Goal: Complete Application Form: Complete application form

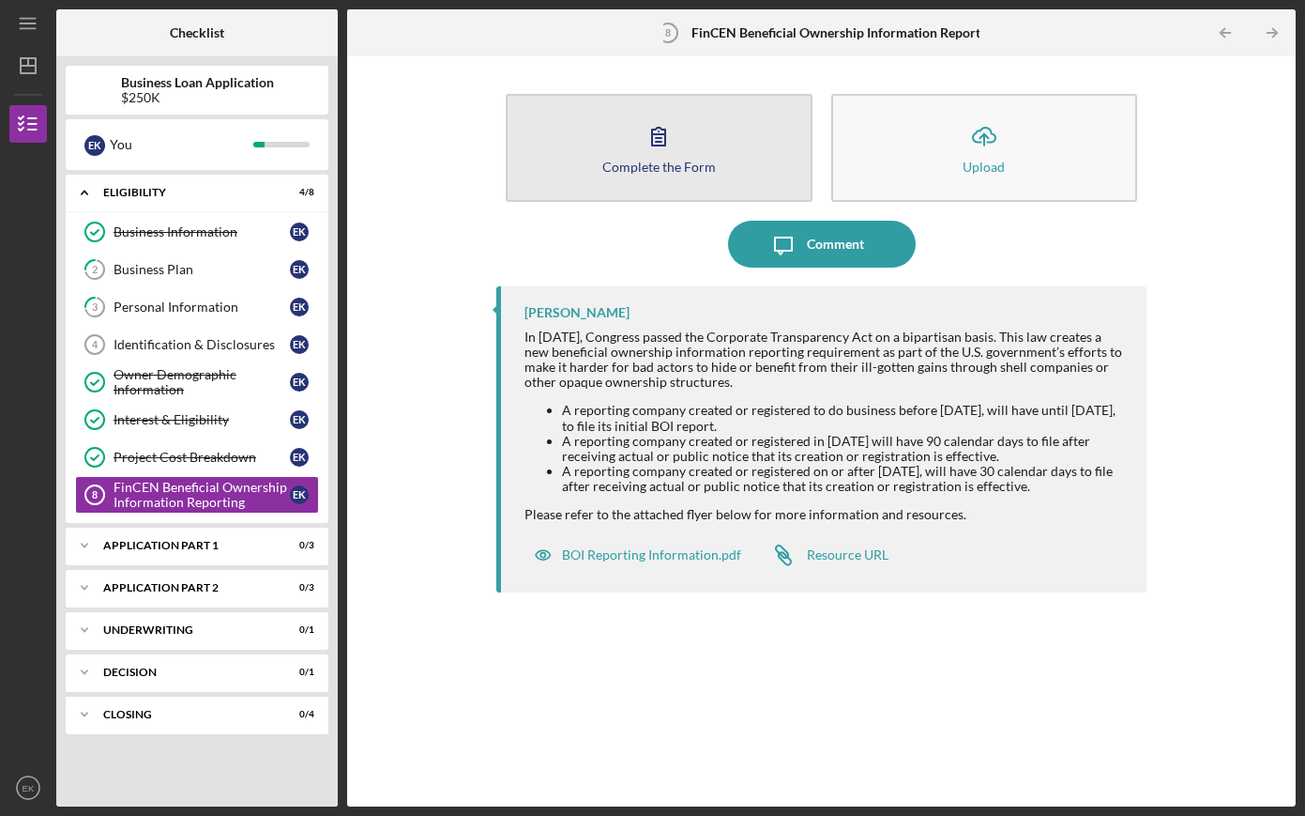
click at [608, 170] on div "Complete the Form" at bounding box center [660, 167] width 114 height 14
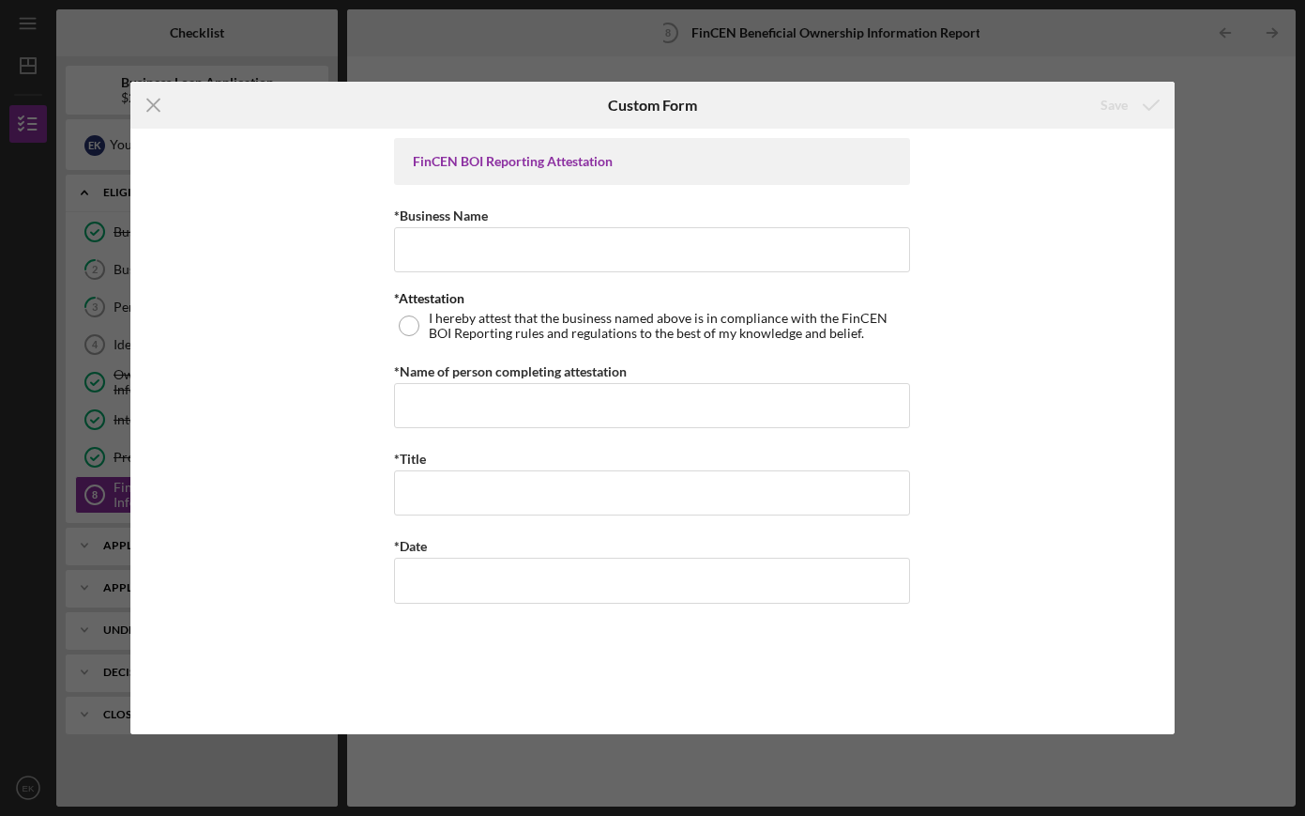
click at [549, 160] on div "FinCEN BOI Reporting Attestation" at bounding box center [652, 161] width 479 height 15
click at [154, 106] on line at bounding box center [153, 105] width 12 height 12
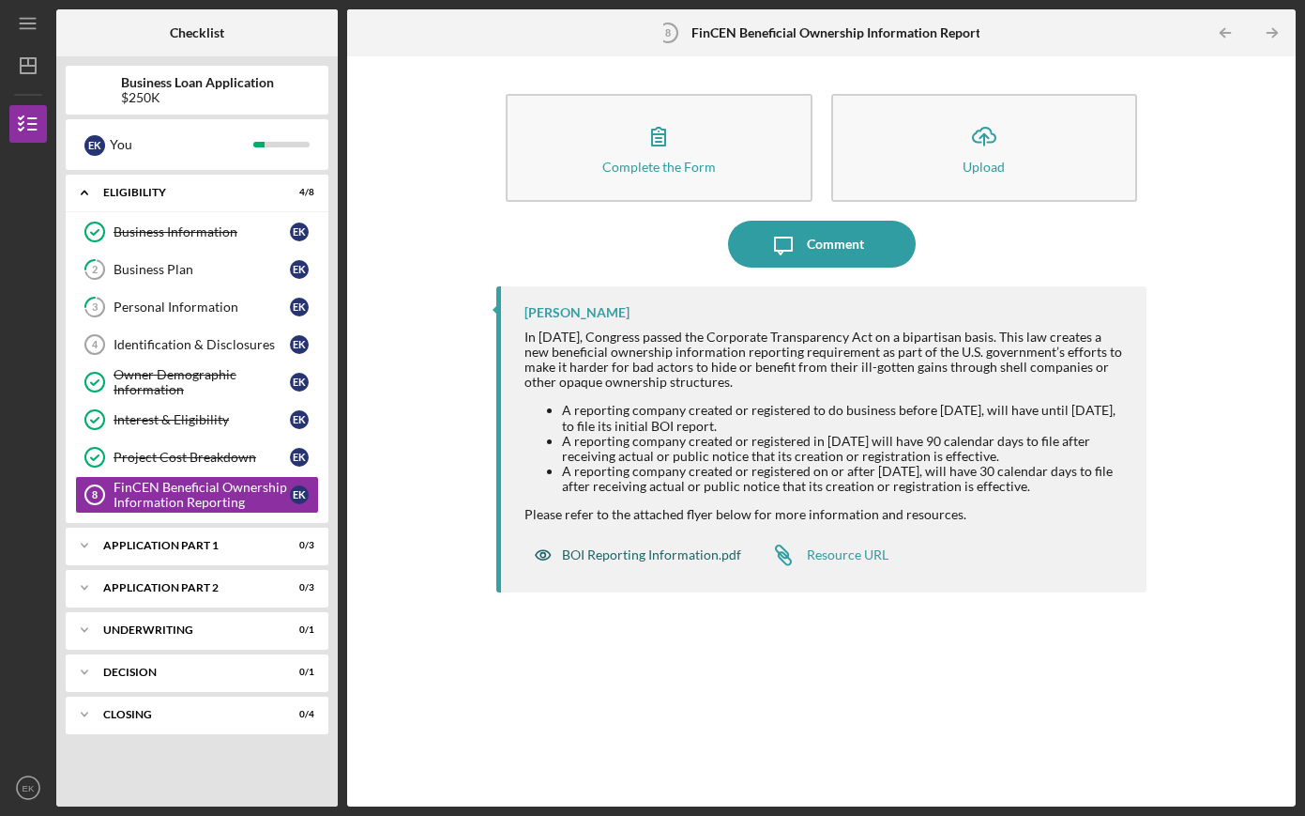
click at [711, 554] on div "BOI Reporting Information.pdf" at bounding box center [651, 554] width 179 height 15
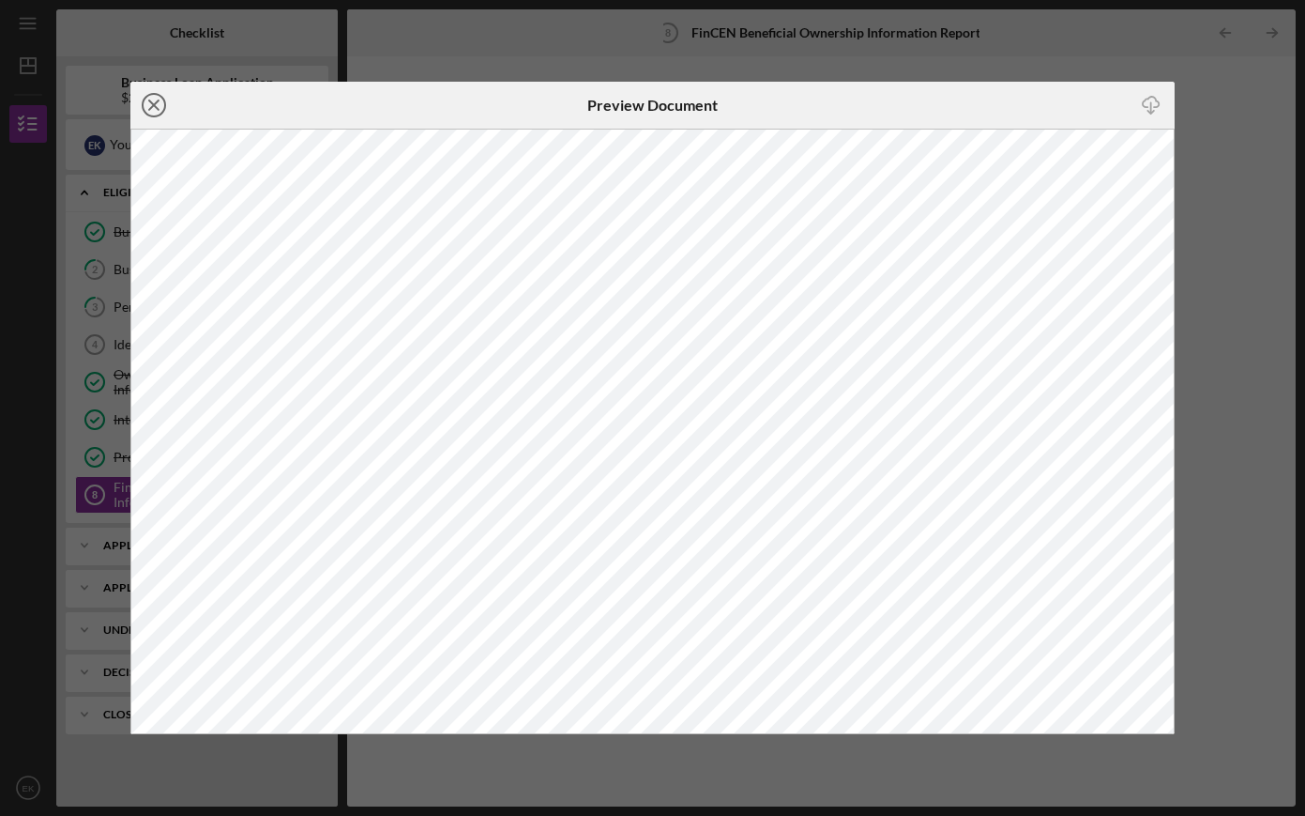
click at [160, 106] on icon "Icon/Close" at bounding box center [153, 105] width 47 height 47
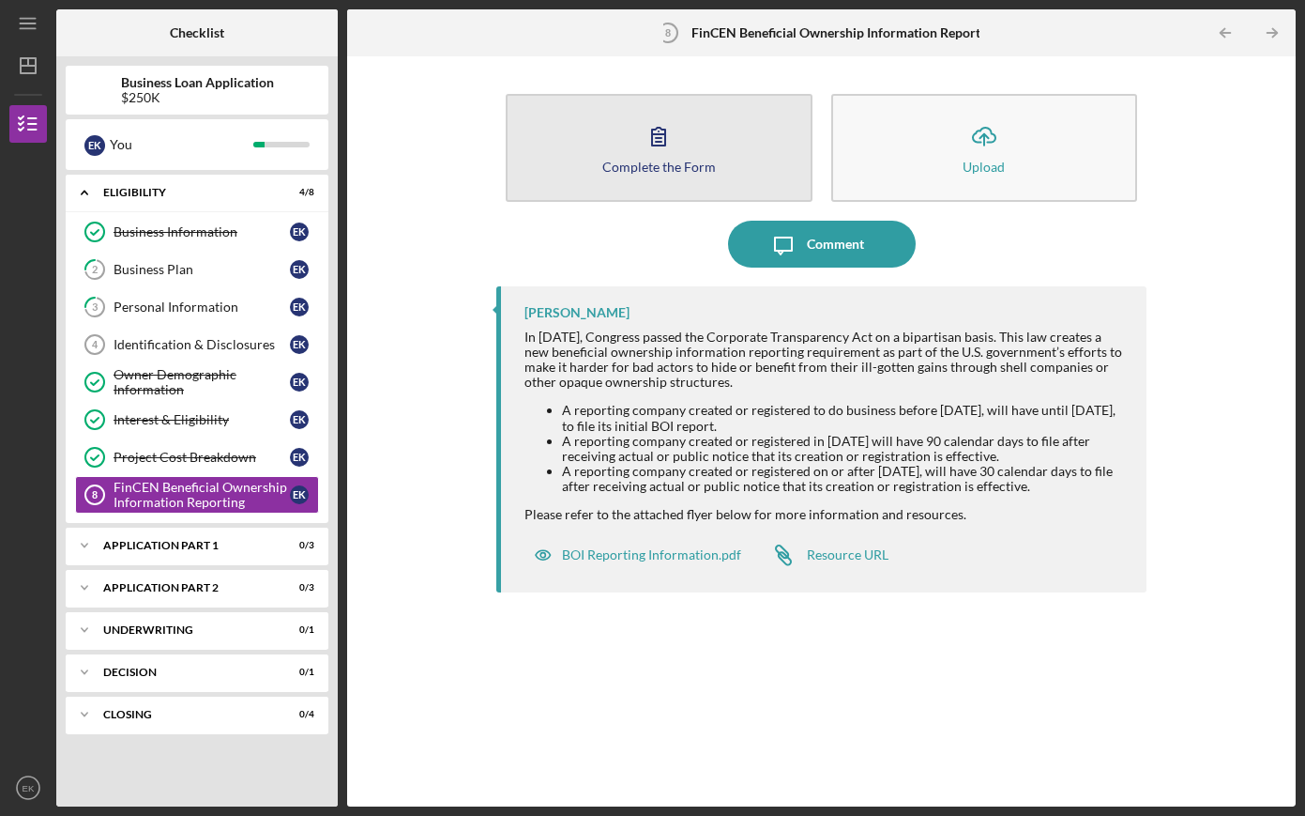
click at [639, 147] on icon "button" at bounding box center [658, 136] width 47 height 47
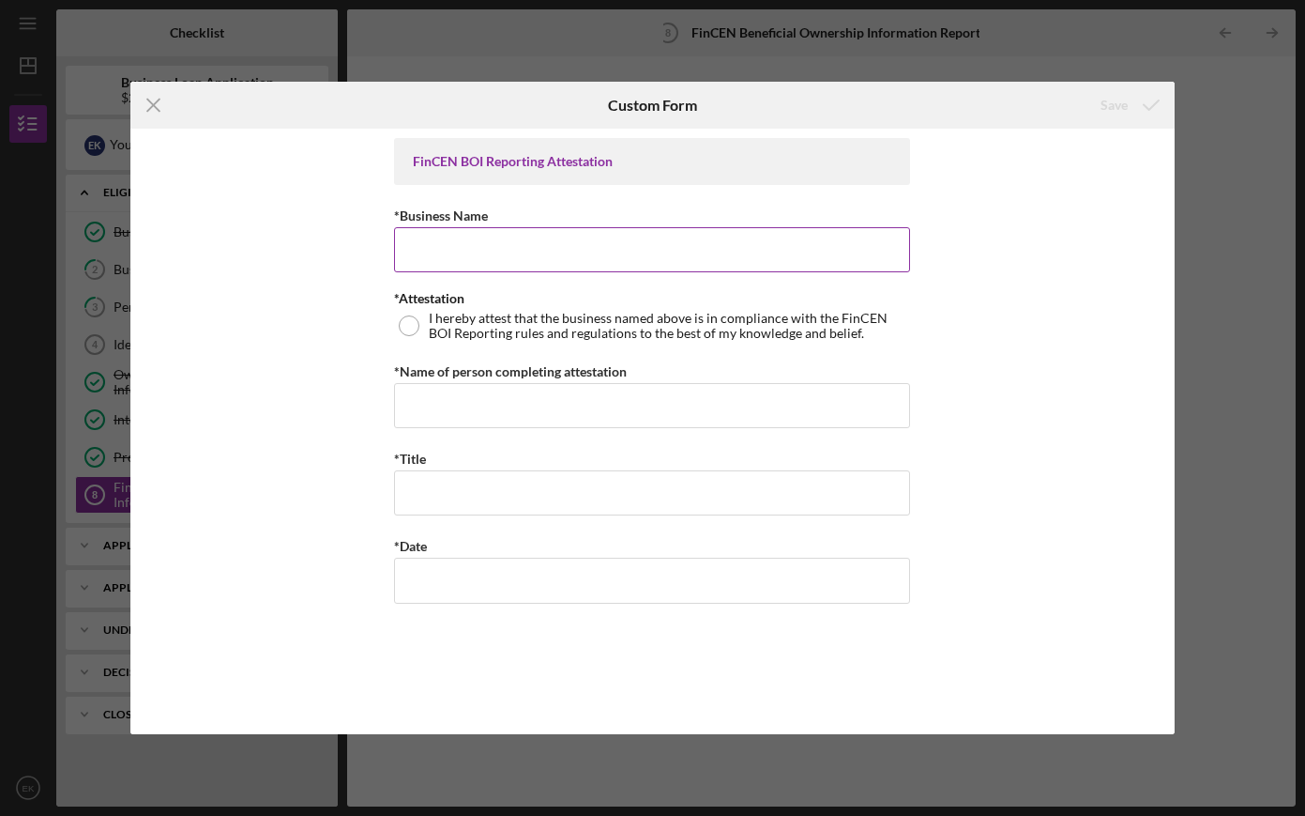
click at [490, 253] on input "*Business Name" at bounding box center [652, 249] width 516 height 45
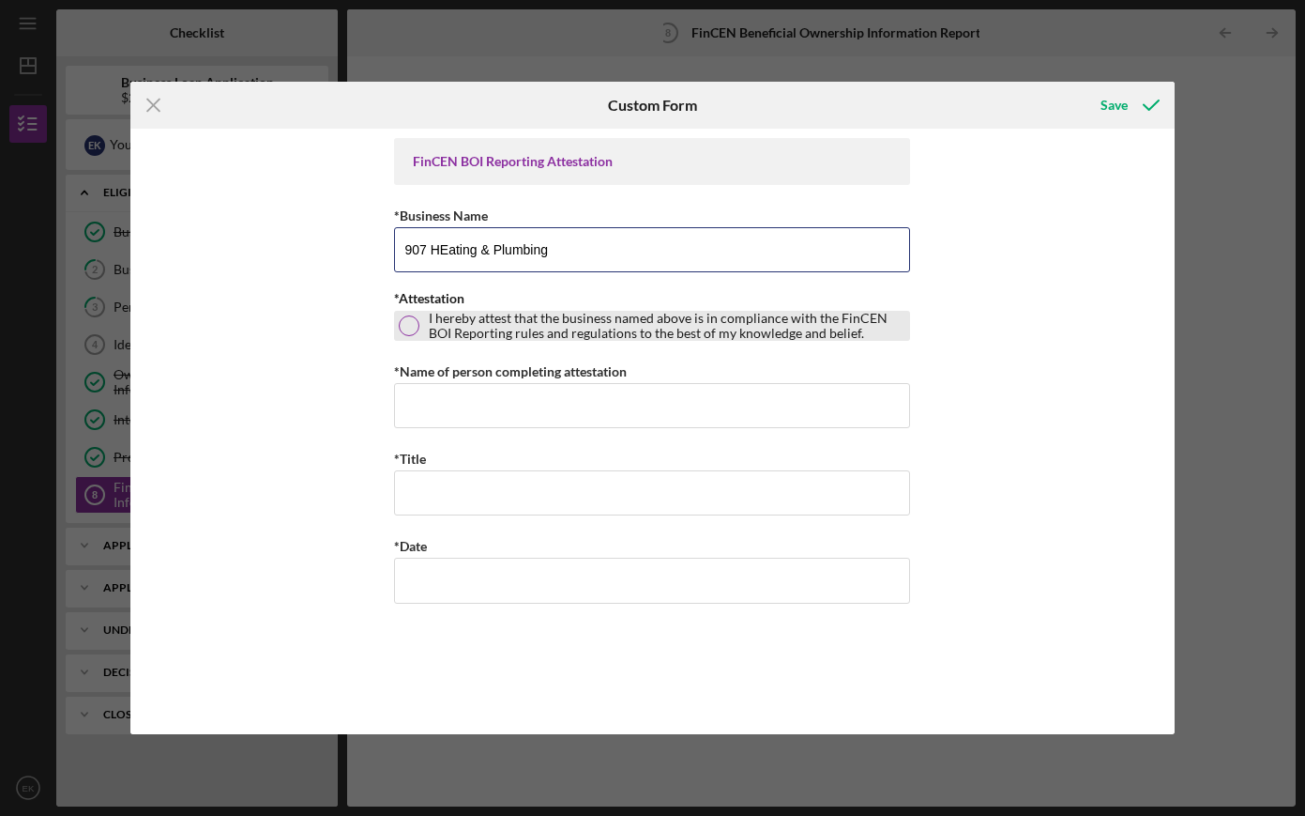
type input "907 HEating & Plumbing"
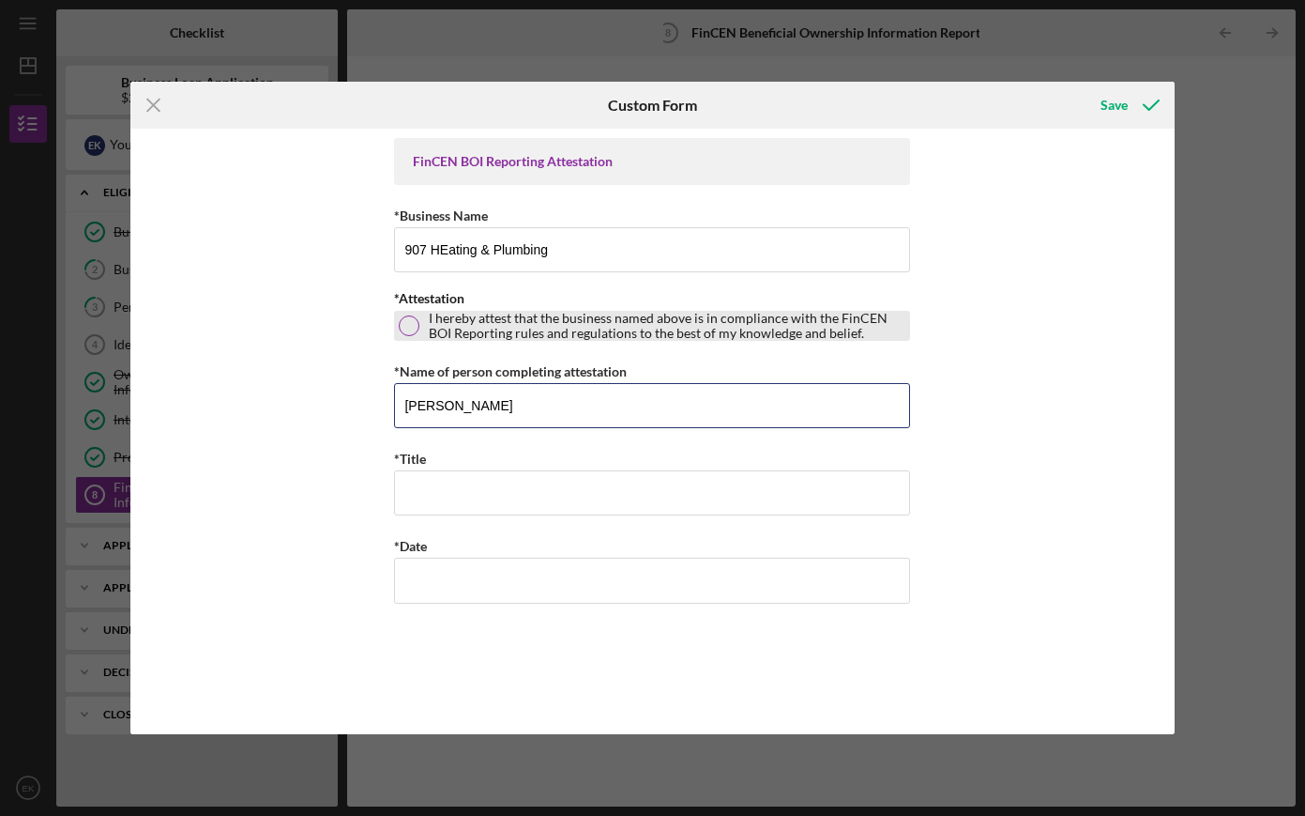
type input "[PERSON_NAME]"
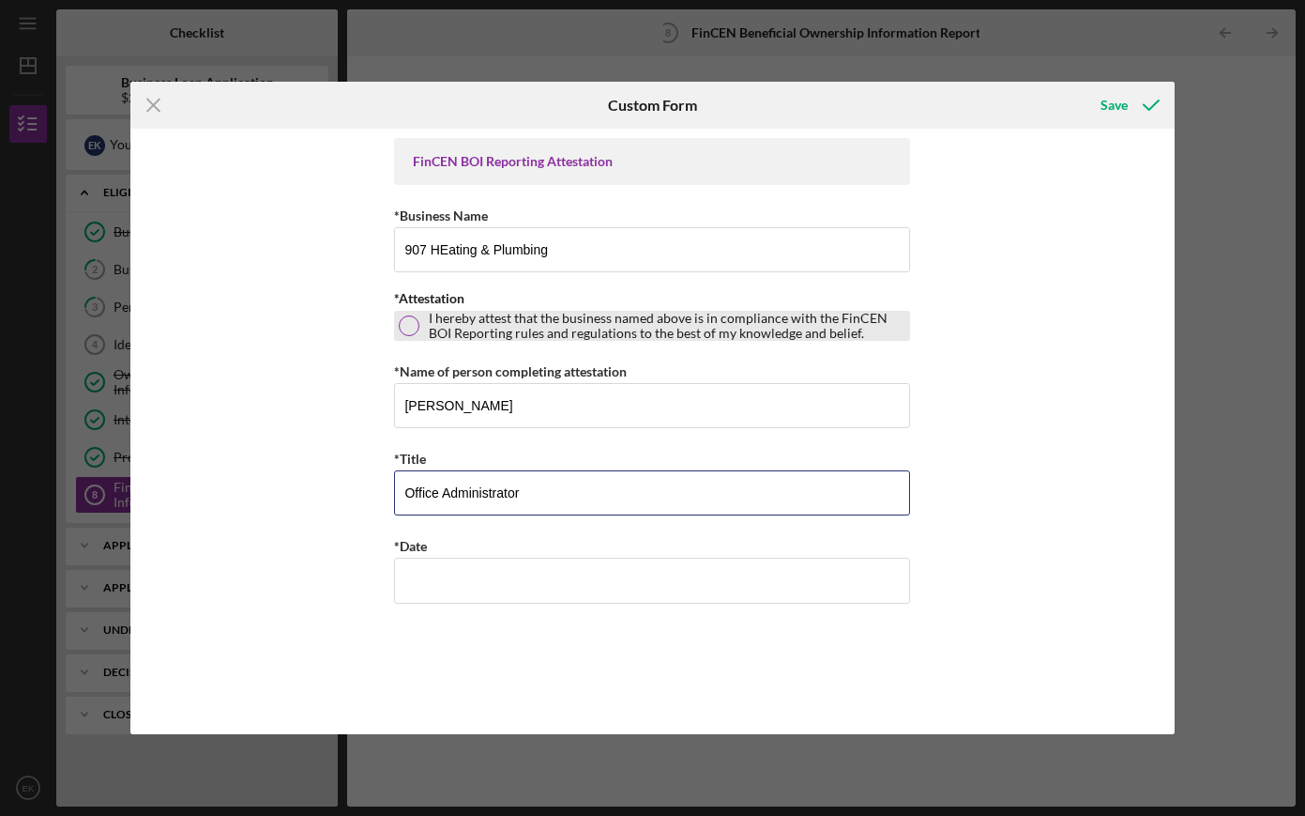
type input "Office Administrator"
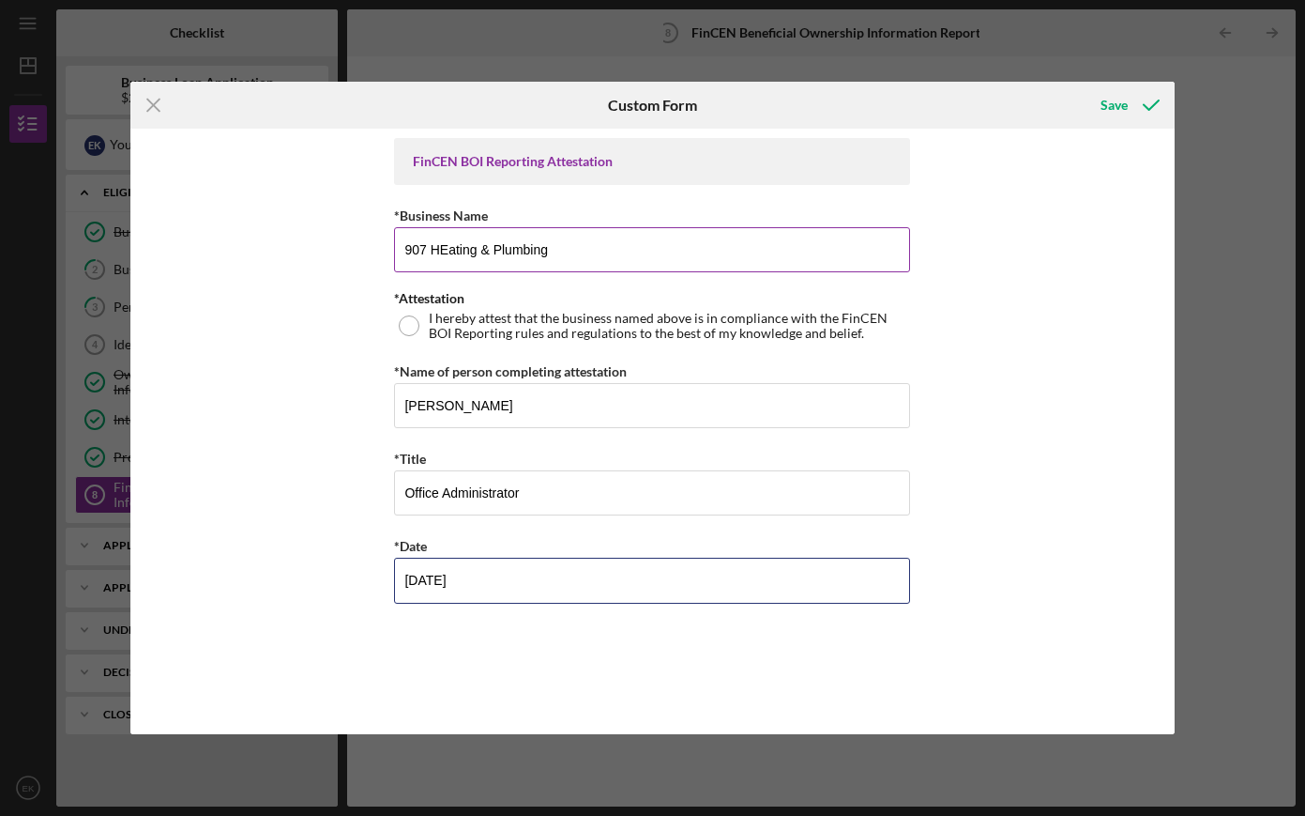
type input "[DATE]"
click at [448, 245] on input "907 HEating & Plumbing" at bounding box center [652, 249] width 516 height 45
click at [447, 253] on input "907 HEating & Plumbing" at bounding box center [652, 249] width 516 height 45
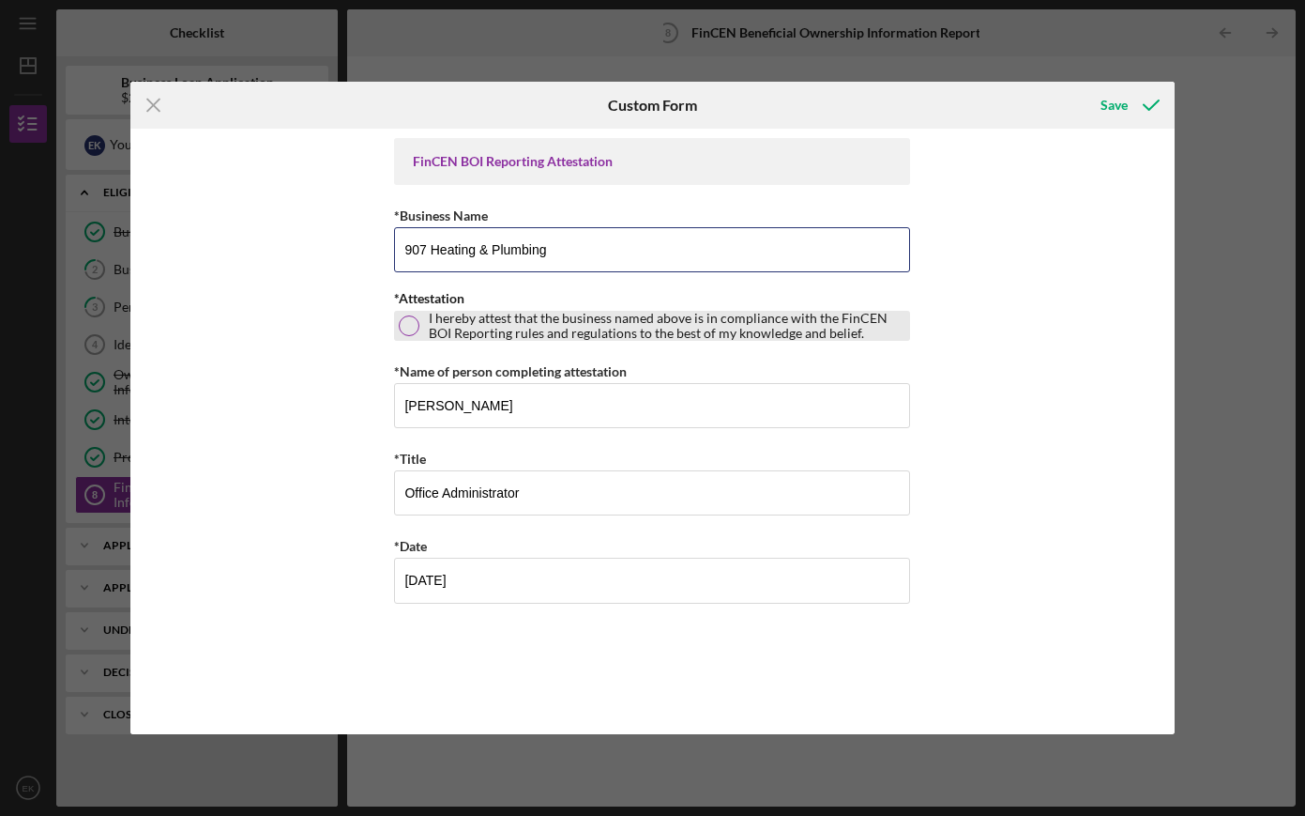
type input "907 Heating & Plumbing"
click at [462, 333] on label "I hereby attest that the business named above is in compliance with the FinCEN …" at bounding box center [667, 326] width 477 height 30
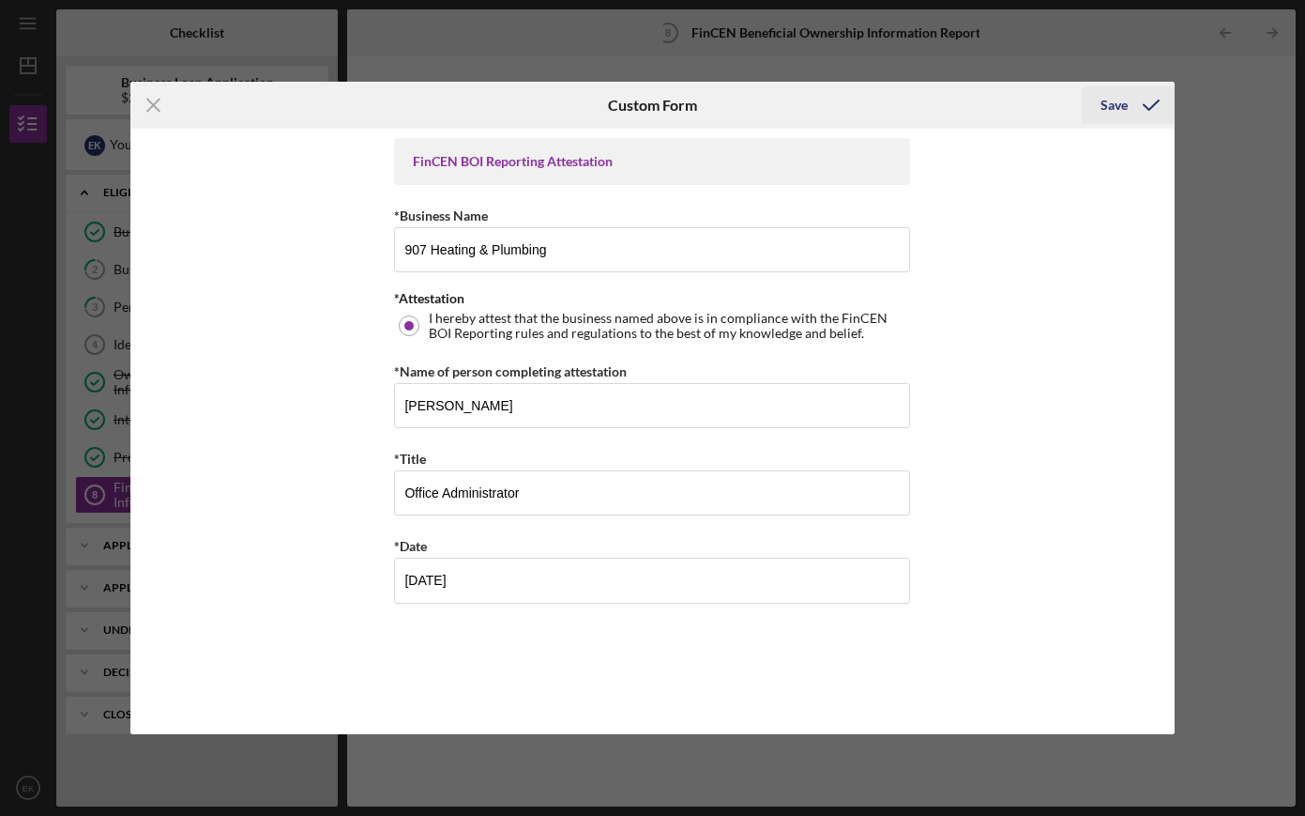
click at [1149, 98] on icon "submit" at bounding box center [1151, 105] width 47 height 47
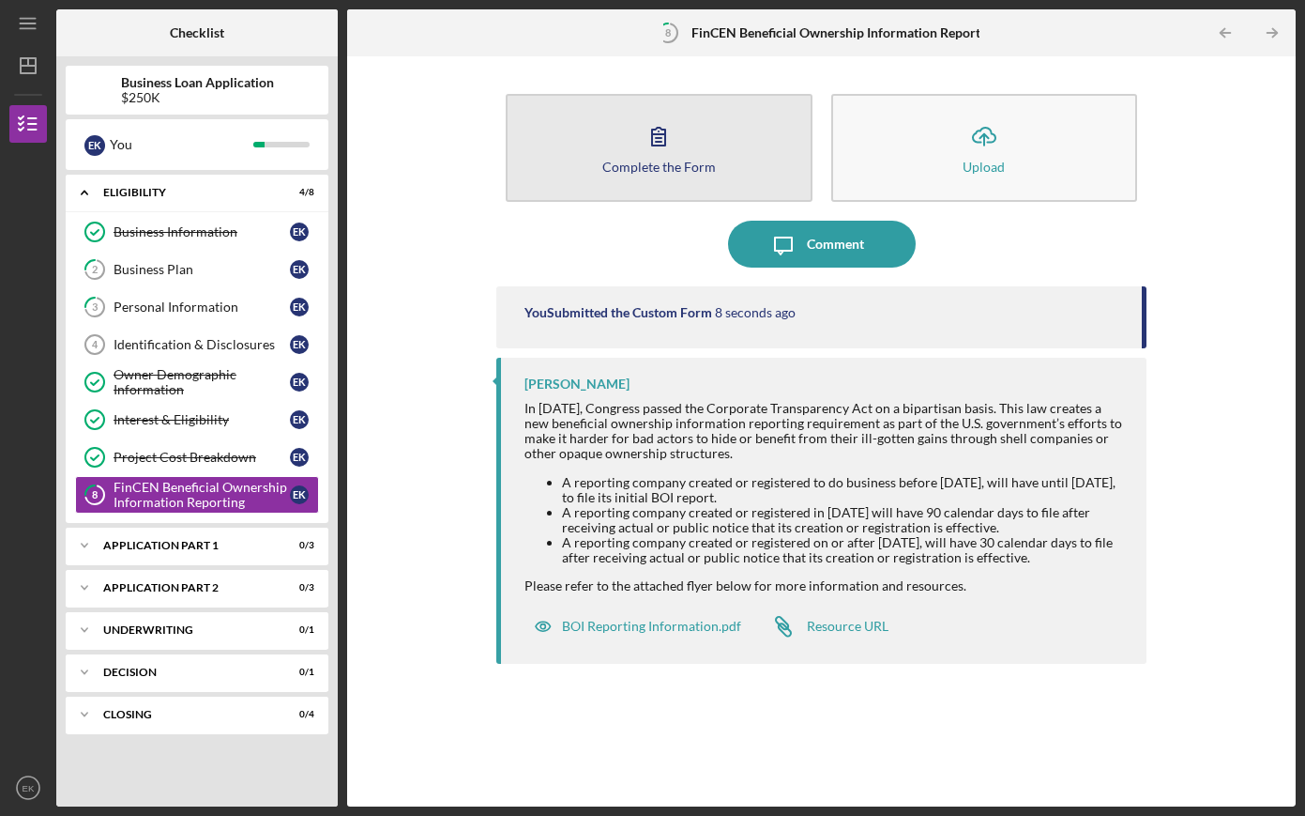
click at [771, 175] on button "Complete the Form Form" at bounding box center [659, 148] width 307 height 108
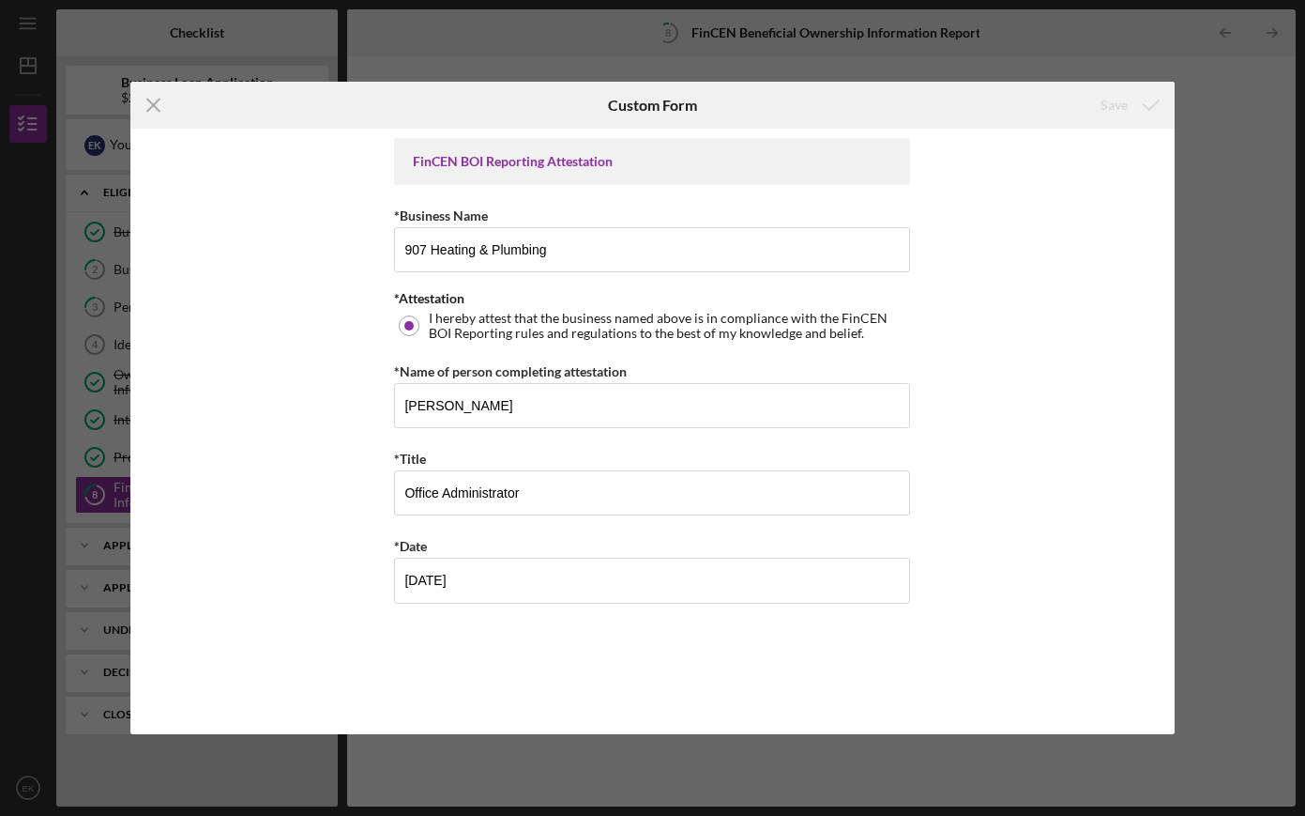
click at [1110, 67] on div "Icon/Menu Close Custom Form Save FinCEN BOI Reporting Attestation *Business Nam…" at bounding box center [652, 408] width 1305 height 816
click at [157, 112] on icon "Icon/Menu Close" at bounding box center [153, 105] width 47 height 47
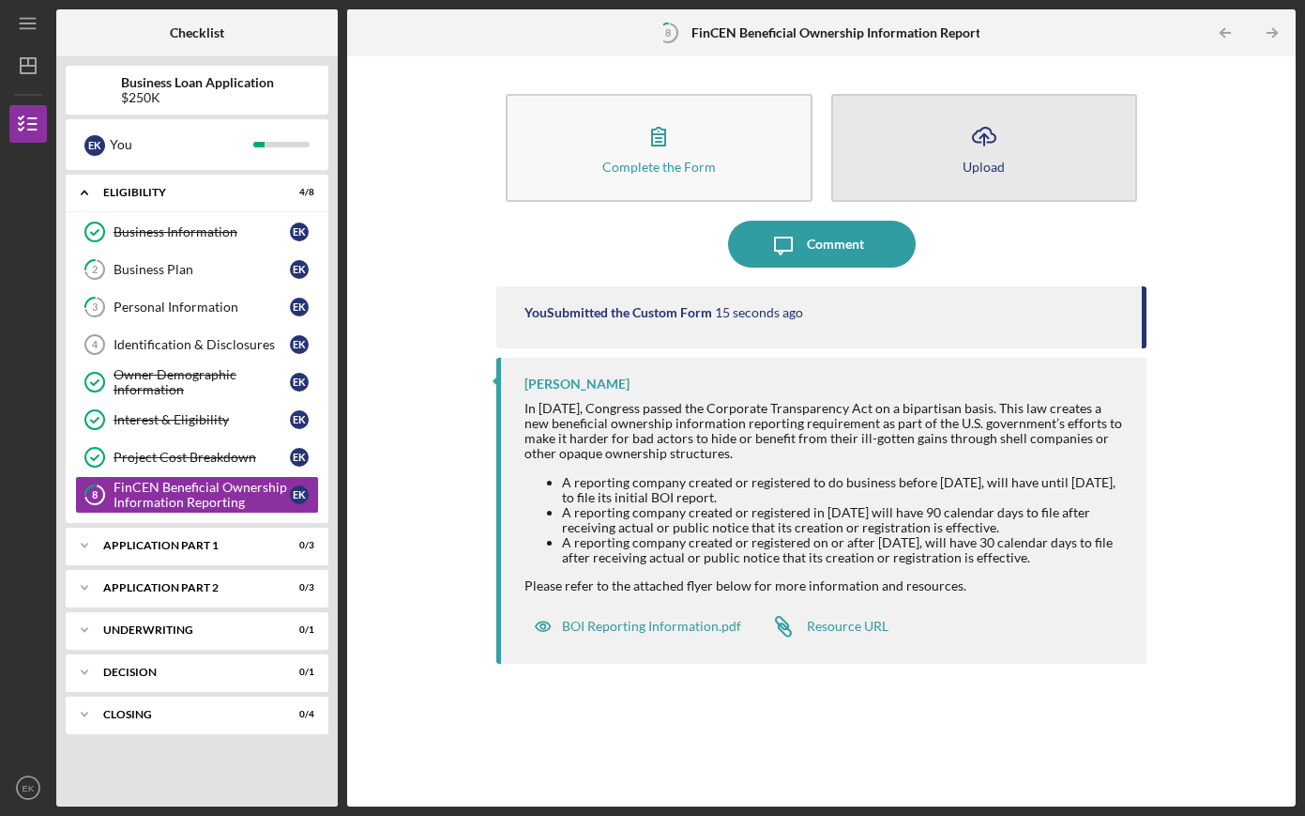
click at [974, 142] on icon "Icon/Upload" at bounding box center [984, 136] width 47 height 47
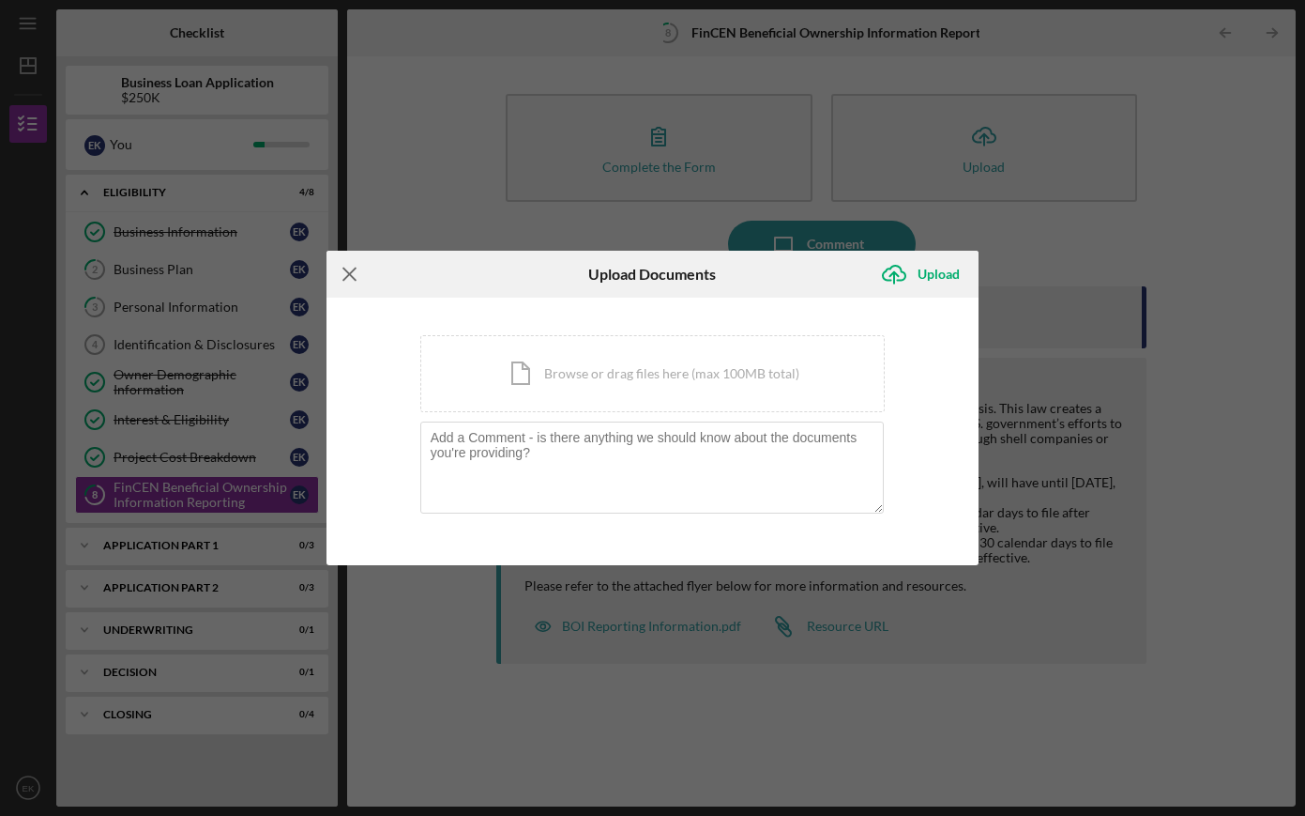
click at [338, 282] on icon "Icon/Menu Close" at bounding box center [350, 274] width 47 height 47
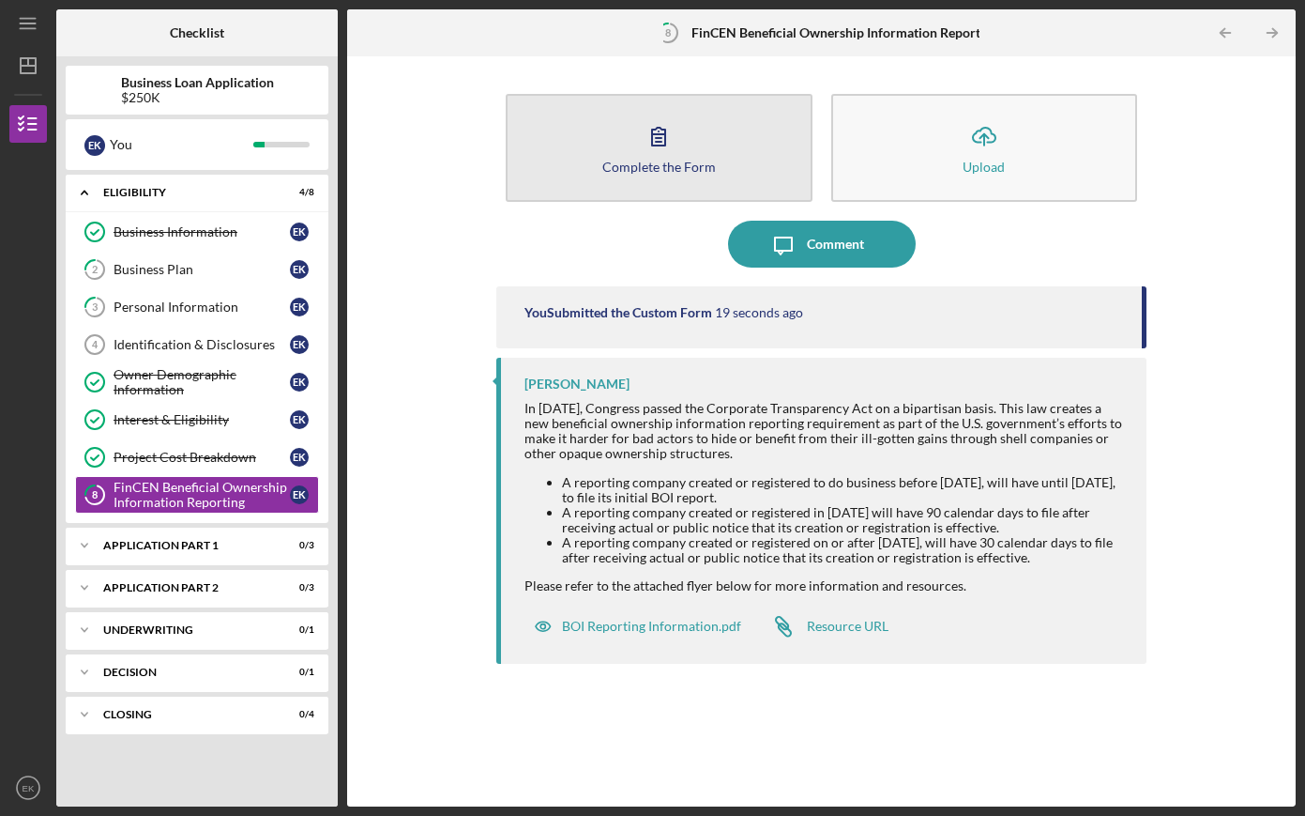
click at [789, 160] on button "Complete the Form Form" at bounding box center [659, 148] width 307 height 108
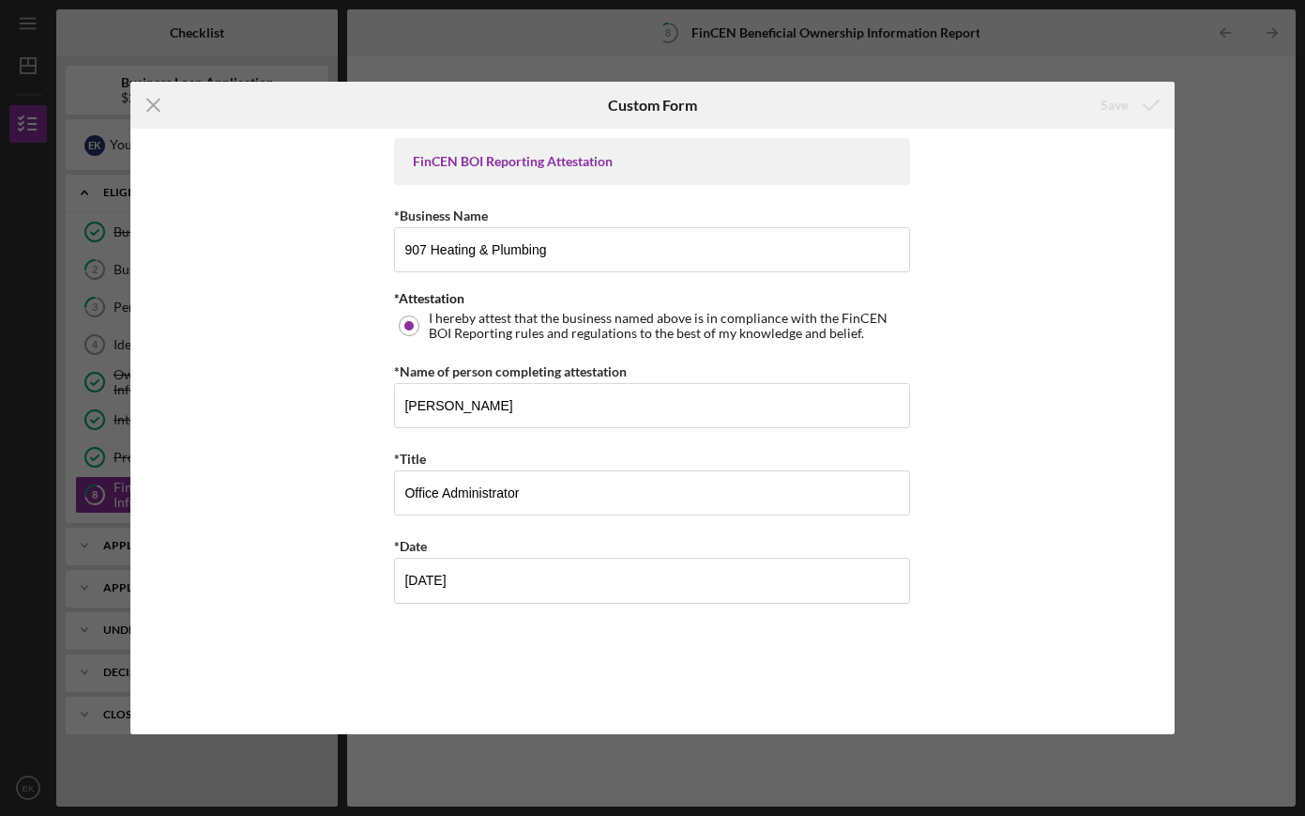
click at [1193, 142] on div "Icon/Menu Close Custom Form Save FinCEN BOI Reporting Attestation *Business Nam…" at bounding box center [652, 408] width 1305 height 816
click at [158, 98] on icon "Icon/Menu Close" at bounding box center [153, 105] width 47 height 47
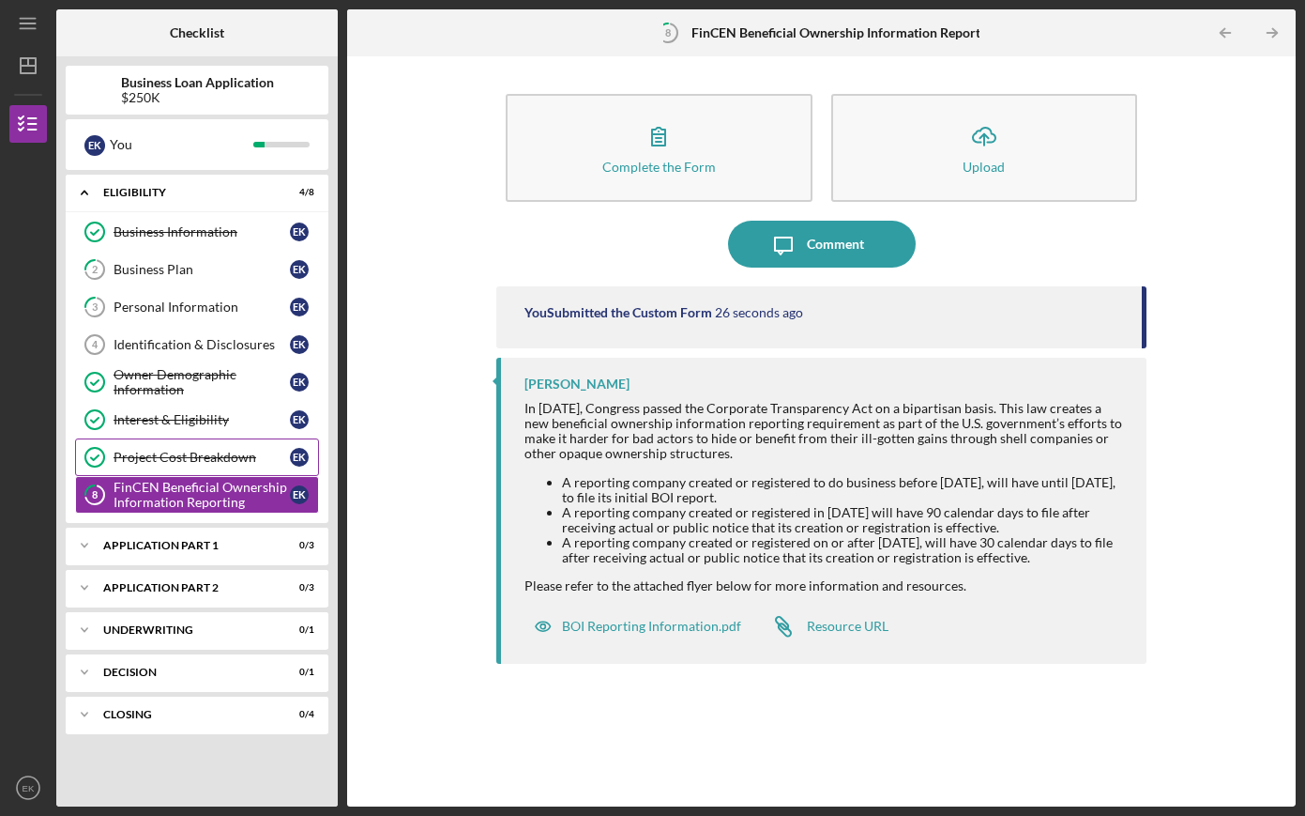
click at [213, 458] on div "Project Cost Breakdown" at bounding box center [202, 457] width 176 height 15
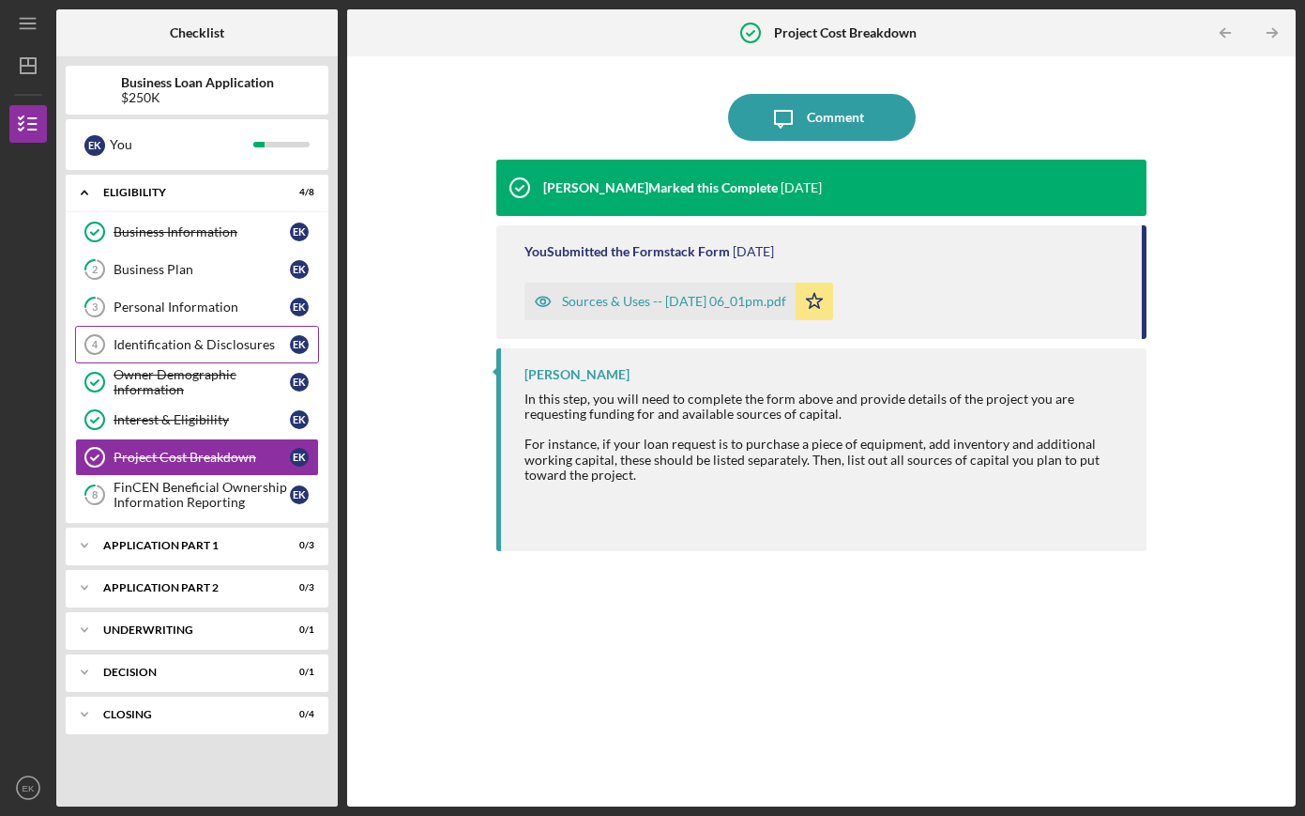
click at [236, 345] on div "Identification & Disclosures" at bounding box center [202, 344] width 176 height 15
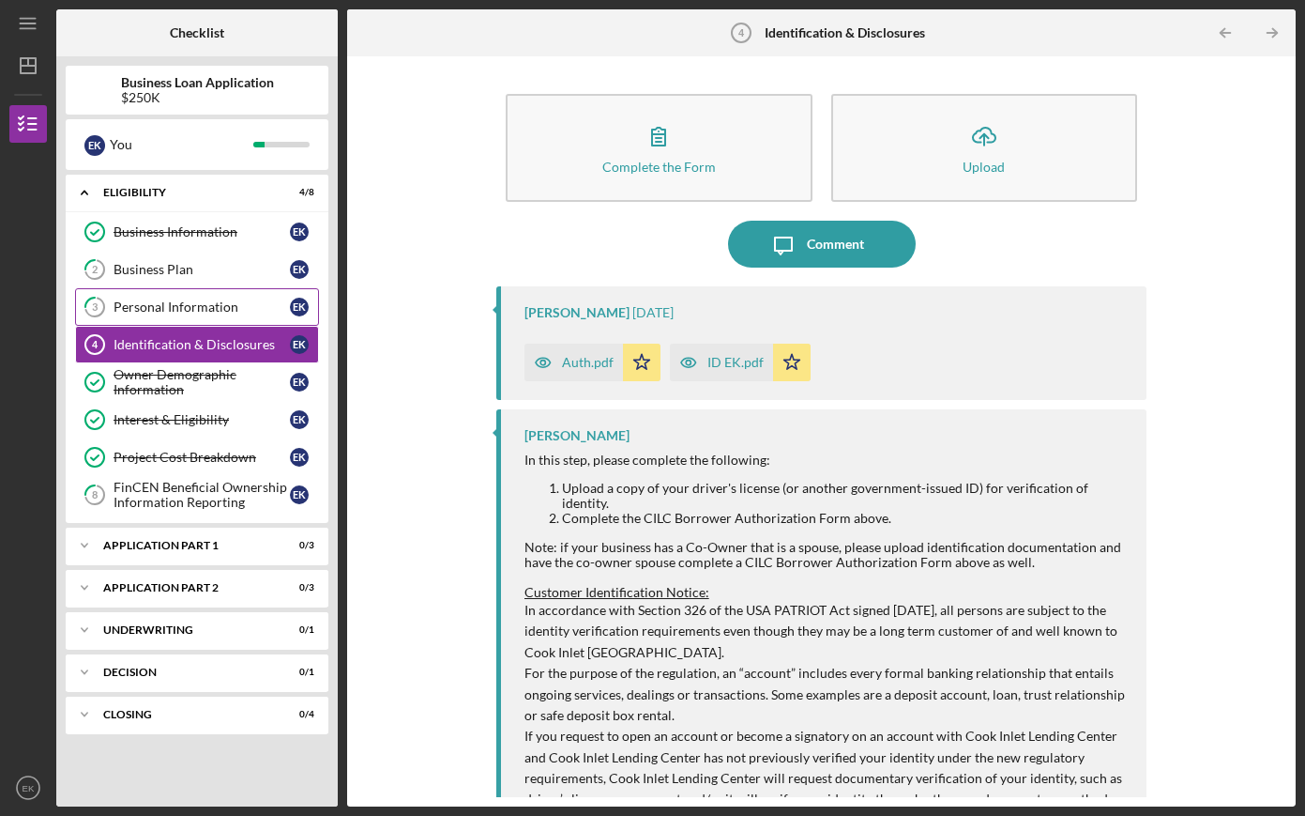
click at [244, 316] on link "3 Personal Information E K" at bounding box center [197, 307] width 244 height 38
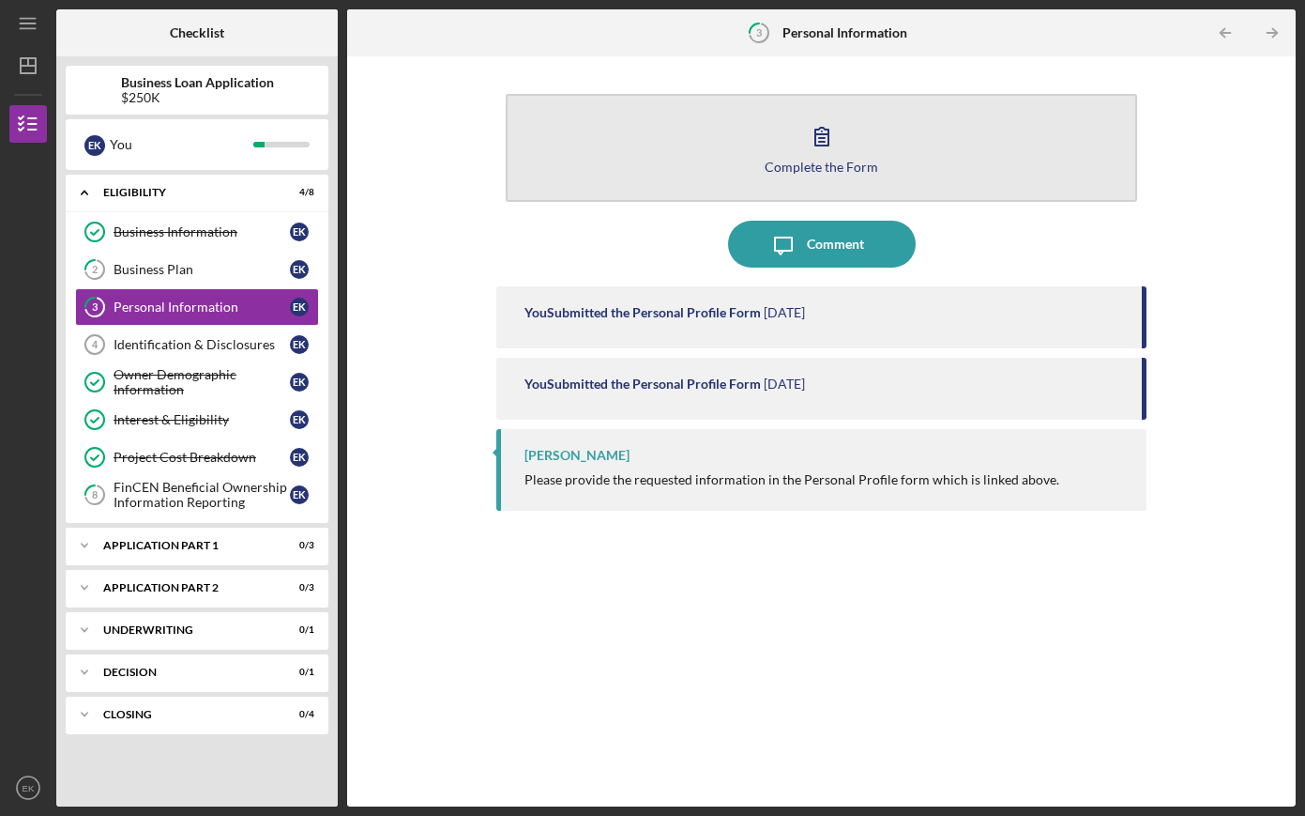
click at [696, 169] on button "Complete the Form Form" at bounding box center [822, 148] width 633 height 108
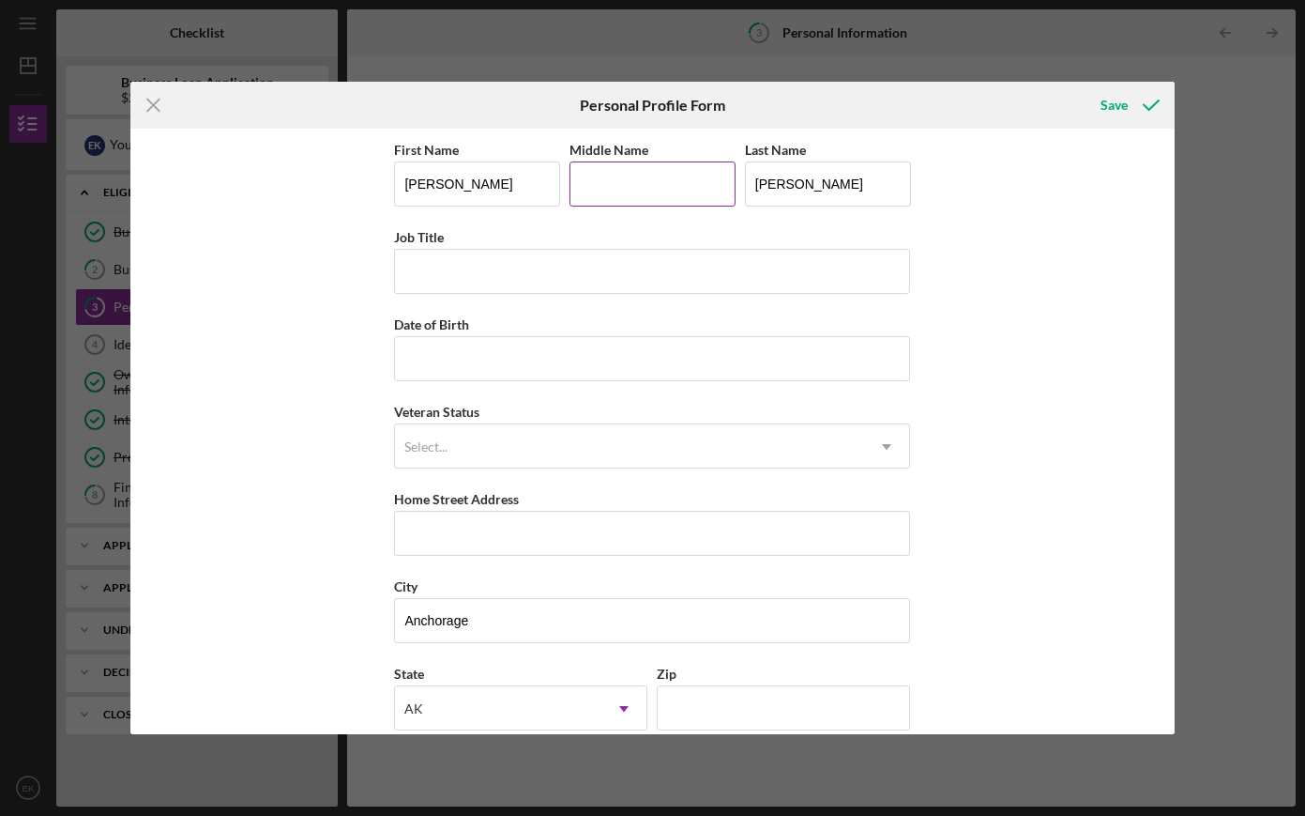
click at [684, 177] on input "Middle Name" at bounding box center [653, 183] width 166 height 45
type input "Pawl"
click at [581, 222] on div "First Name [PERSON_NAME] Middle Name Pawl Last Name [PERSON_NAME]" at bounding box center [652, 181] width 516 height 87
drag, startPoint x: 605, startPoint y: 299, endPoint x: 604, endPoint y: 290, distance: 9.4
click at [605, 298] on div "First Name [PERSON_NAME] Middle Name Pawl Last Name [PERSON_NAME] Job Title Dat…" at bounding box center [652, 487] width 516 height 699
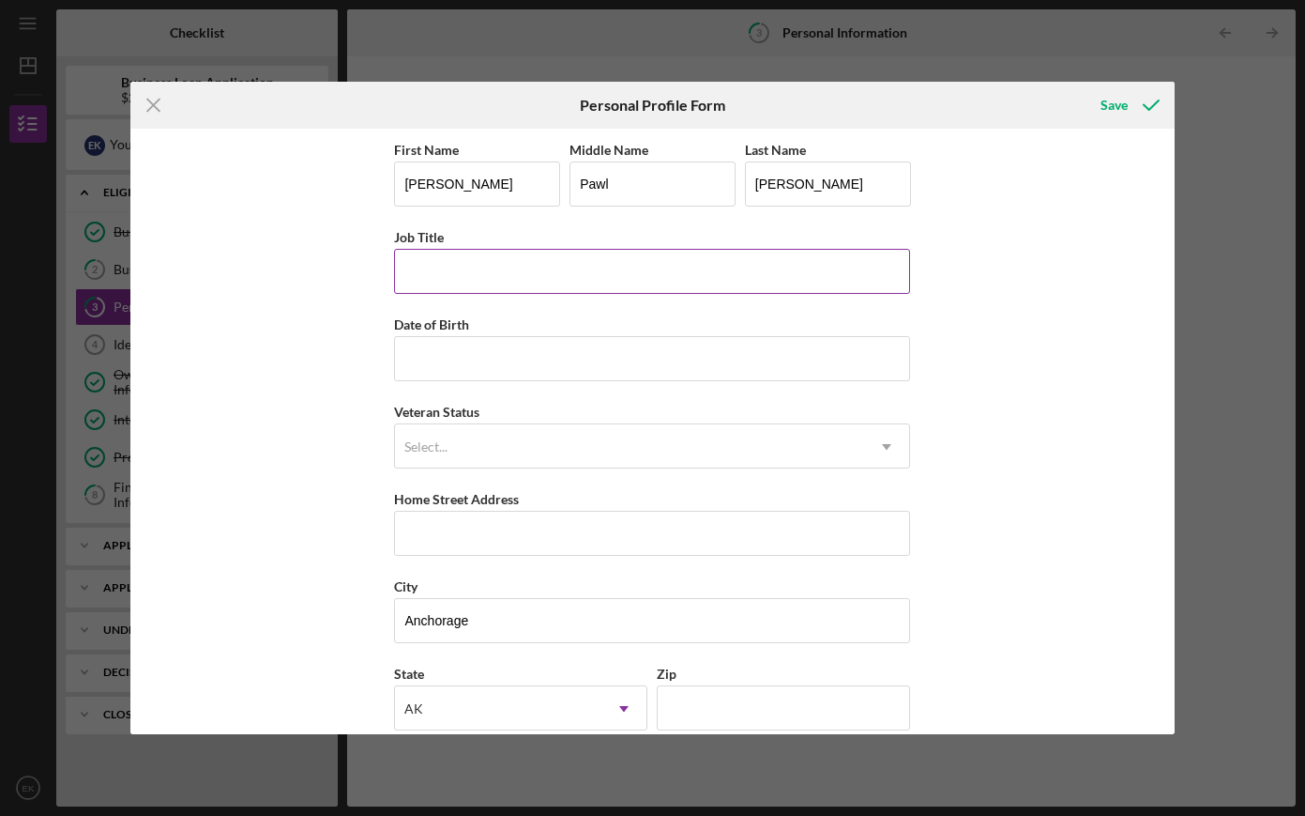
click at [623, 274] on input "Job Title" at bounding box center [652, 271] width 516 height 45
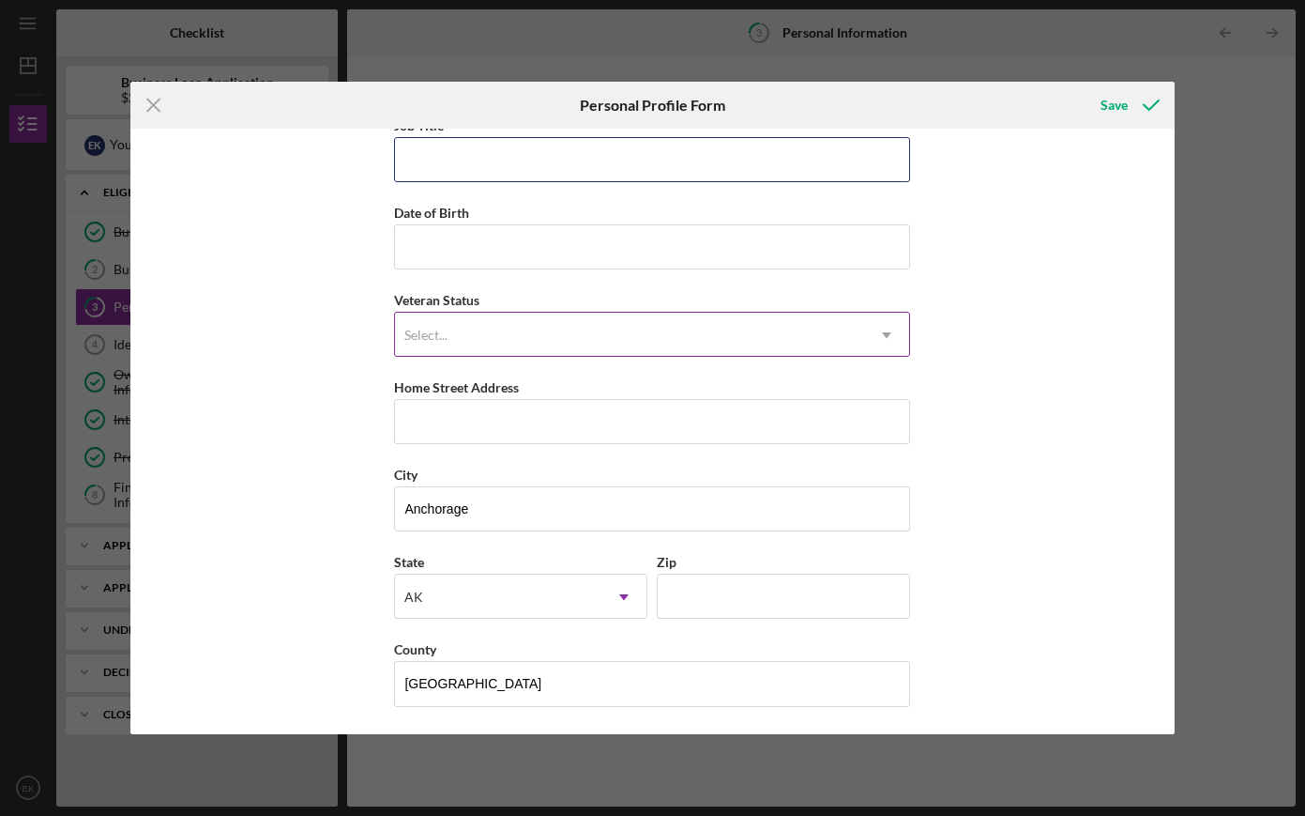
scroll to position [112, 0]
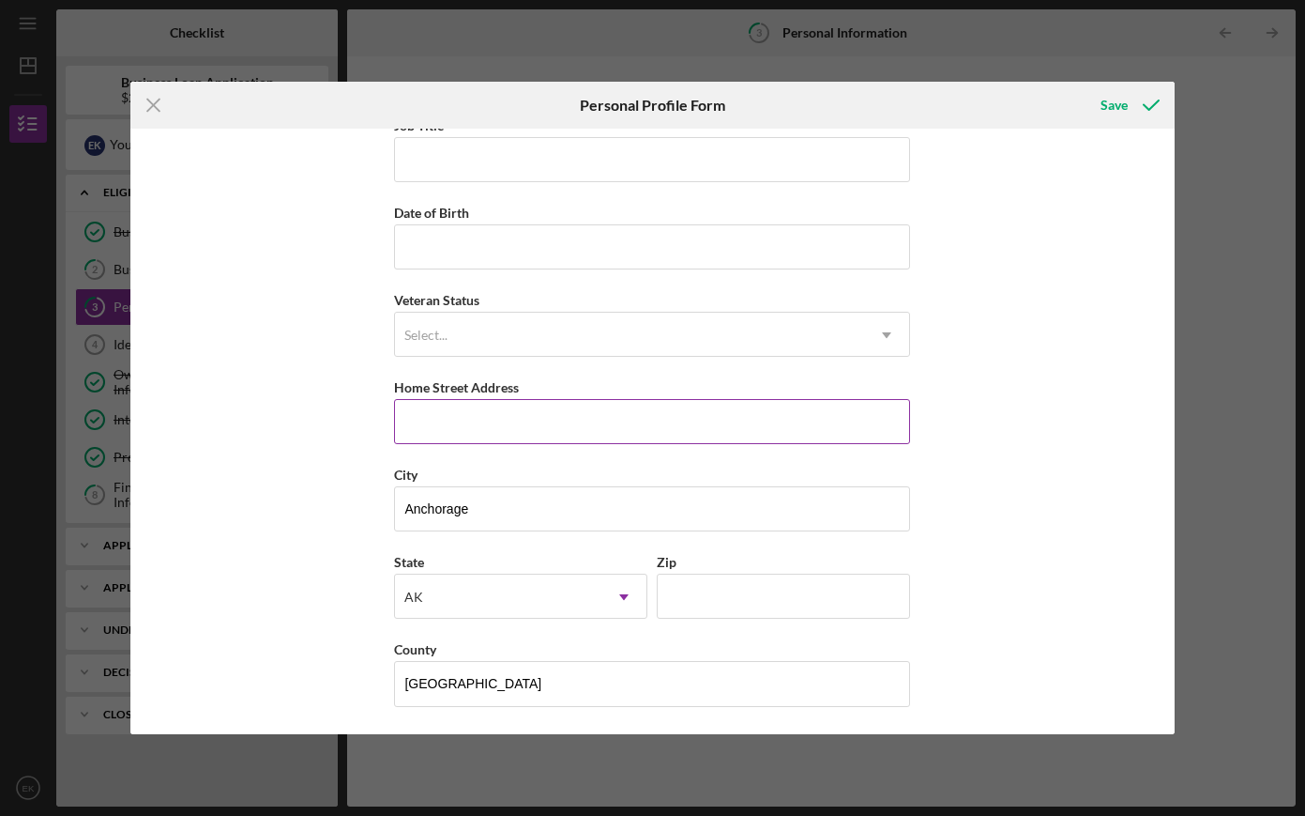
click at [699, 420] on input "Home Street Address" at bounding box center [652, 421] width 516 height 45
type input "[STREET_ADDRESS]"
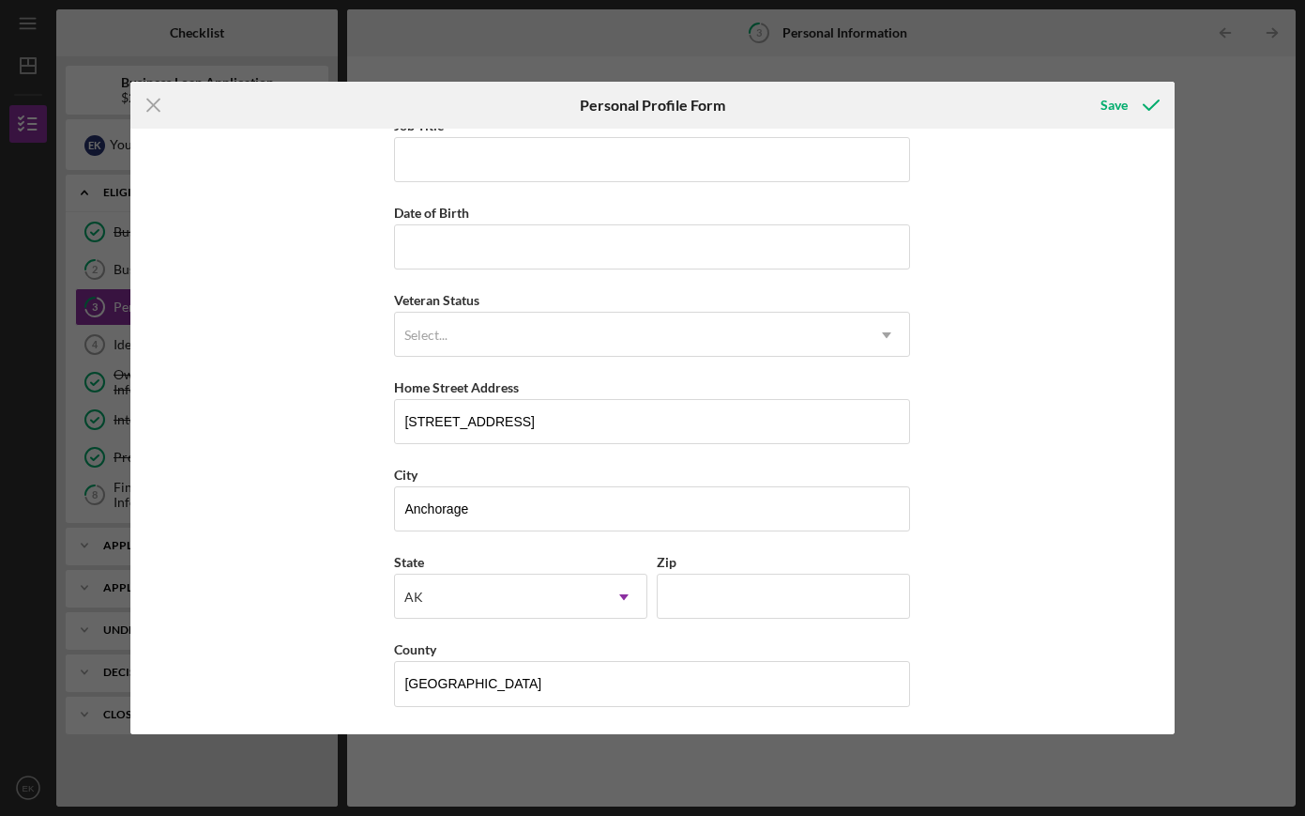
click at [994, 561] on div "First Name [PERSON_NAME] Middle Name Pawl Last Name [PERSON_NAME] Job Title Dat…" at bounding box center [652, 431] width 1045 height 605
click at [1117, 109] on div "Save" at bounding box center [1114, 105] width 27 height 38
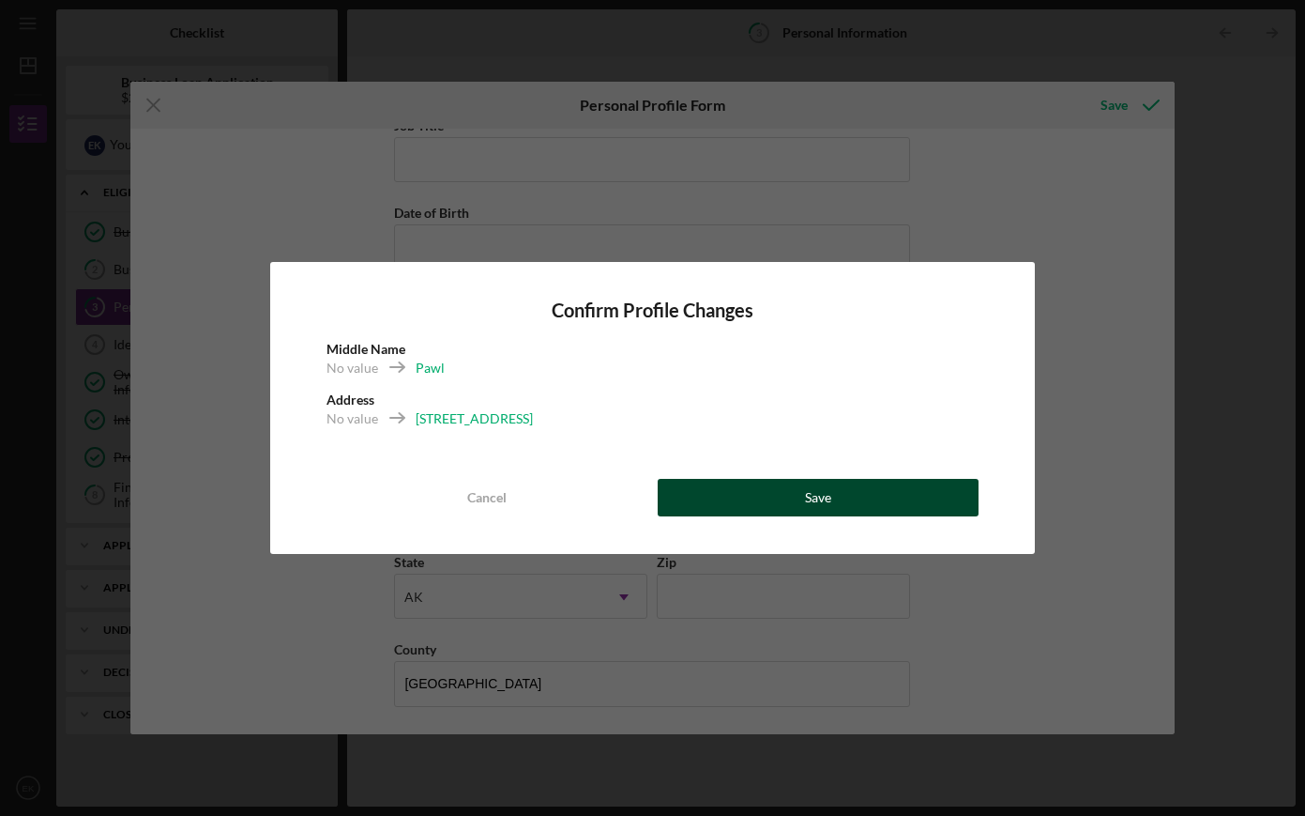
click at [835, 487] on button "Save" at bounding box center [819, 498] width 322 height 38
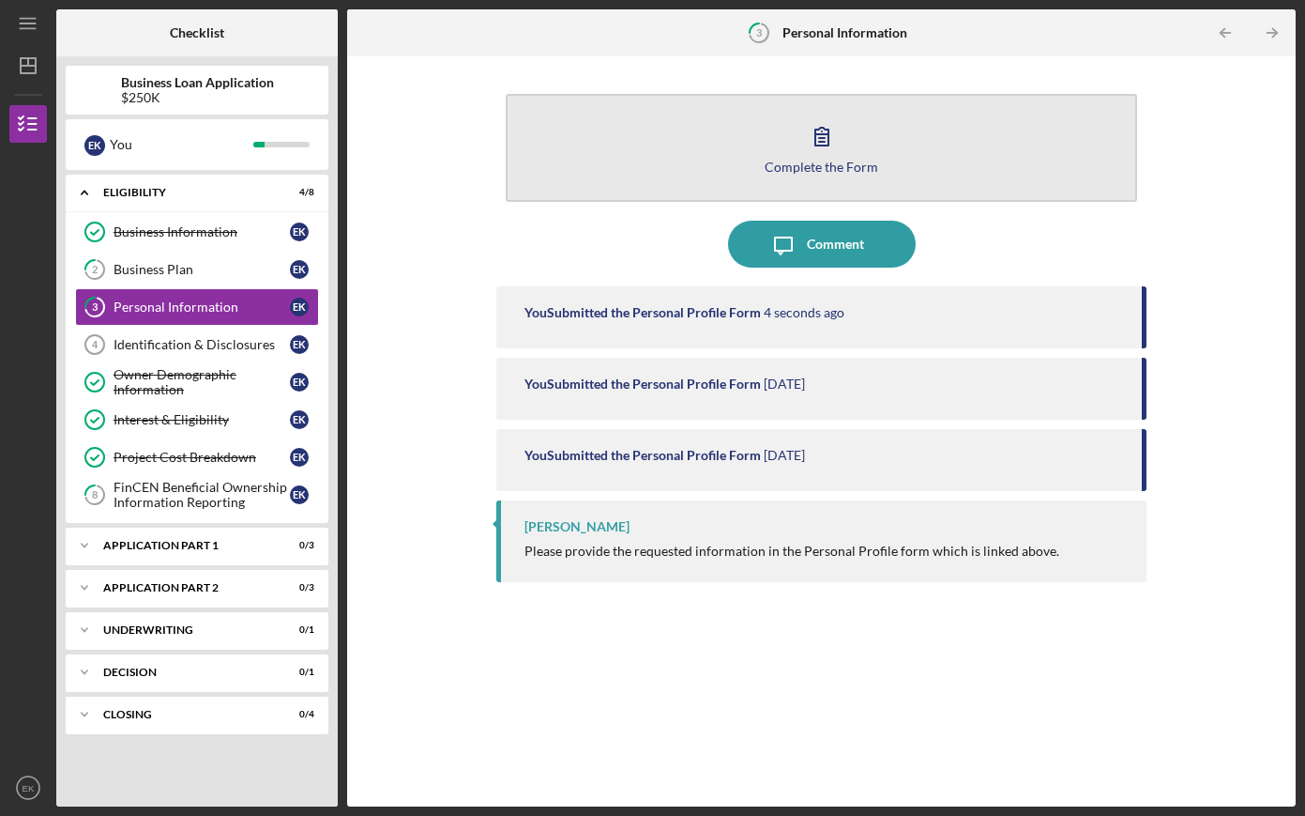
click at [824, 147] on icon "button" at bounding box center [822, 136] width 47 height 47
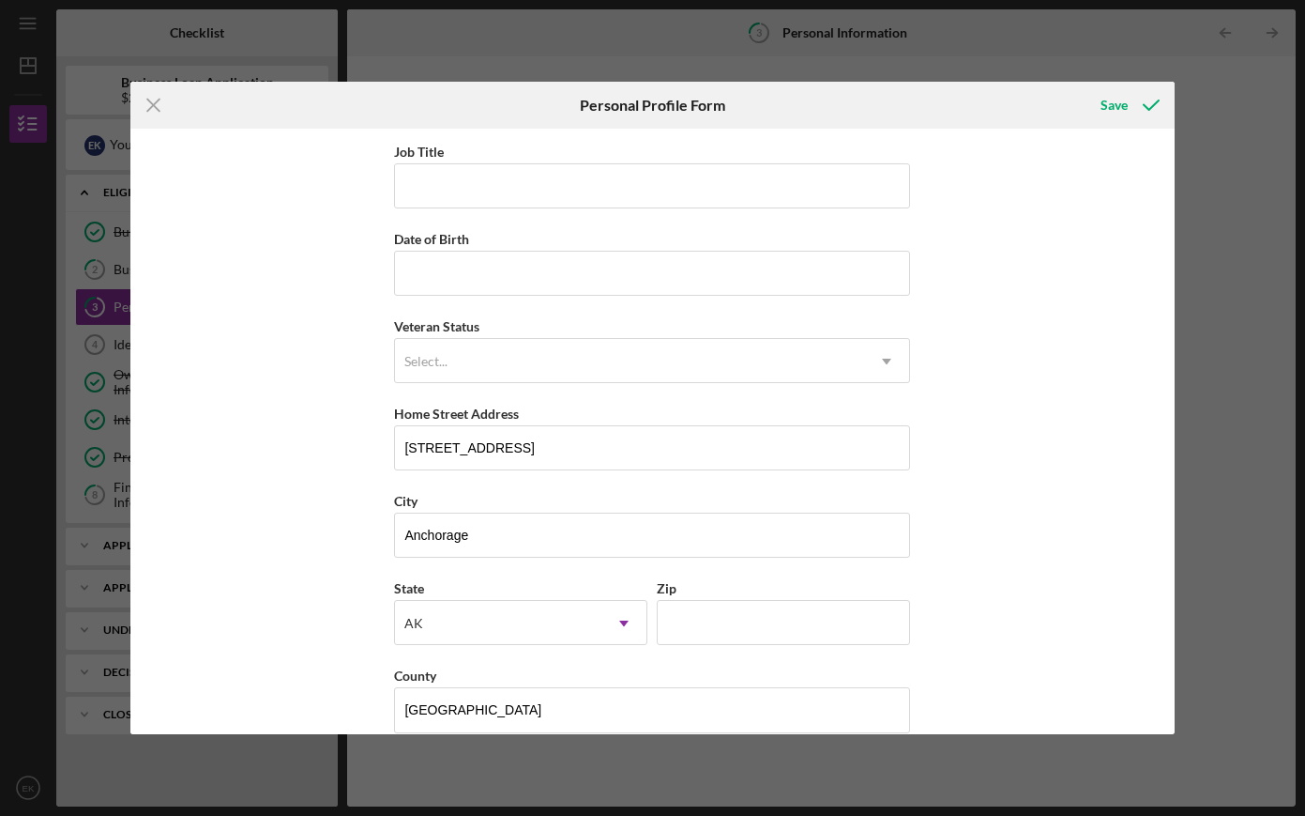
scroll to position [112, 0]
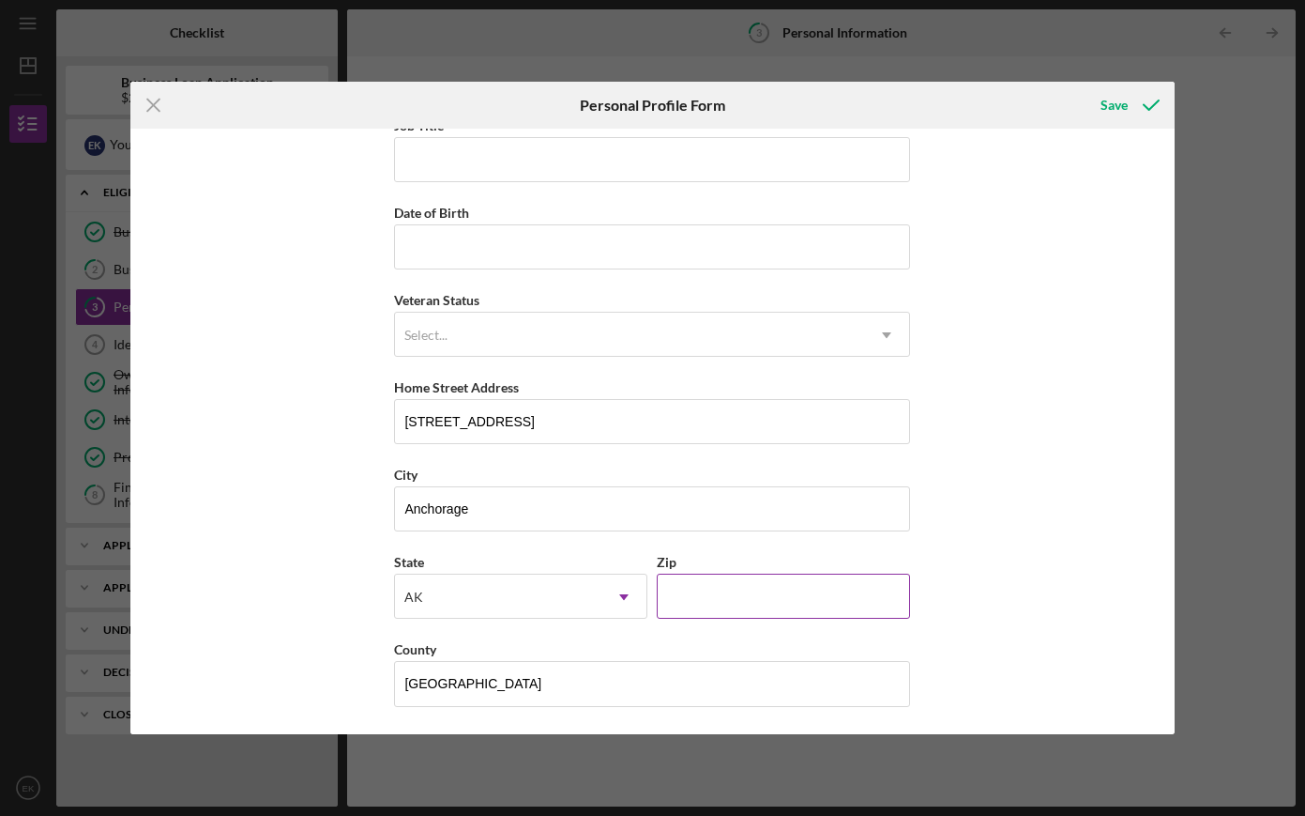
click at [691, 586] on input "Zip" at bounding box center [783, 595] width 253 height 45
type input "99504"
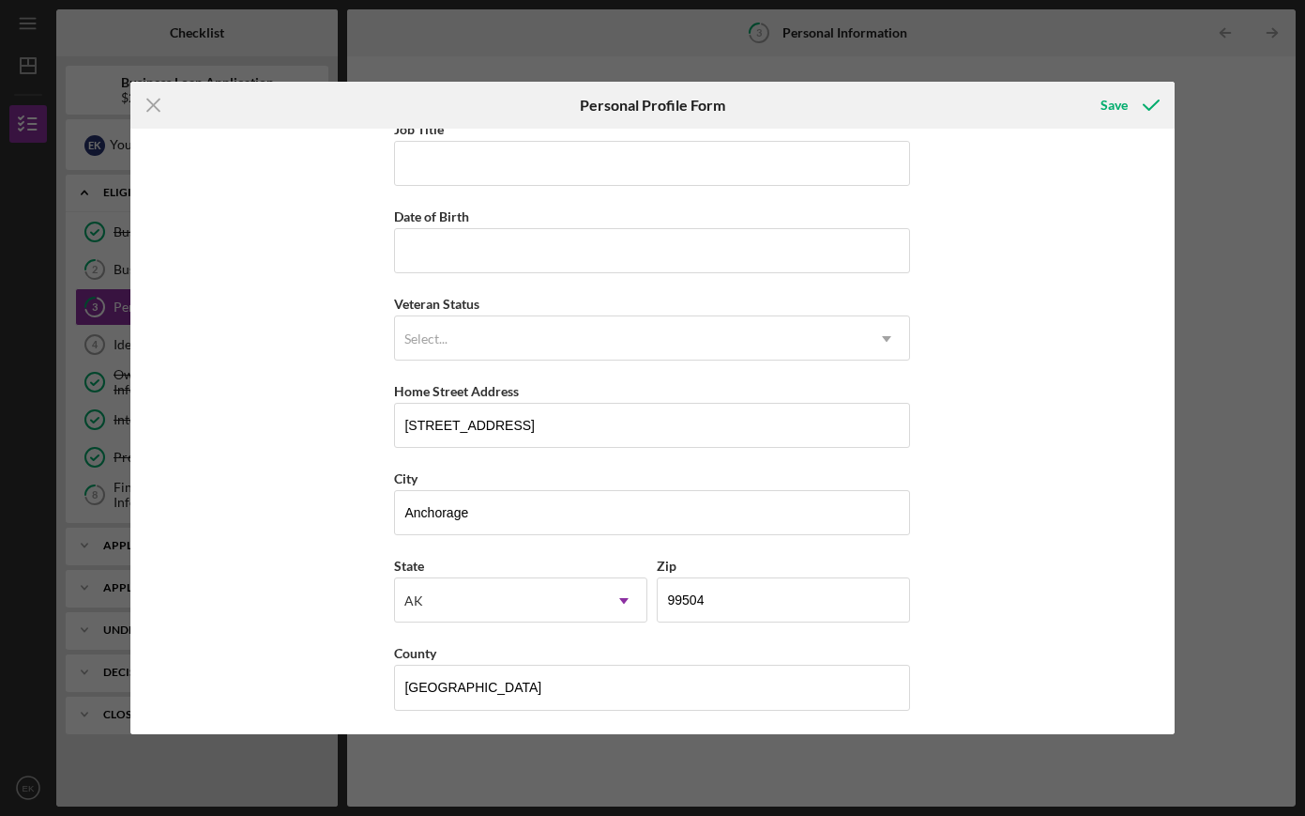
click at [952, 571] on div "First Name [PERSON_NAME] Middle Name Pawl Last Name [PERSON_NAME] Job Title Dat…" at bounding box center [652, 431] width 1045 height 605
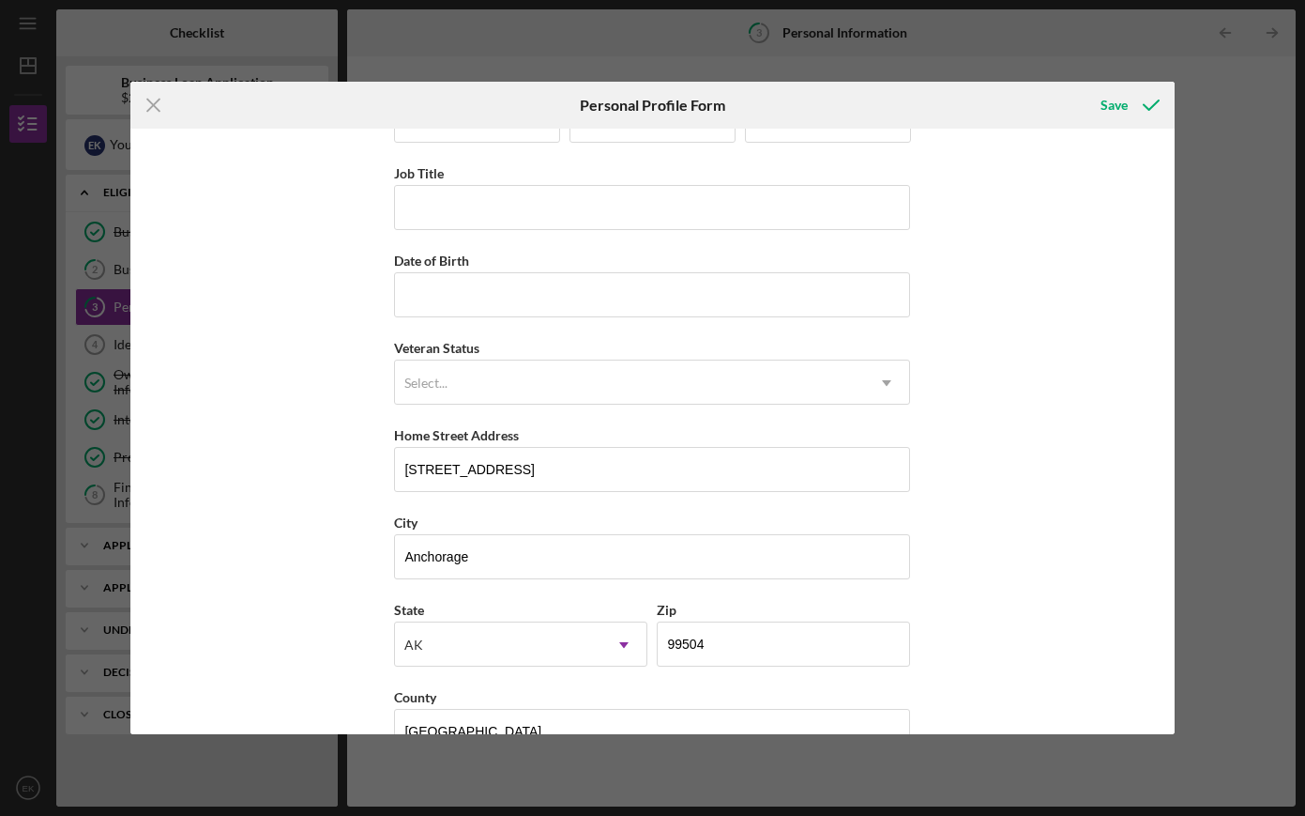
scroll to position [0, 0]
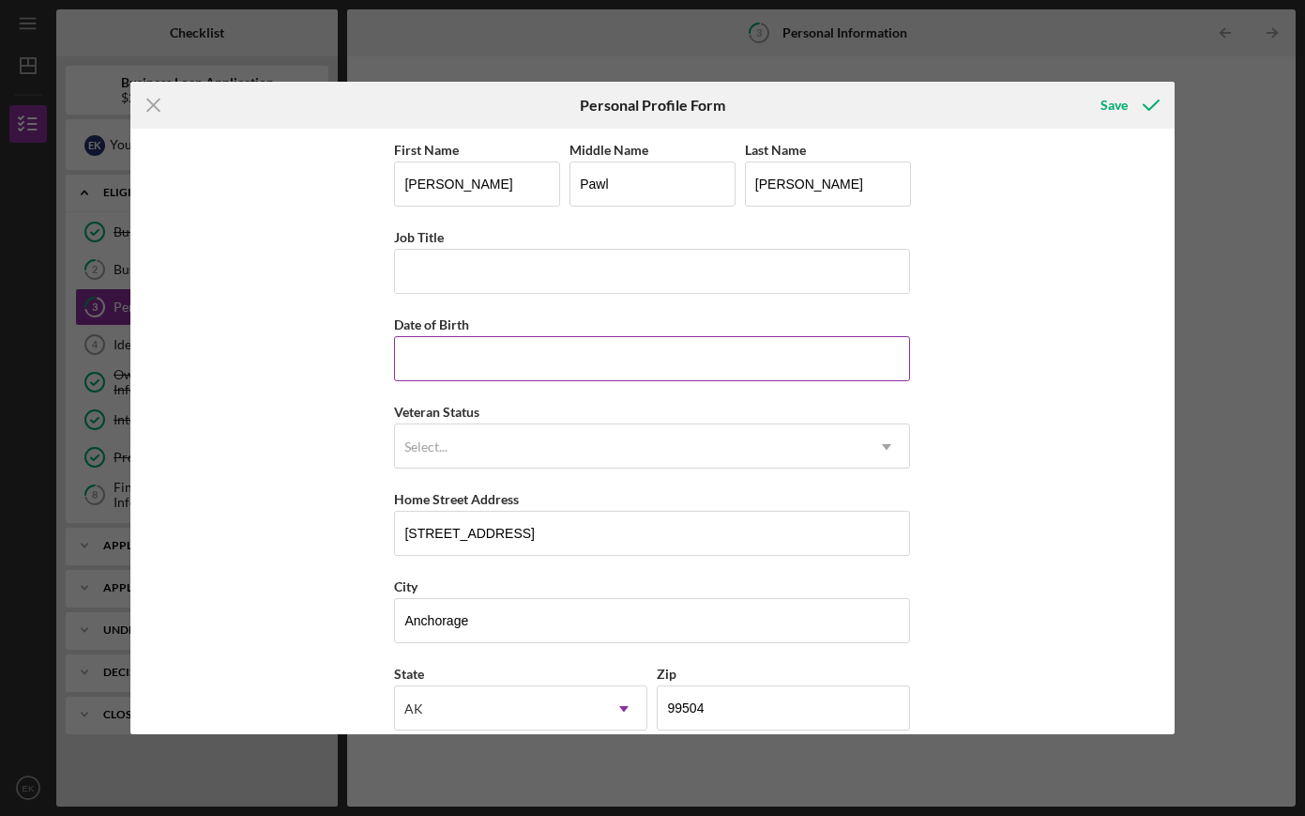
click at [513, 350] on input "Date of Birth" at bounding box center [652, 358] width 516 height 45
click at [466, 249] on input "Job Title" at bounding box center [652, 271] width 516 height 45
type input "Journeyman Plumber, Business Owner"
click at [1079, 114] on div "Save" at bounding box center [1001, 105] width 348 height 47
click at [1107, 104] on div "Save" at bounding box center [1114, 105] width 27 height 38
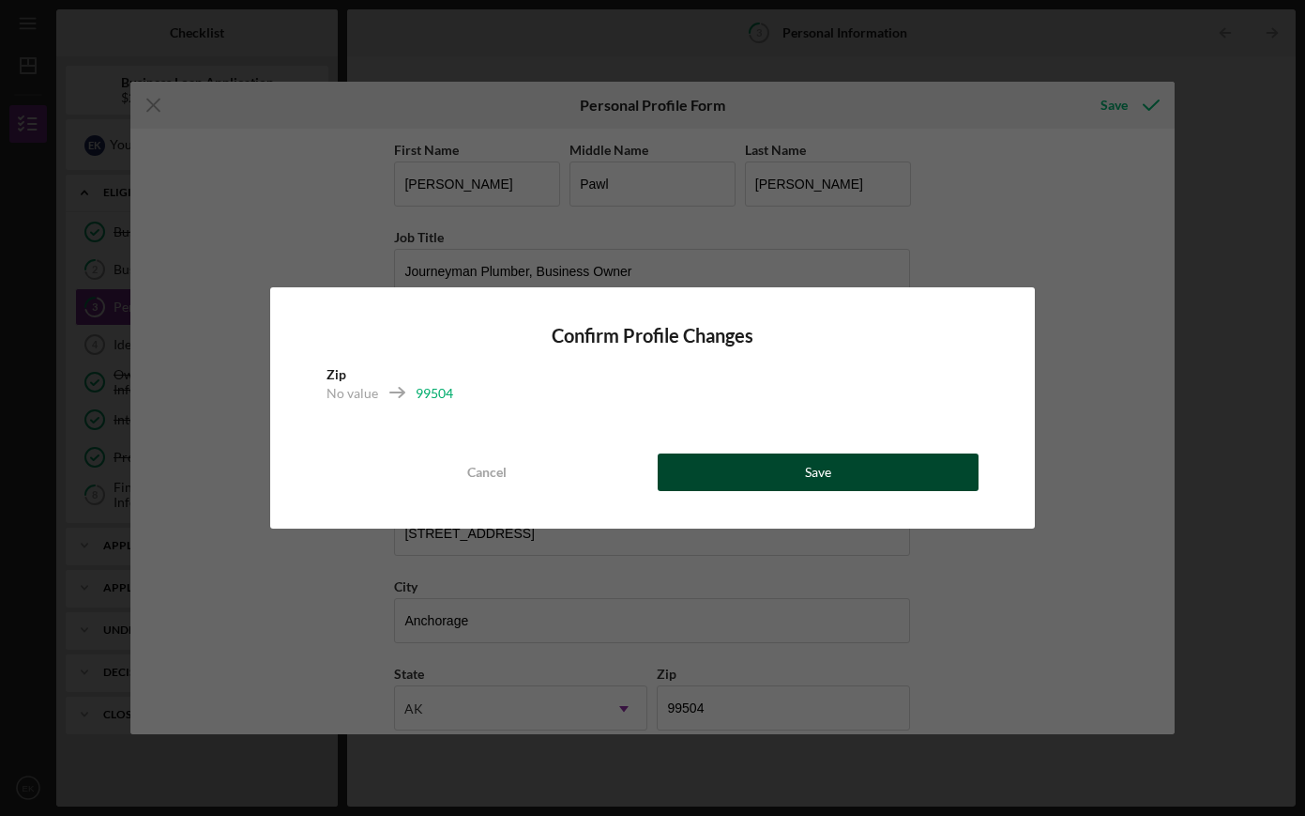
click at [771, 473] on button "Save" at bounding box center [819, 472] width 322 height 38
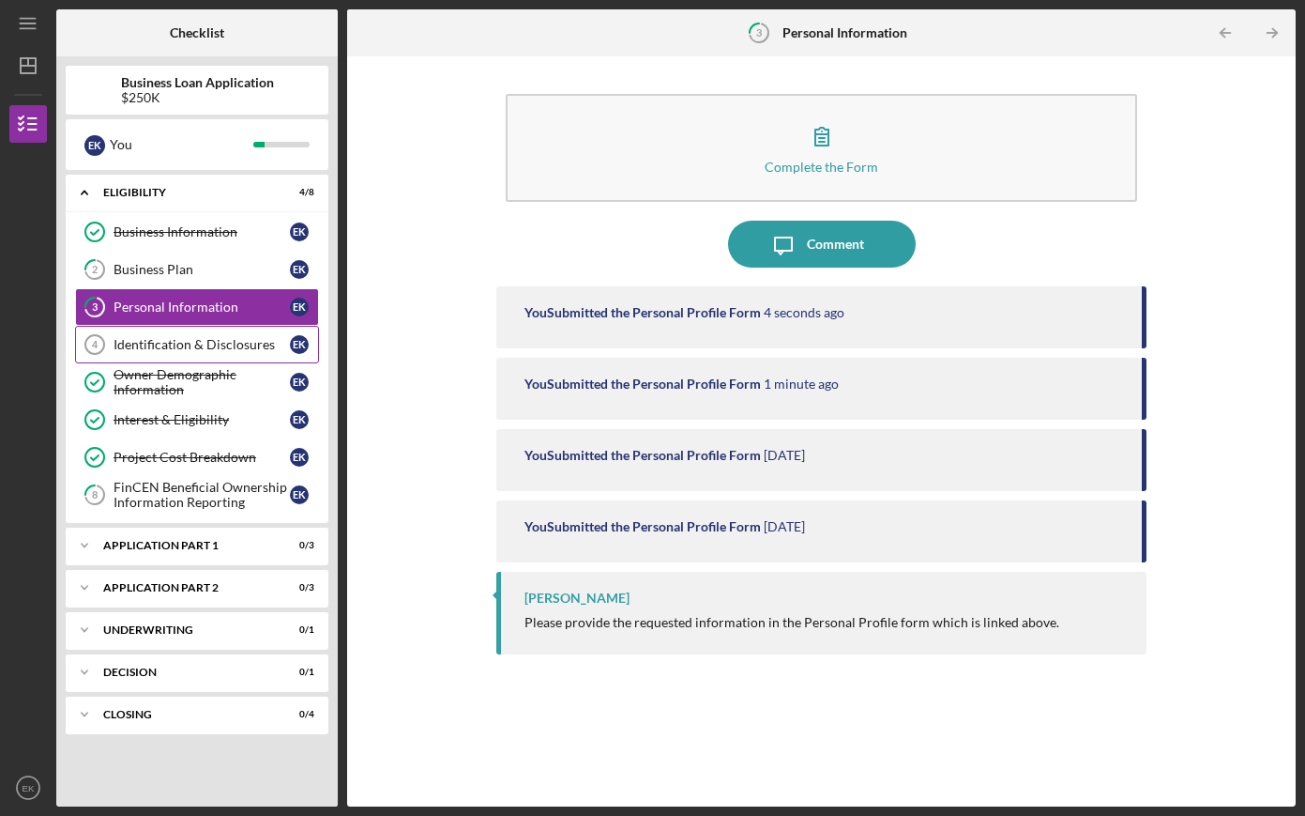
click at [238, 340] on div "Identification & Disclosures" at bounding box center [202, 344] width 176 height 15
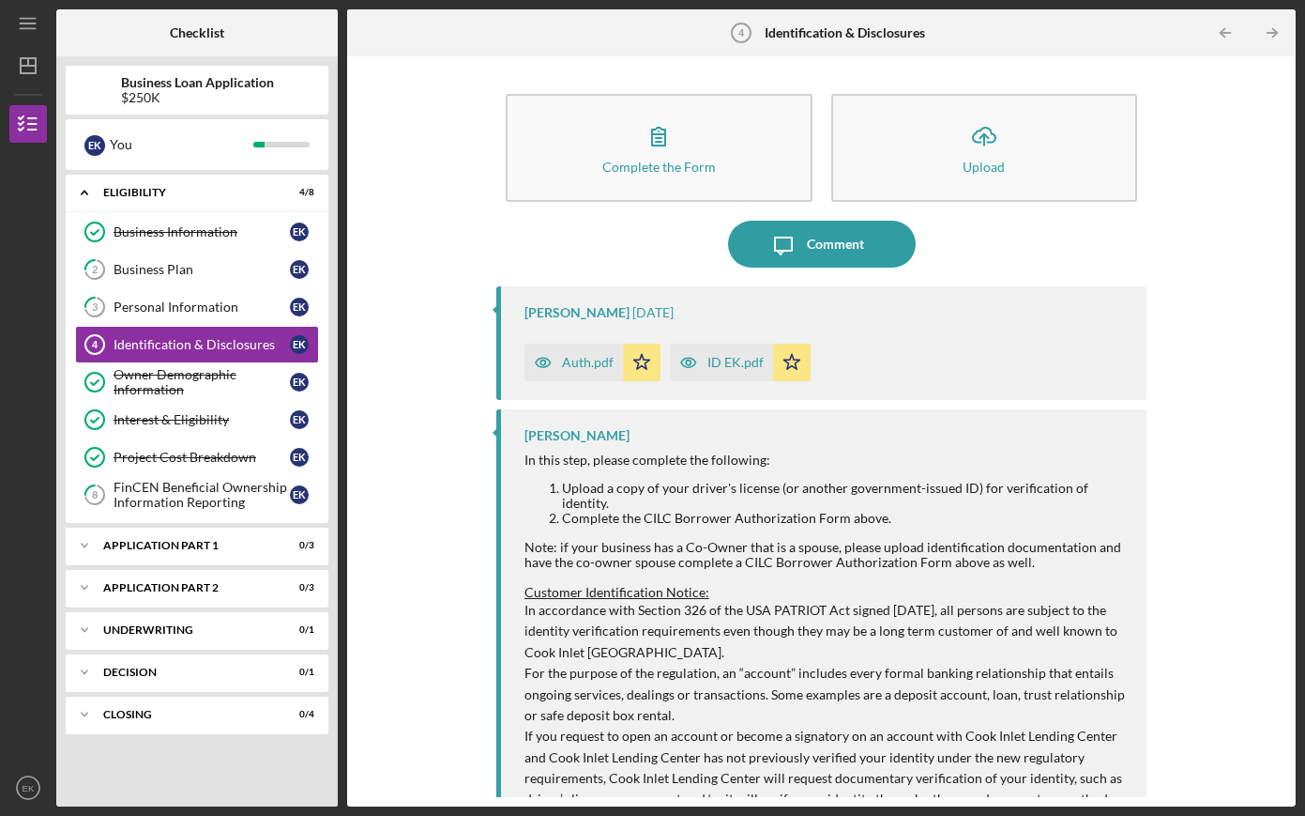
click at [735, 358] on div "ID EK.pdf" at bounding box center [736, 362] width 56 height 15
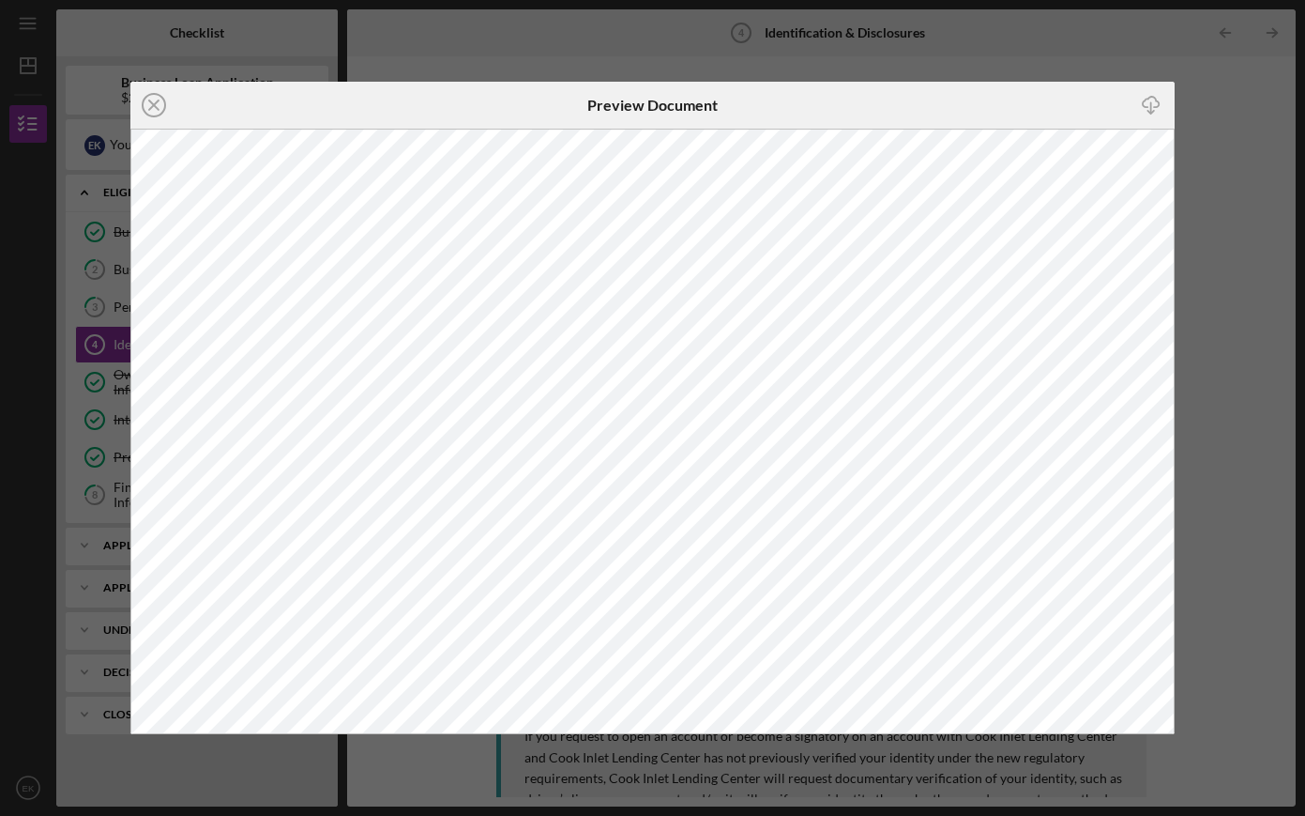
click at [943, 89] on div "Icon/Download" at bounding box center [1001, 105] width 348 height 47
click at [942, 49] on div "Icon/Close Preview Document Icon/Download" at bounding box center [652, 408] width 1305 height 816
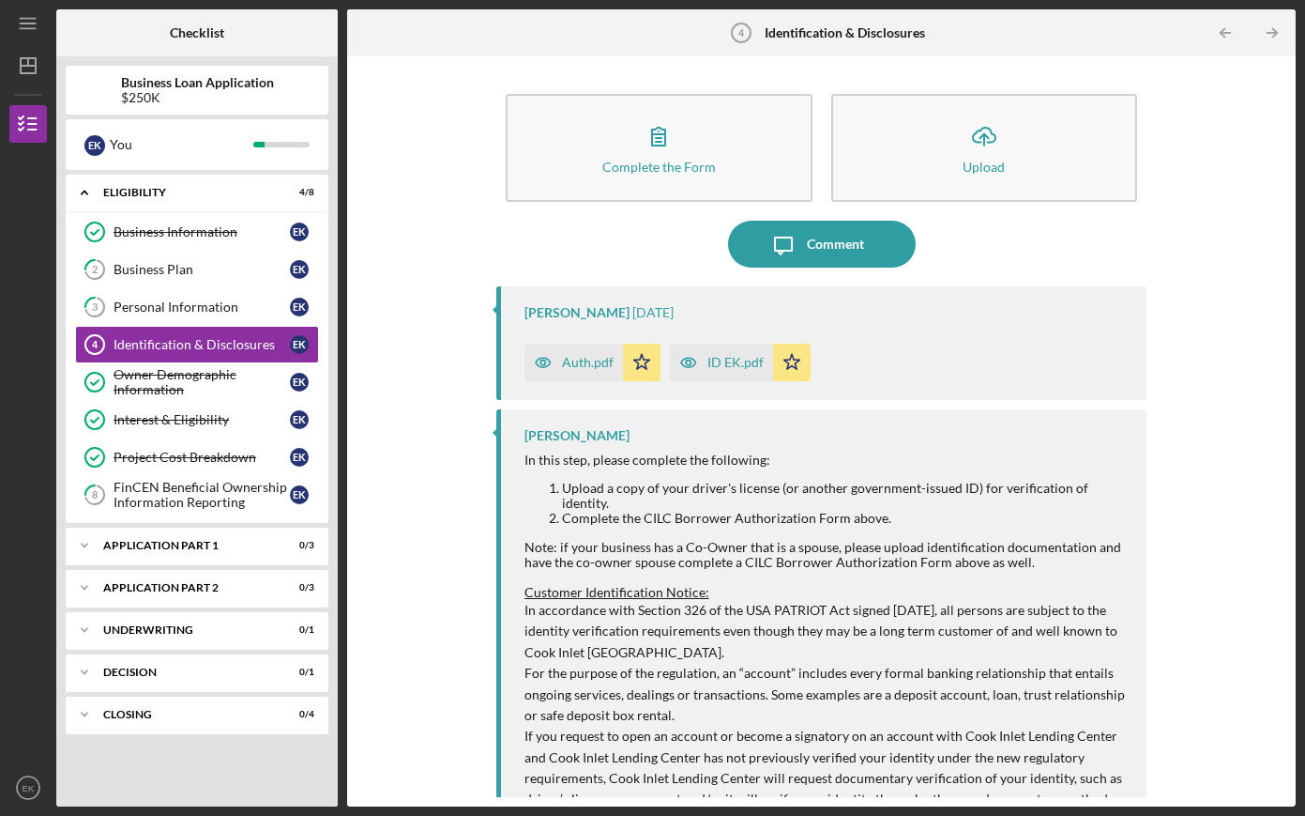
click at [572, 349] on div "Auth.pdf" at bounding box center [574, 362] width 99 height 38
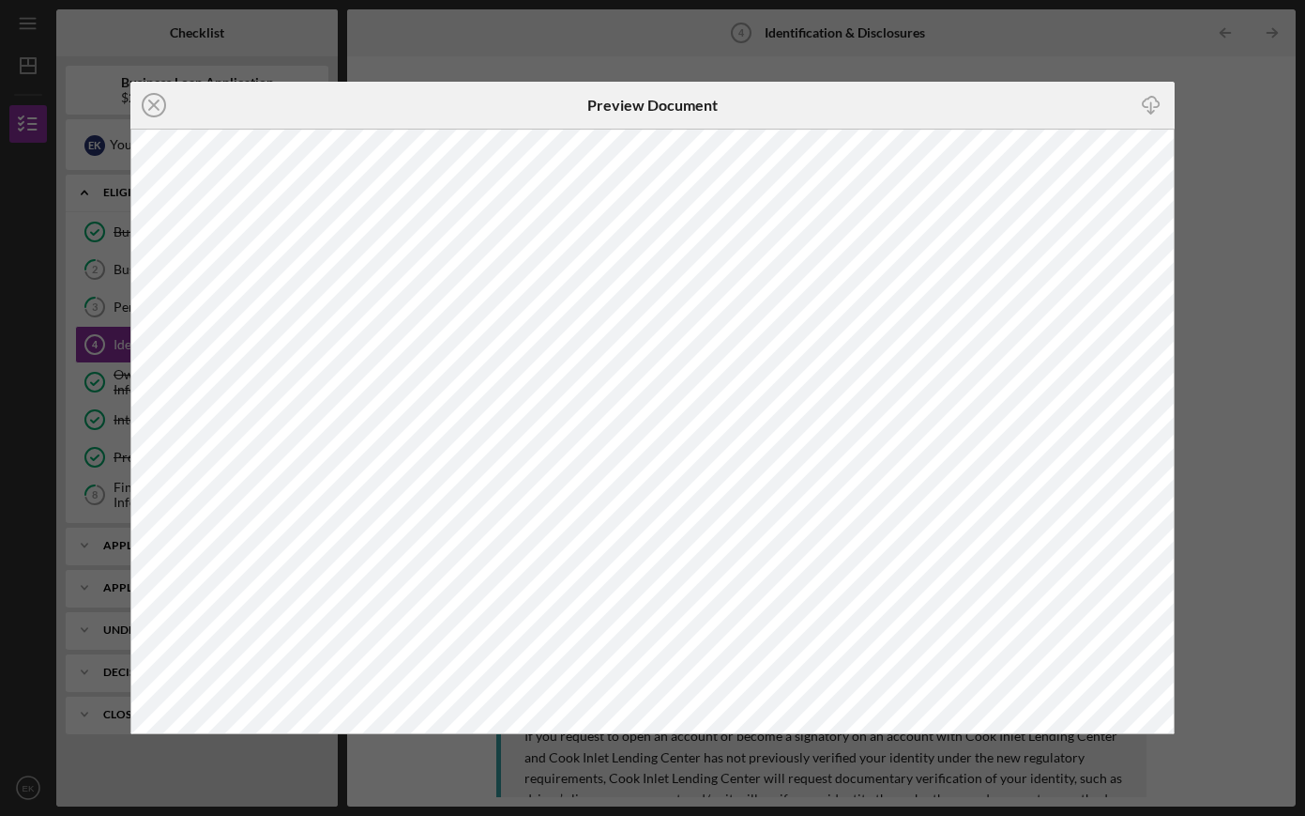
click at [589, 756] on div "Icon/Close Preview Document Icon/Download" at bounding box center [652, 408] width 1305 height 816
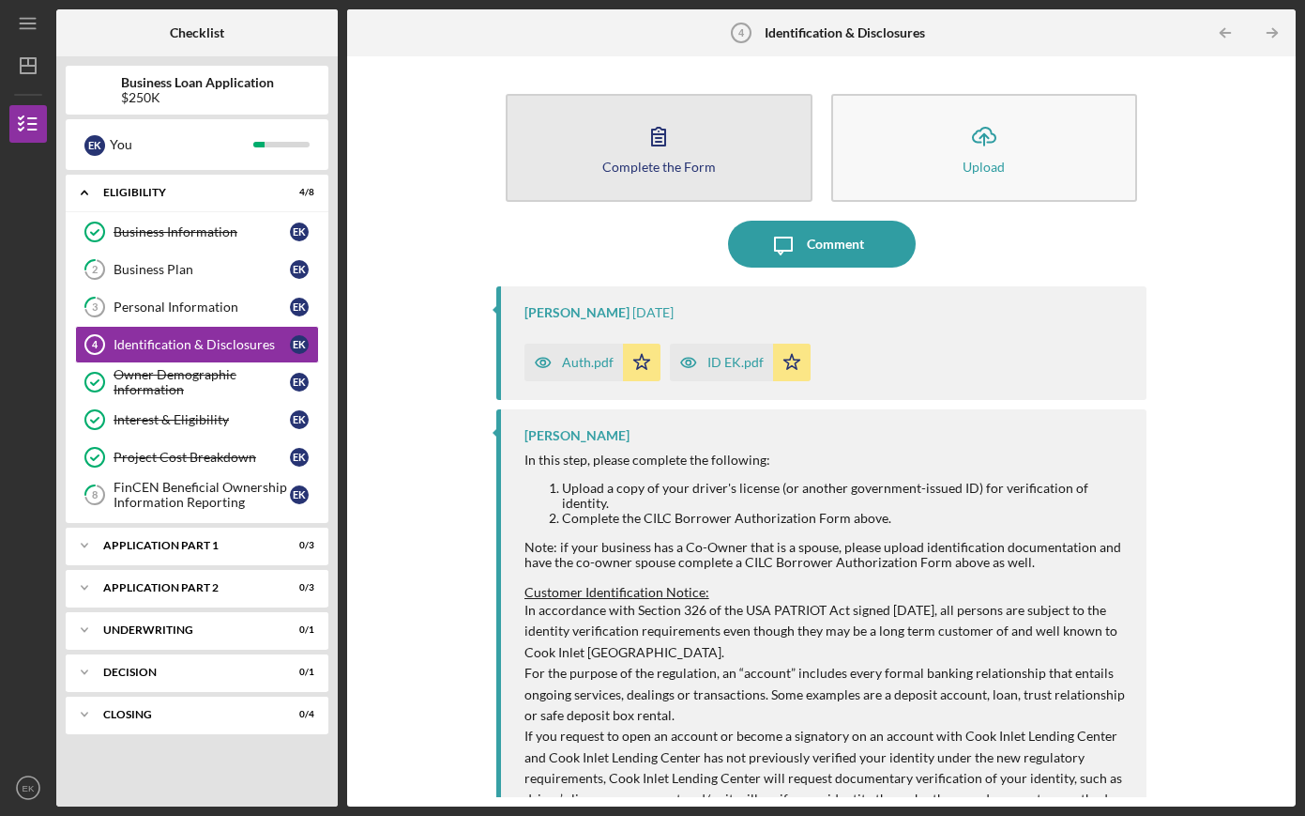
click at [715, 137] on button "Complete the Form Form" at bounding box center [659, 148] width 307 height 108
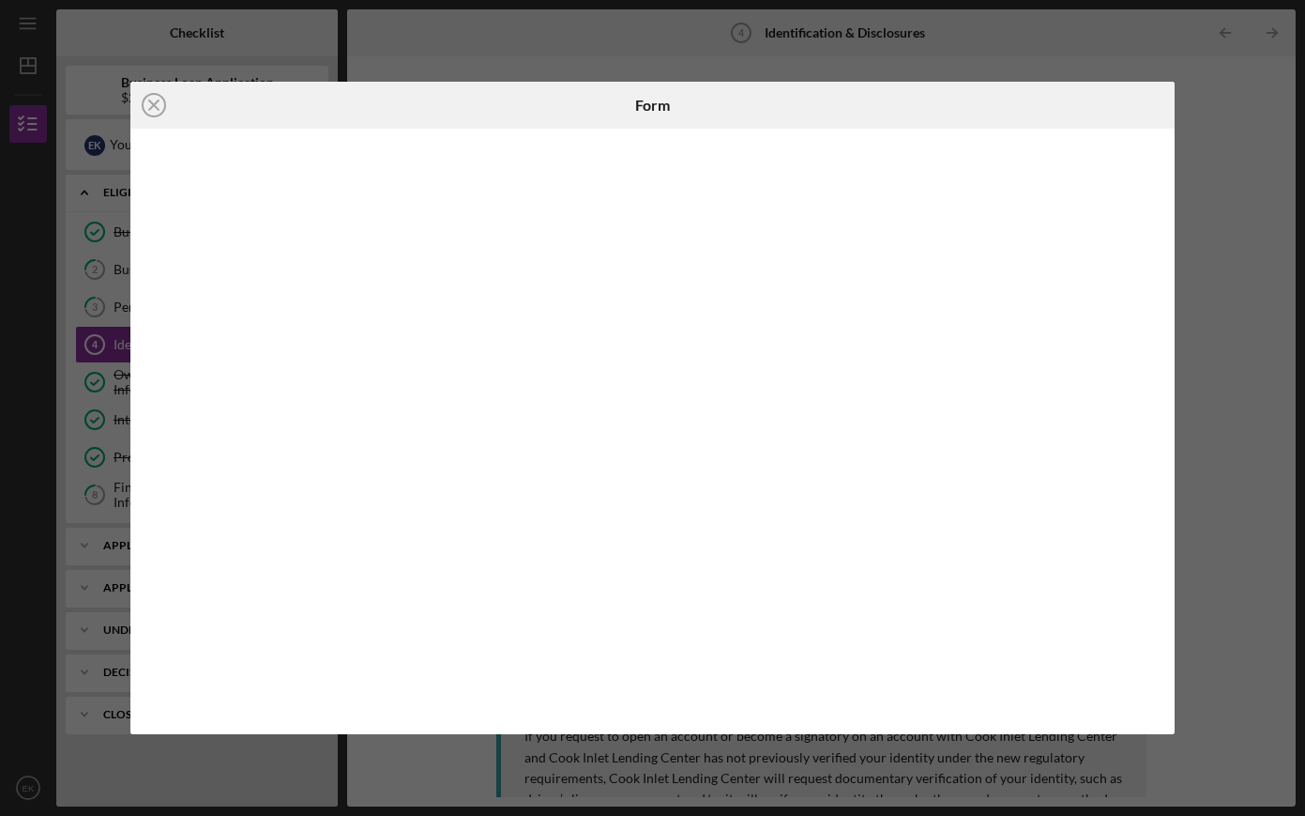
click at [1184, 55] on div "Icon/Close Form" at bounding box center [652, 408] width 1305 height 816
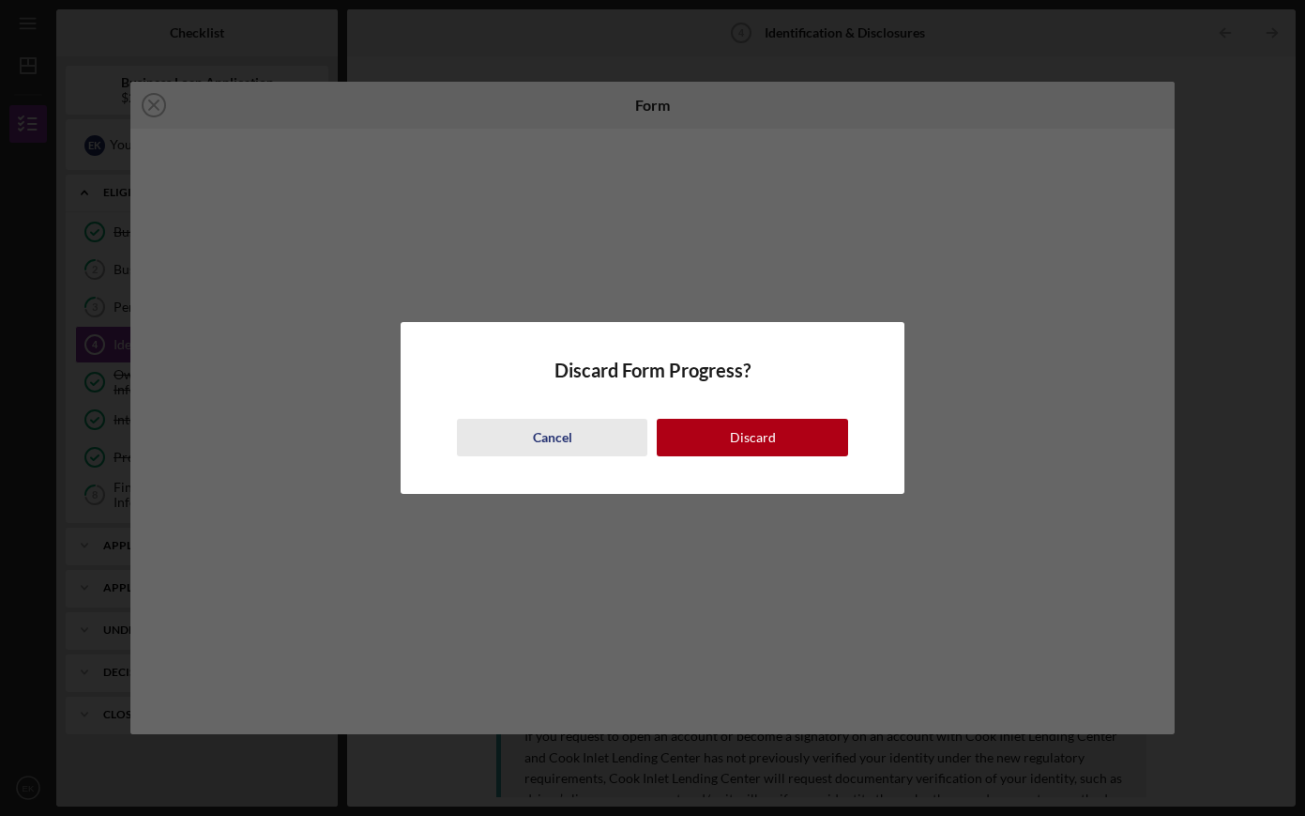
click at [580, 450] on button "Cancel" at bounding box center [552, 438] width 191 height 38
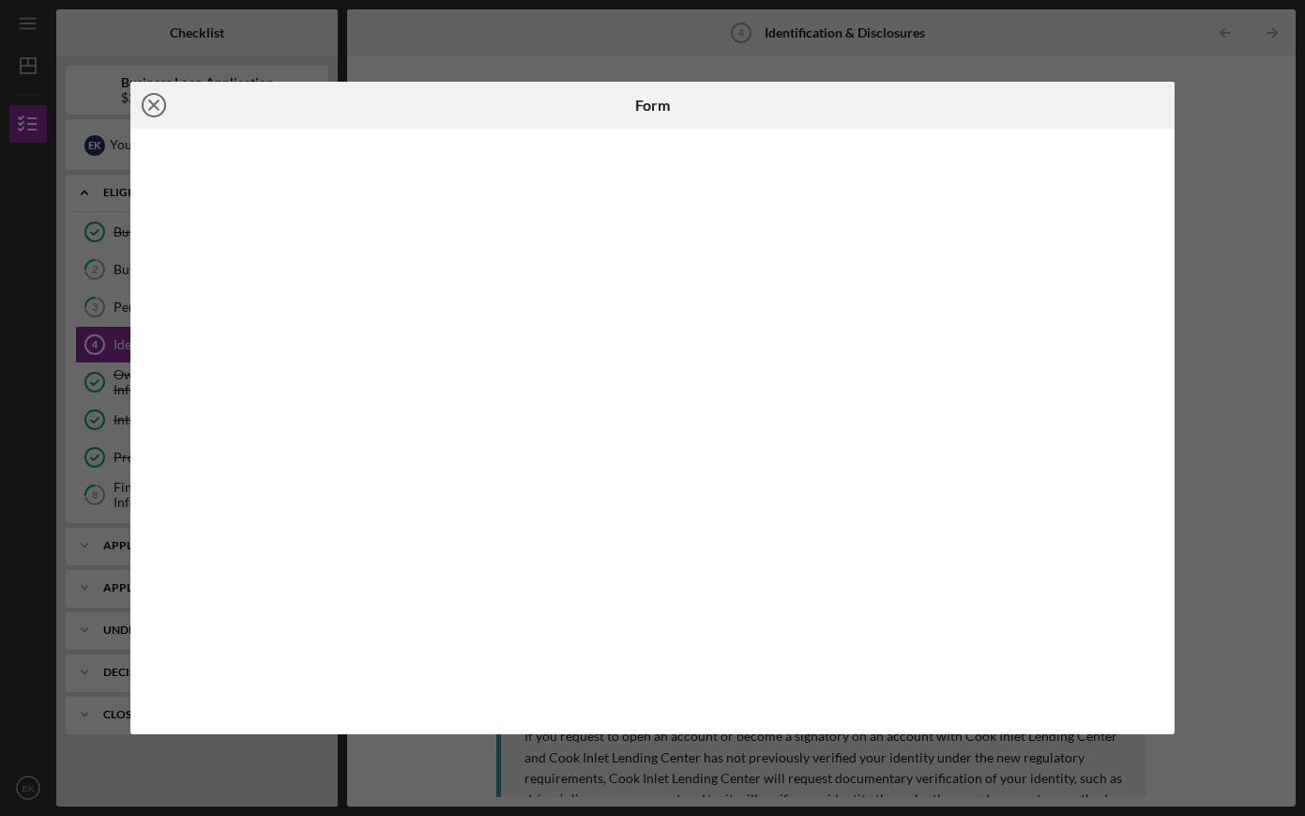
click at [159, 112] on icon "Icon/Close" at bounding box center [153, 105] width 47 height 47
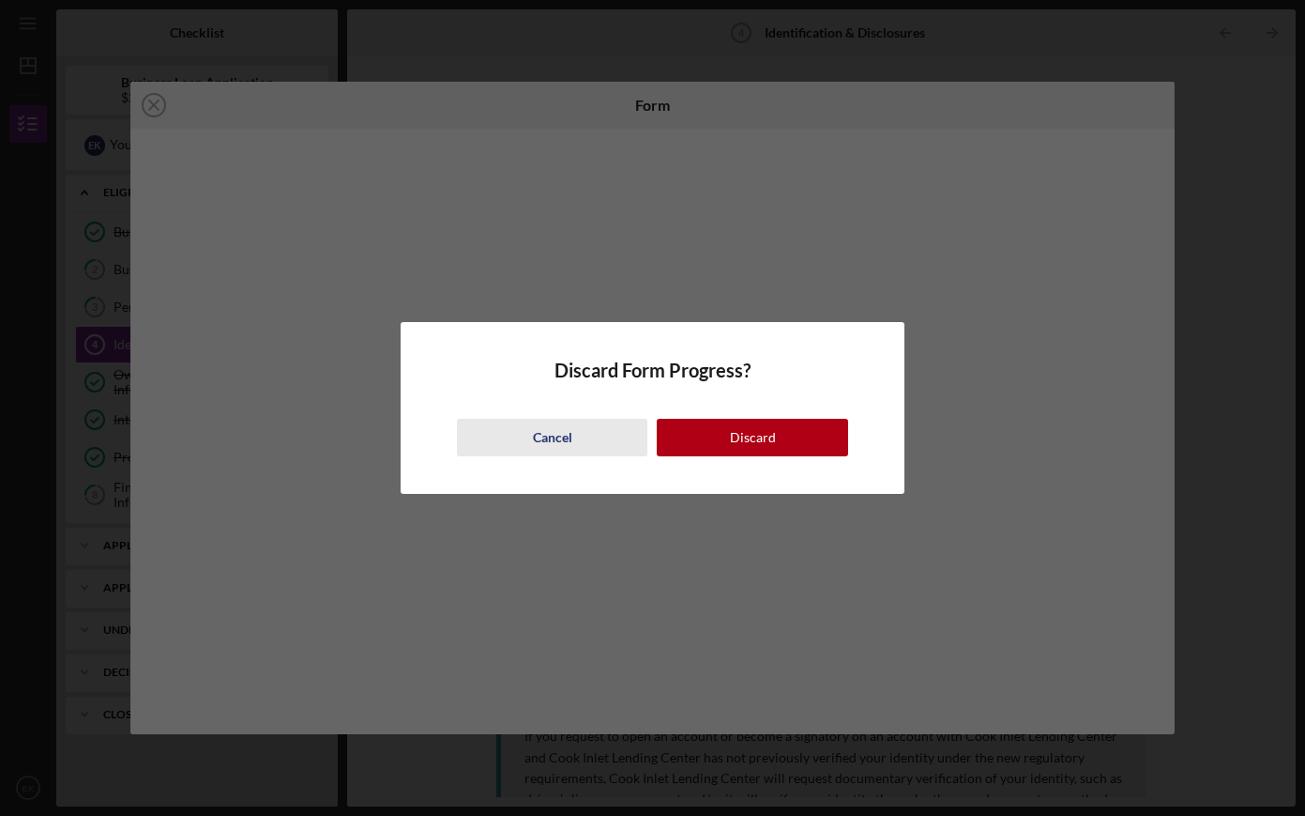
click at [596, 435] on button "Cancel" at bounding box center [552, 438] width 191 height 38
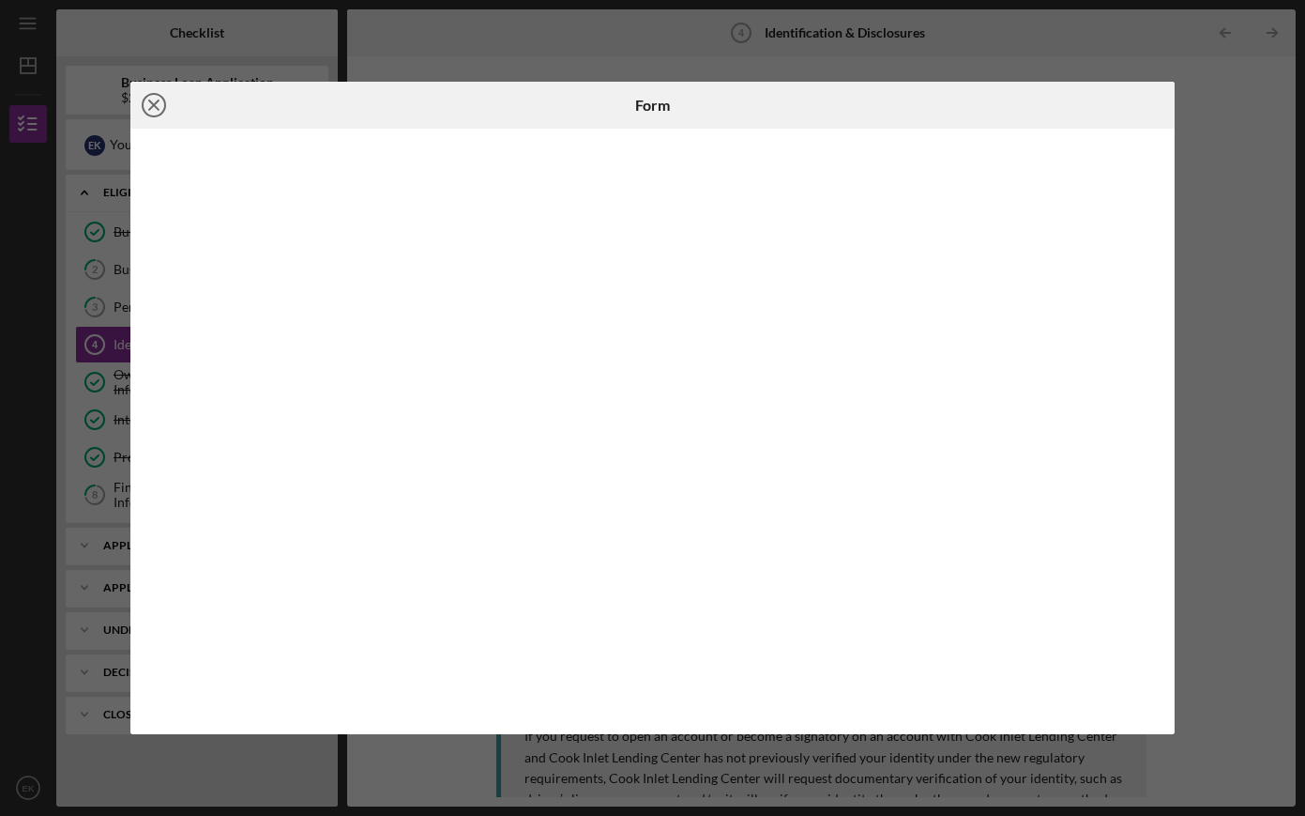
click at [155, 111] on icon "Icon/Close" at bounding box center [153, 105] width 47 height 47
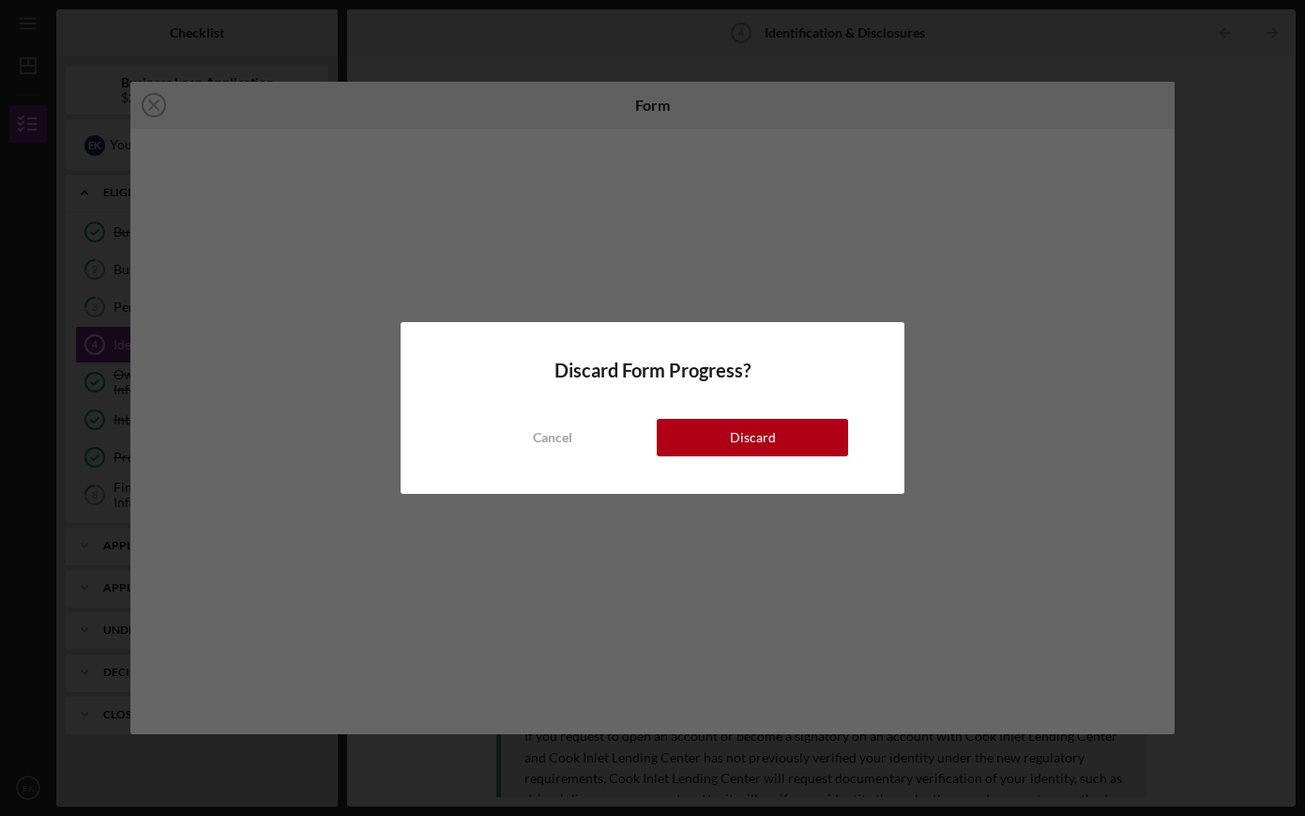
click at [691, 418] on div "Cancel Discard" at bounding box center [652, 418] width 391 height 75
click at [730, 425] on button "Discard" at bounding box center [752, 438] width 191 height 38
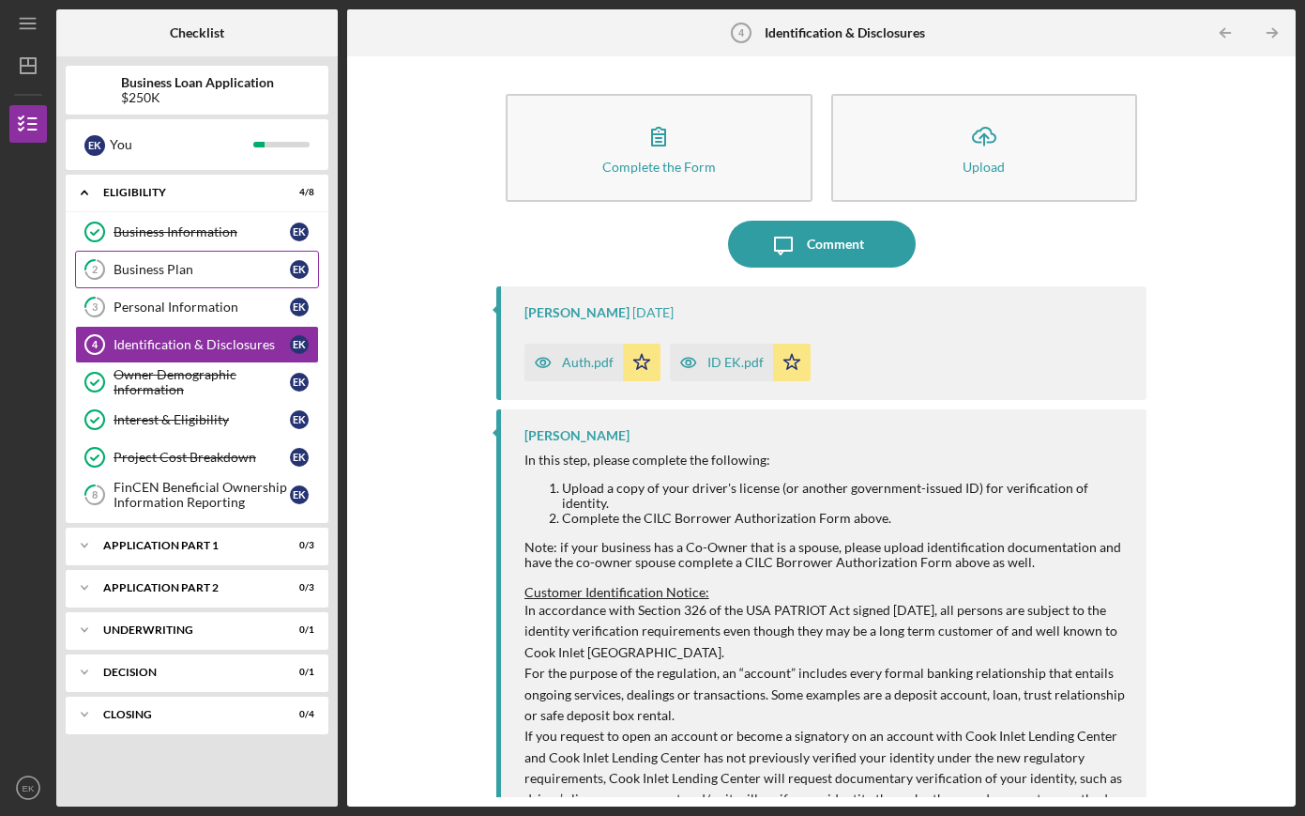
click at [166, 270] on div "Business Plan" at bounding box center [202, 269] width 176 height 15
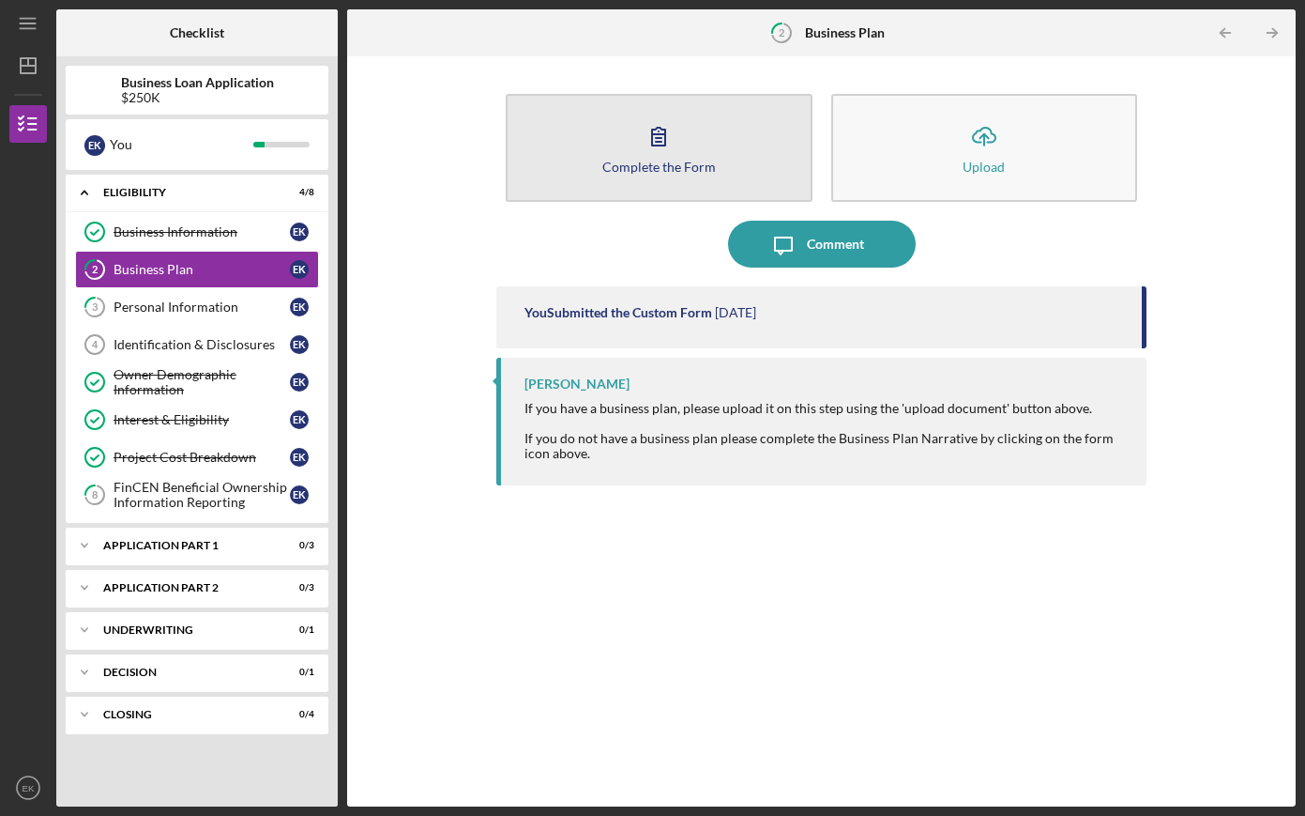
click at [633, 114] on button "Complete the Form Form" at bounding box center [659, 148] width 307 height 108
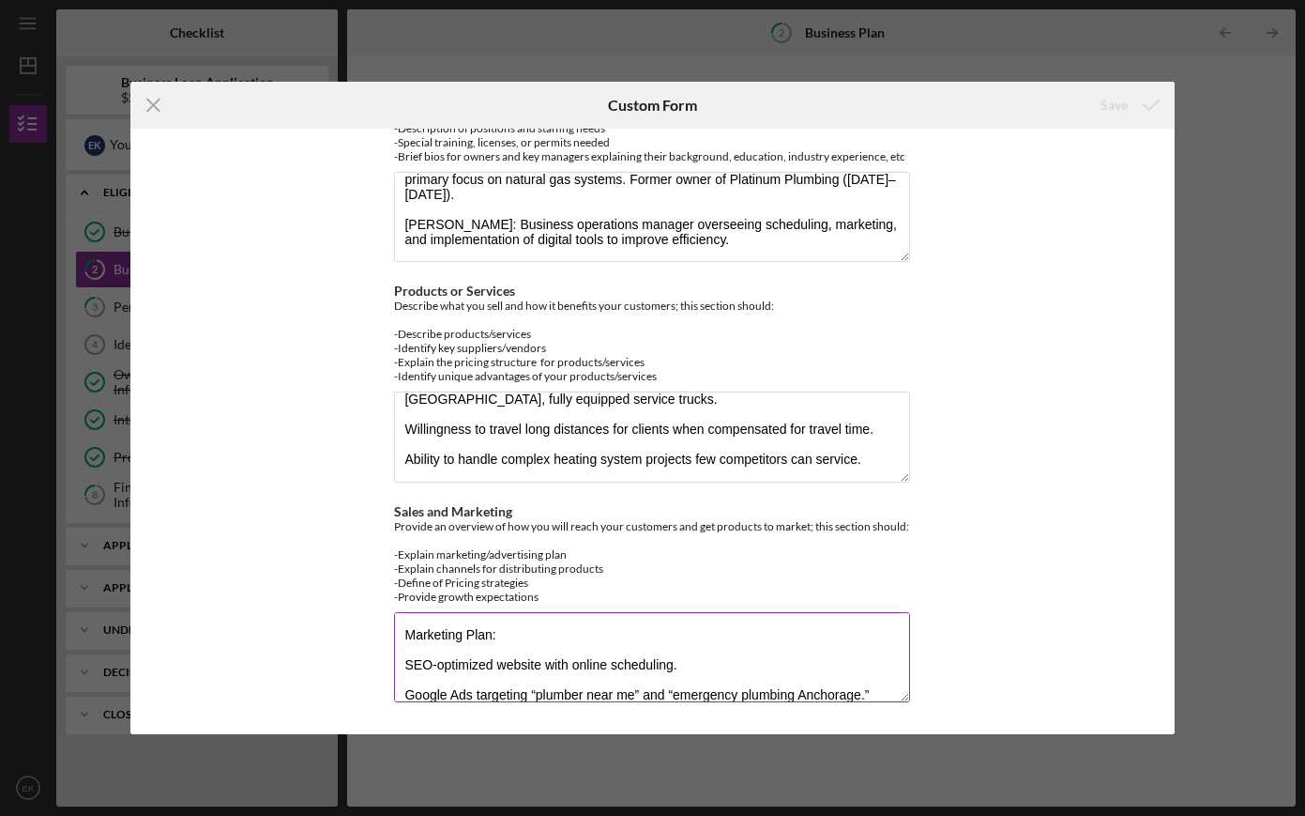
scroll to position [256, 0]
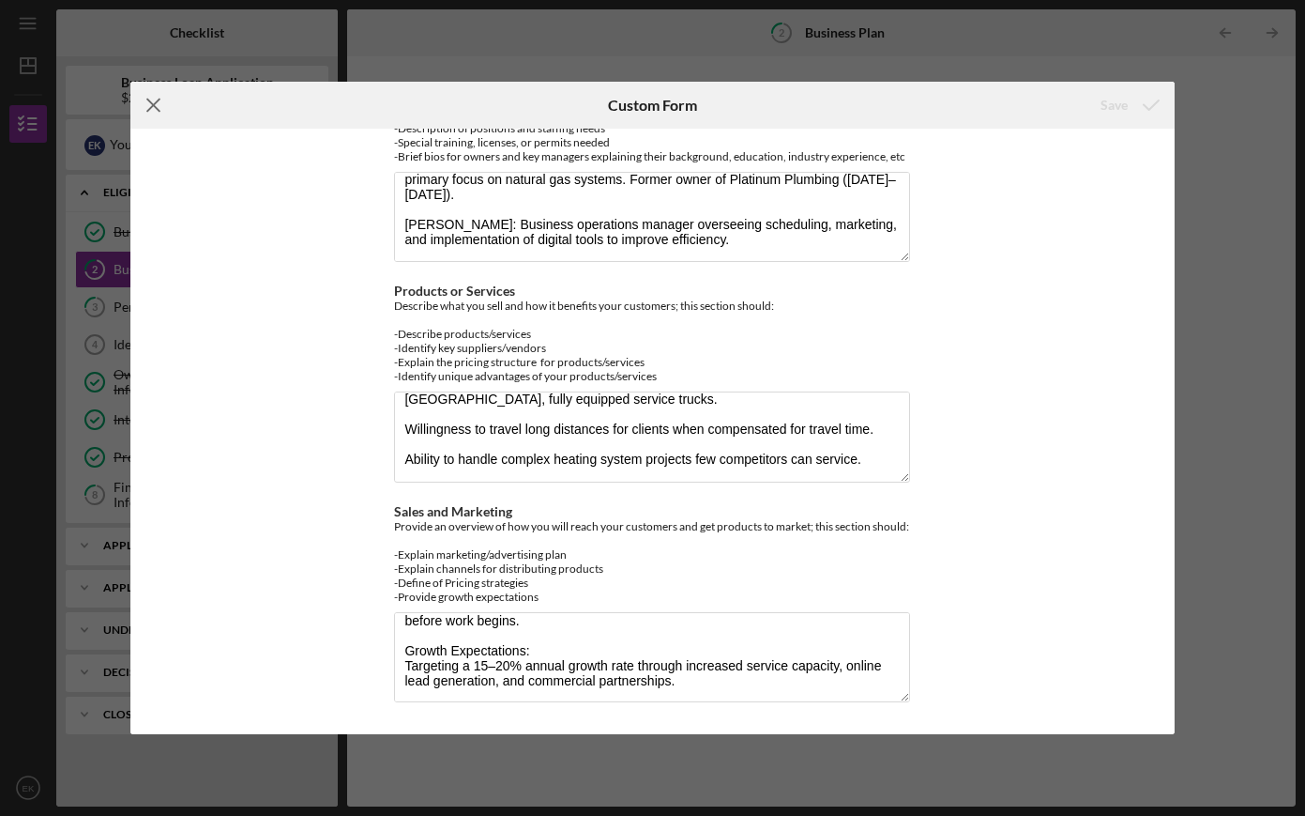
click at [156, 114] on icon "Icon/Menu Close" at bounding box center [153, 105] width 47 height 47
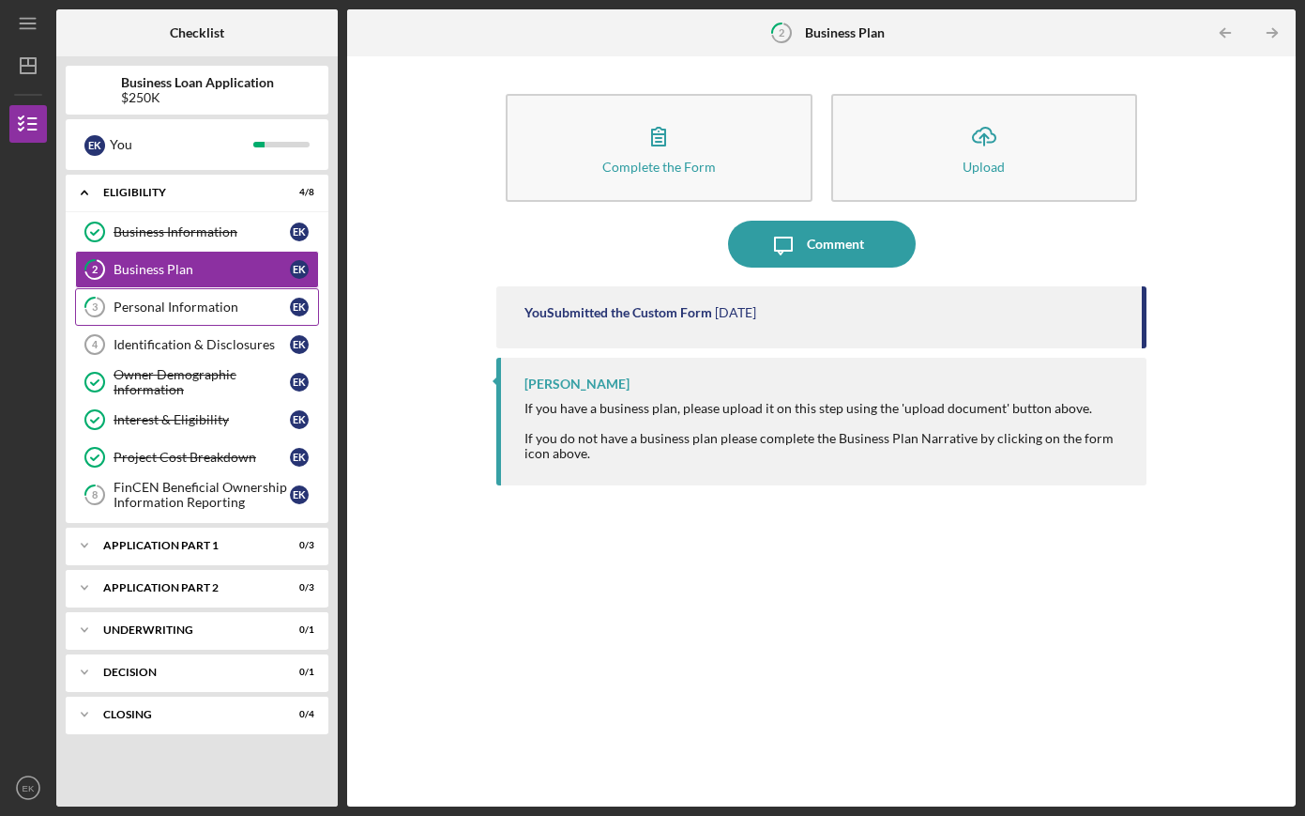
click at [217, 305] on div "Personal Information" at bounding box center [202, 306] width 176 height 15
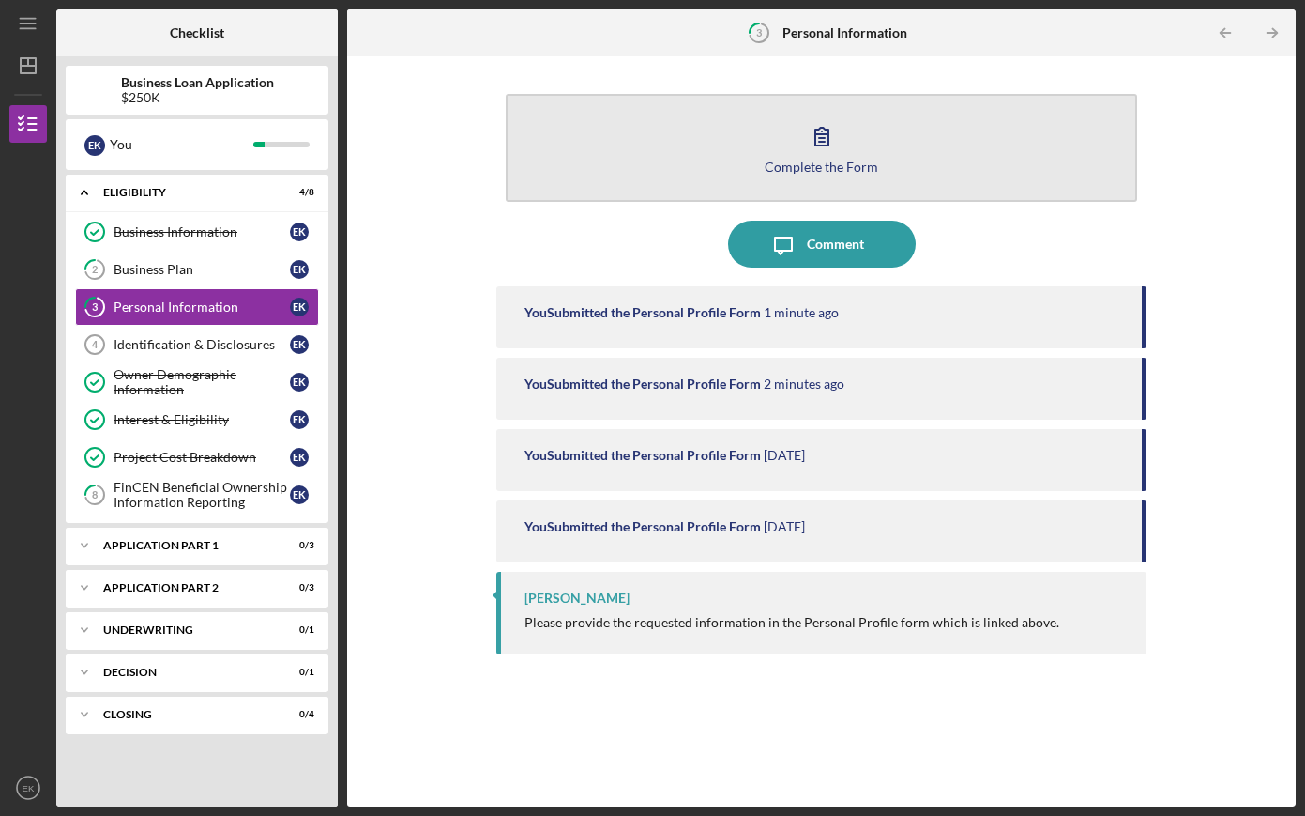
click at [880, 119] on button "Complete the Form Form" at bounding box center [822, 148] width 633 height 108
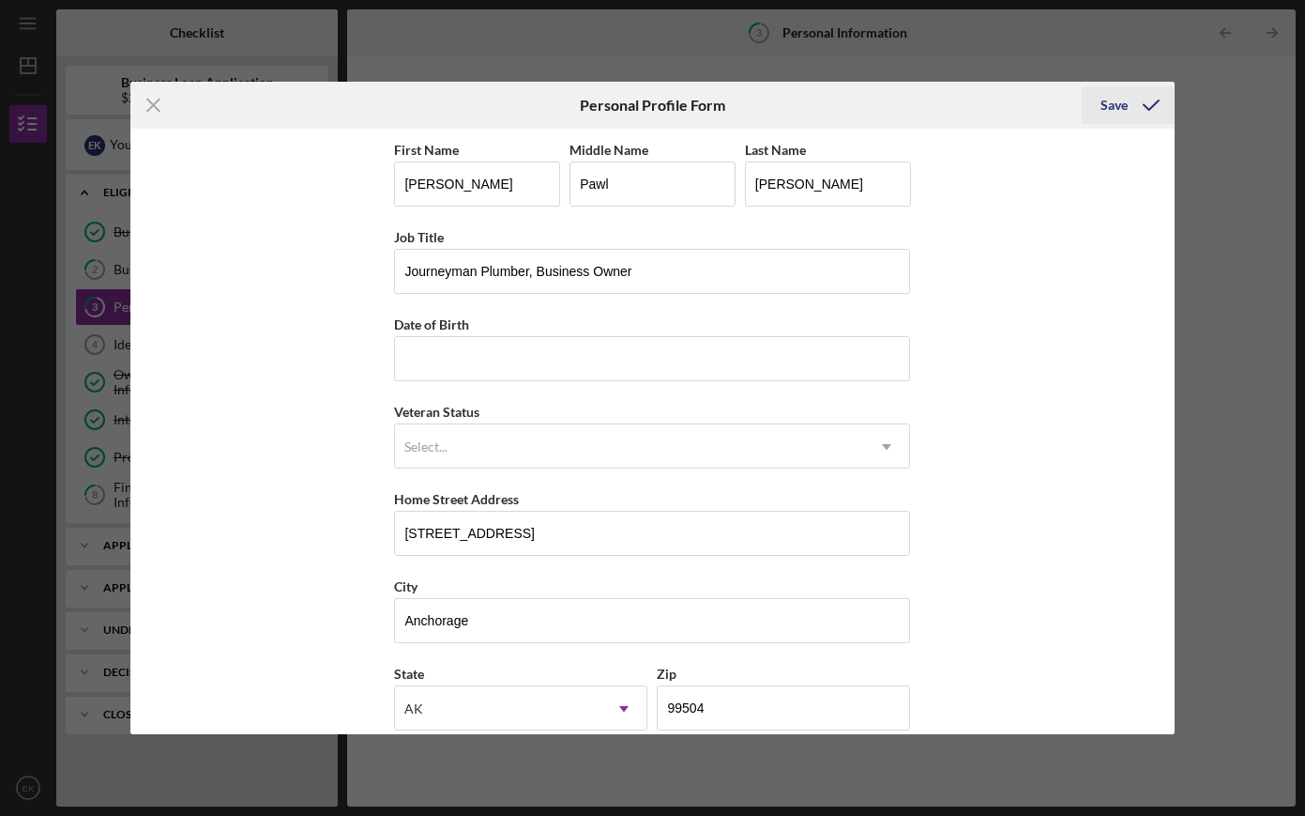
click at [1140, 95] on icon "submit" at bounding box center [1151, 105] width 47 height 47
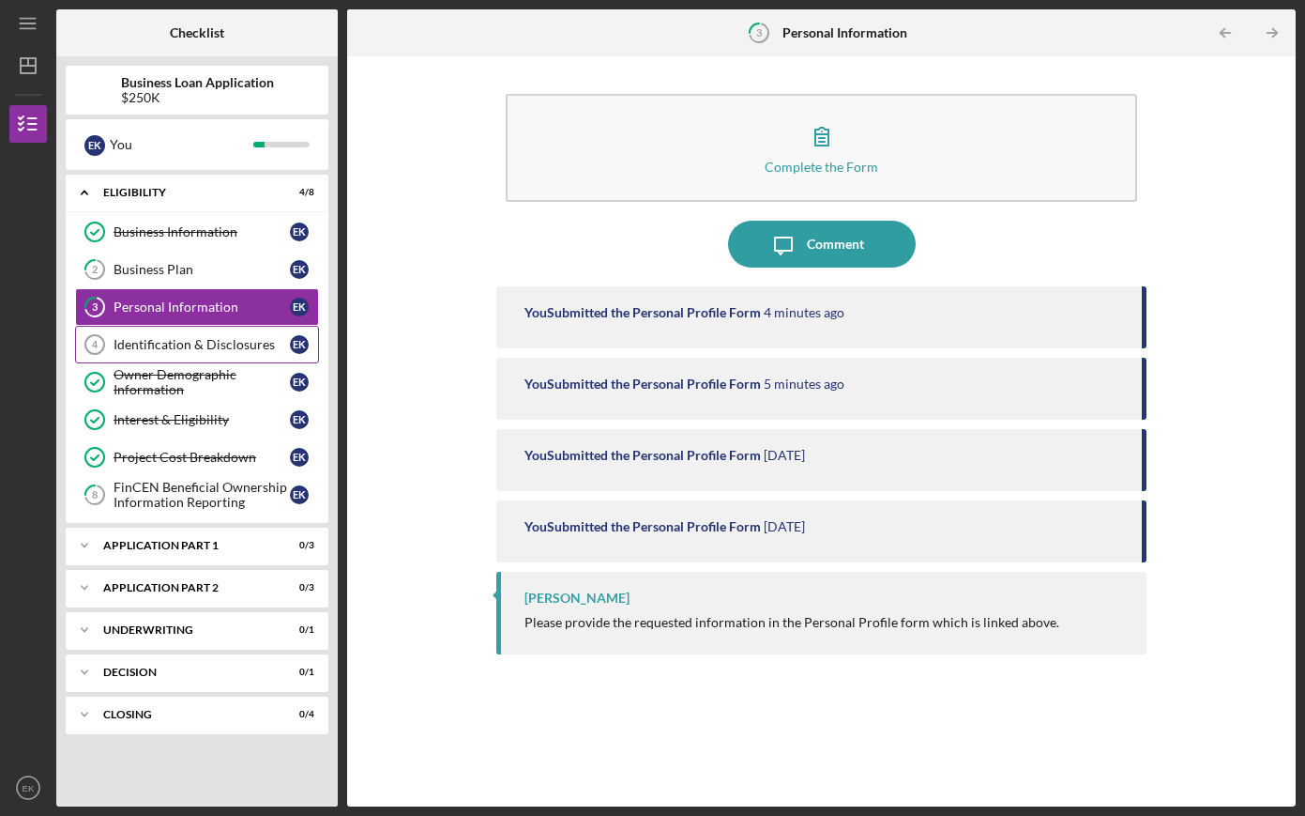
click at [248, 351] on div "Identification & Disclosures" at bounding box center [202, 344] width 176 height 15
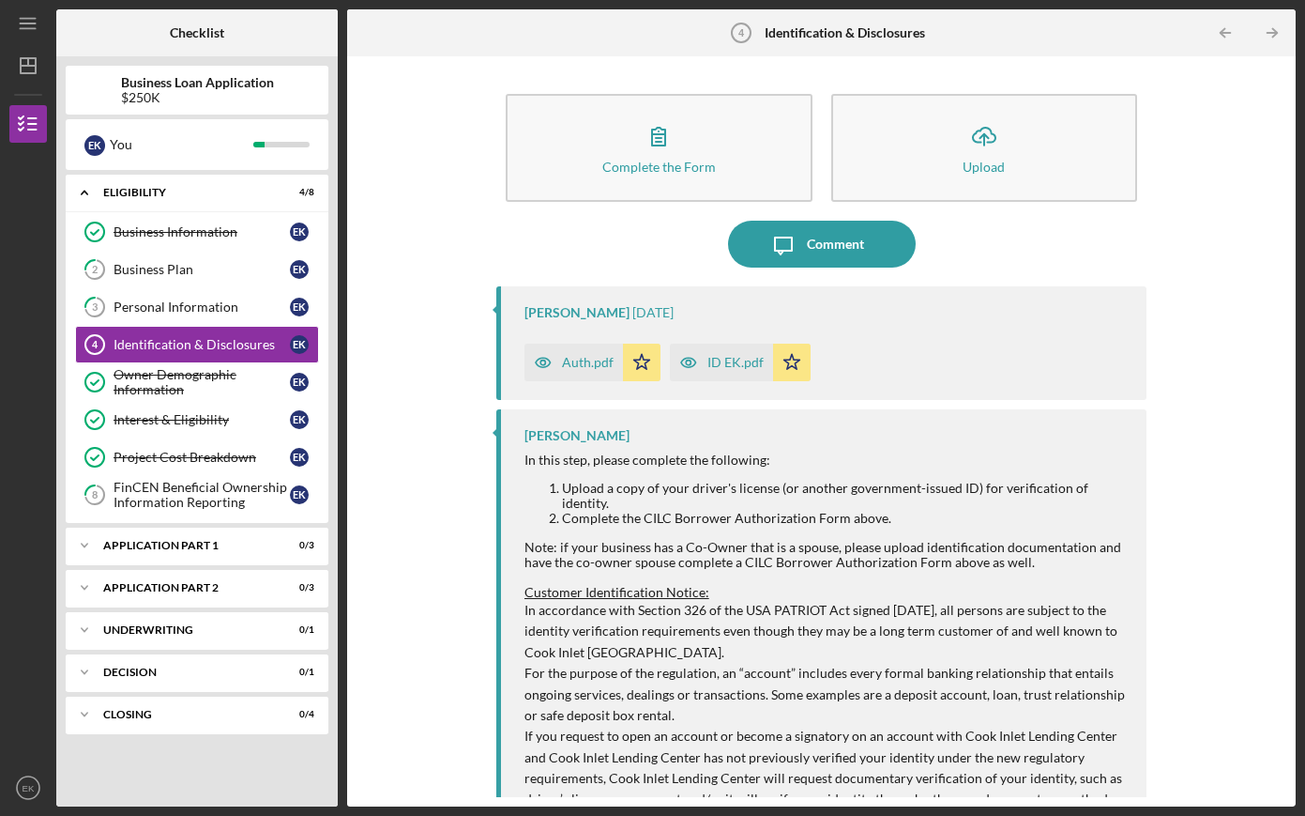
click at [710, 375] on div "ID EK.pdf" at bounding box center [721, 362] width 103 height 38
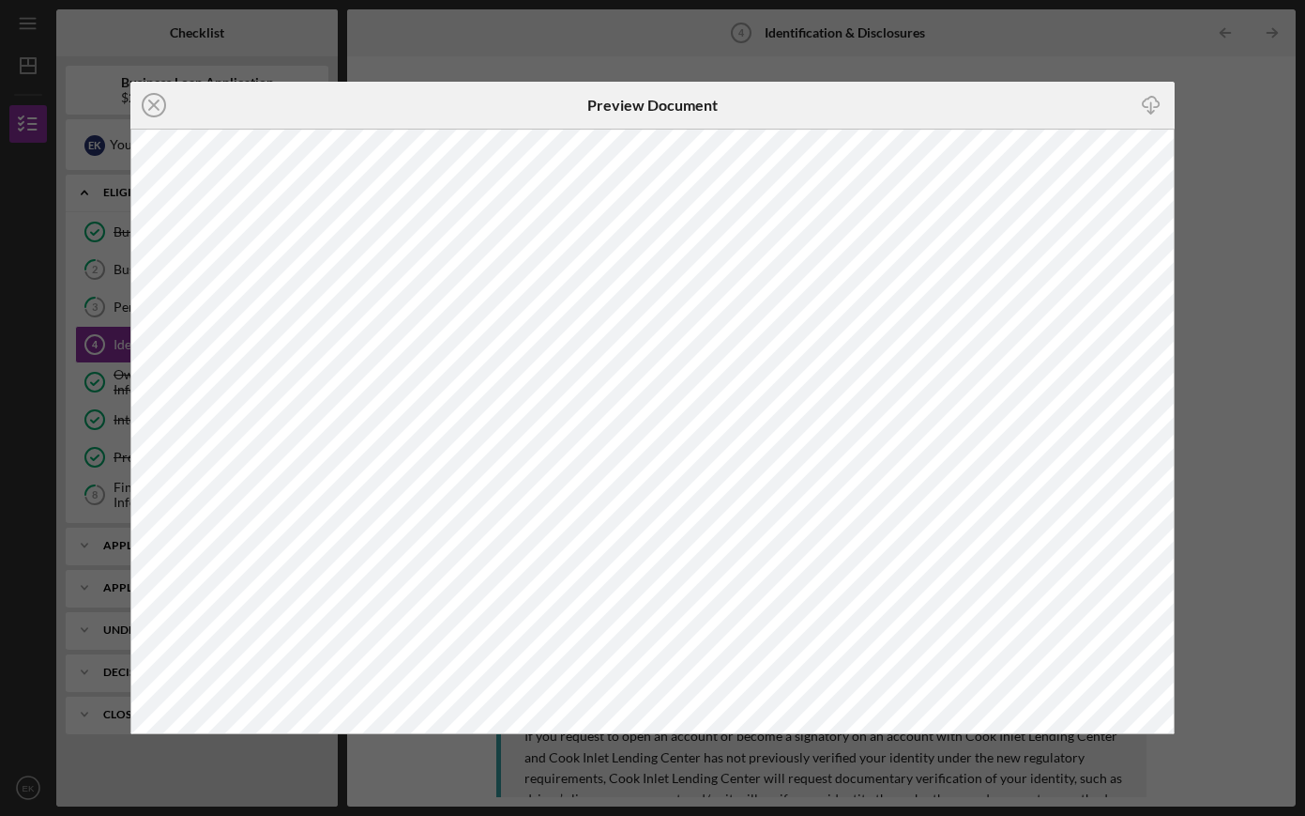
click at [962, 53] on div "Icon/Close Preview Document Icon/Download" at bounding box center [652, 408] width 1305 height 816
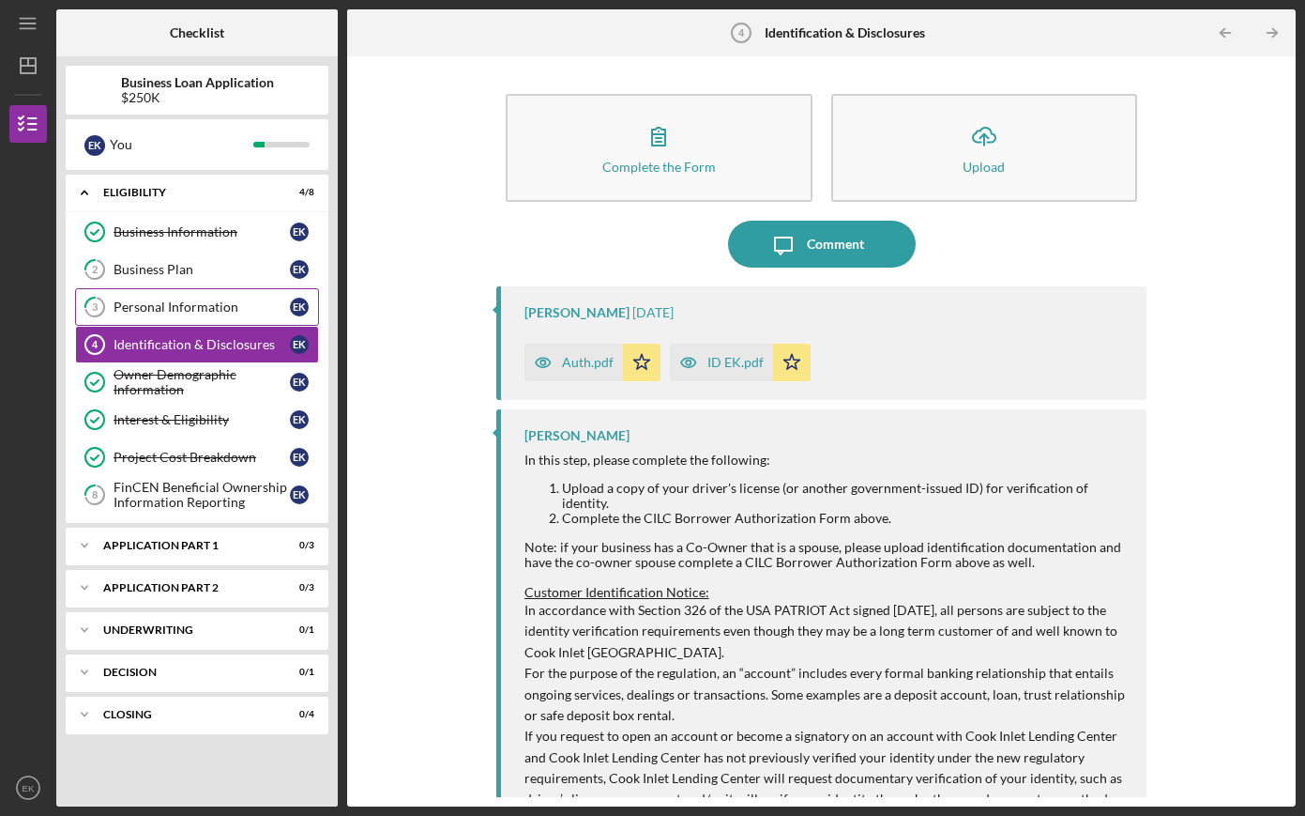
click at [204, 315] on link "3 Personal Information E K" at bounding box center [197, 307] width 244 height 38
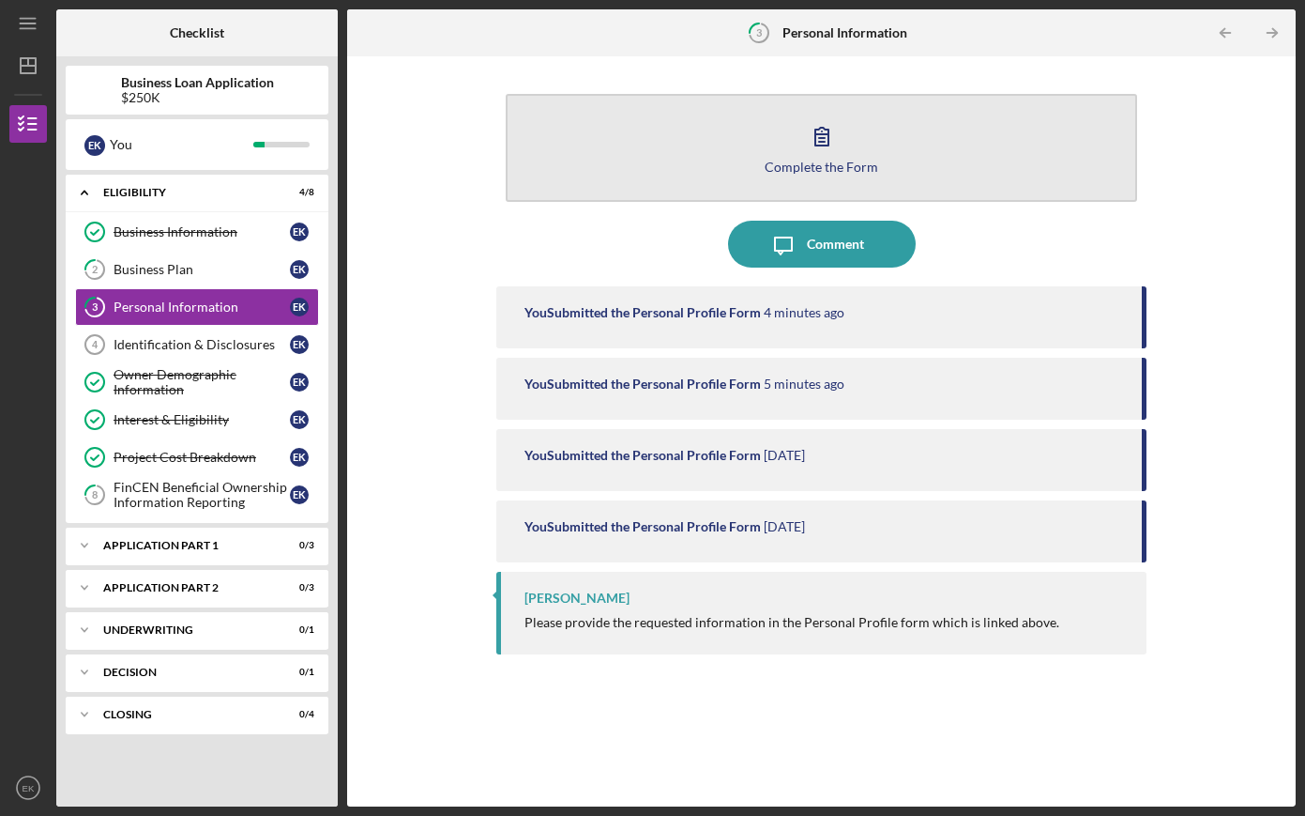
click at [714, 156] on button "Complete the Form Form" at bounding box center [822, 148] width 633 height 108
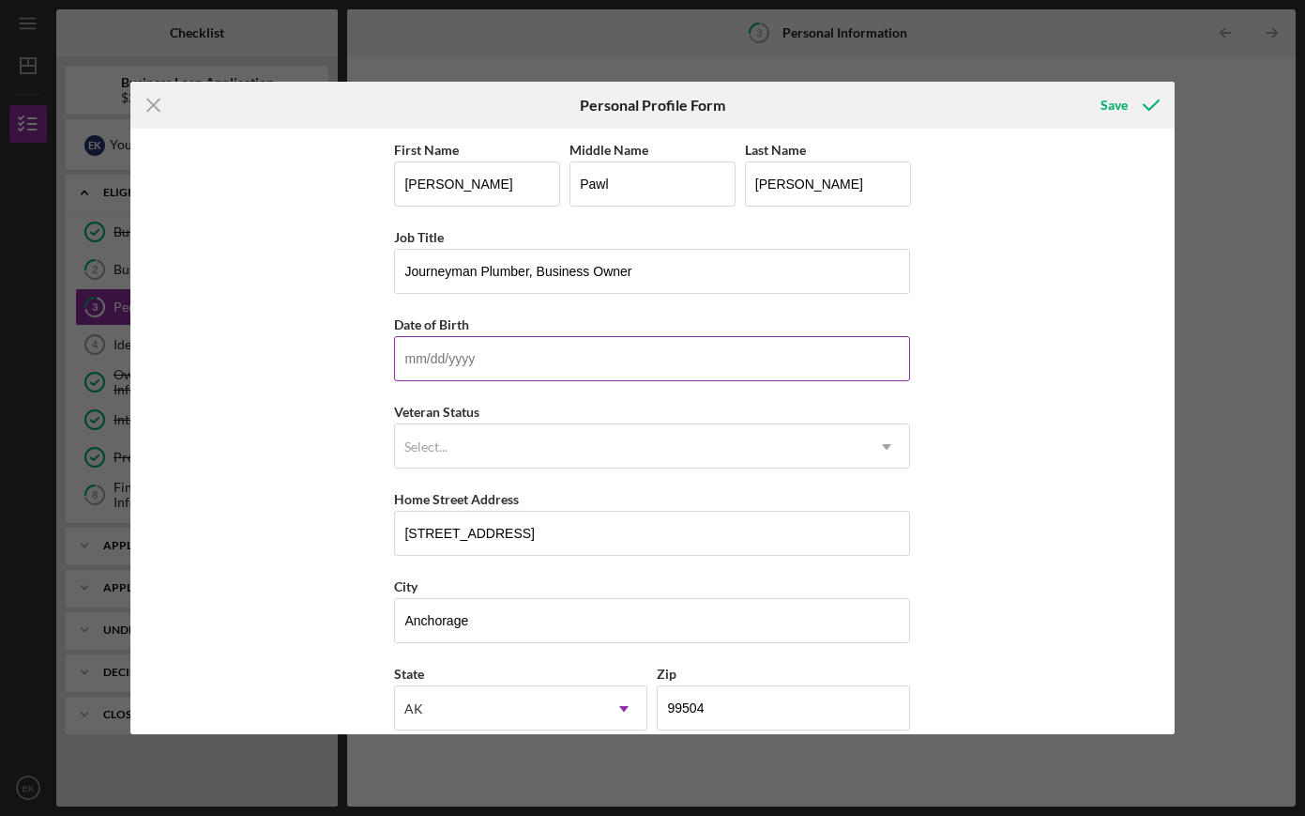
click at [568, 357] on input "Date of Birth" at bounding box center [652, 358] width 516 height 45
type input "[DATE]"
click at [573, 448] on div "Select..." at bounding box center [629, 446] width 469 height 43
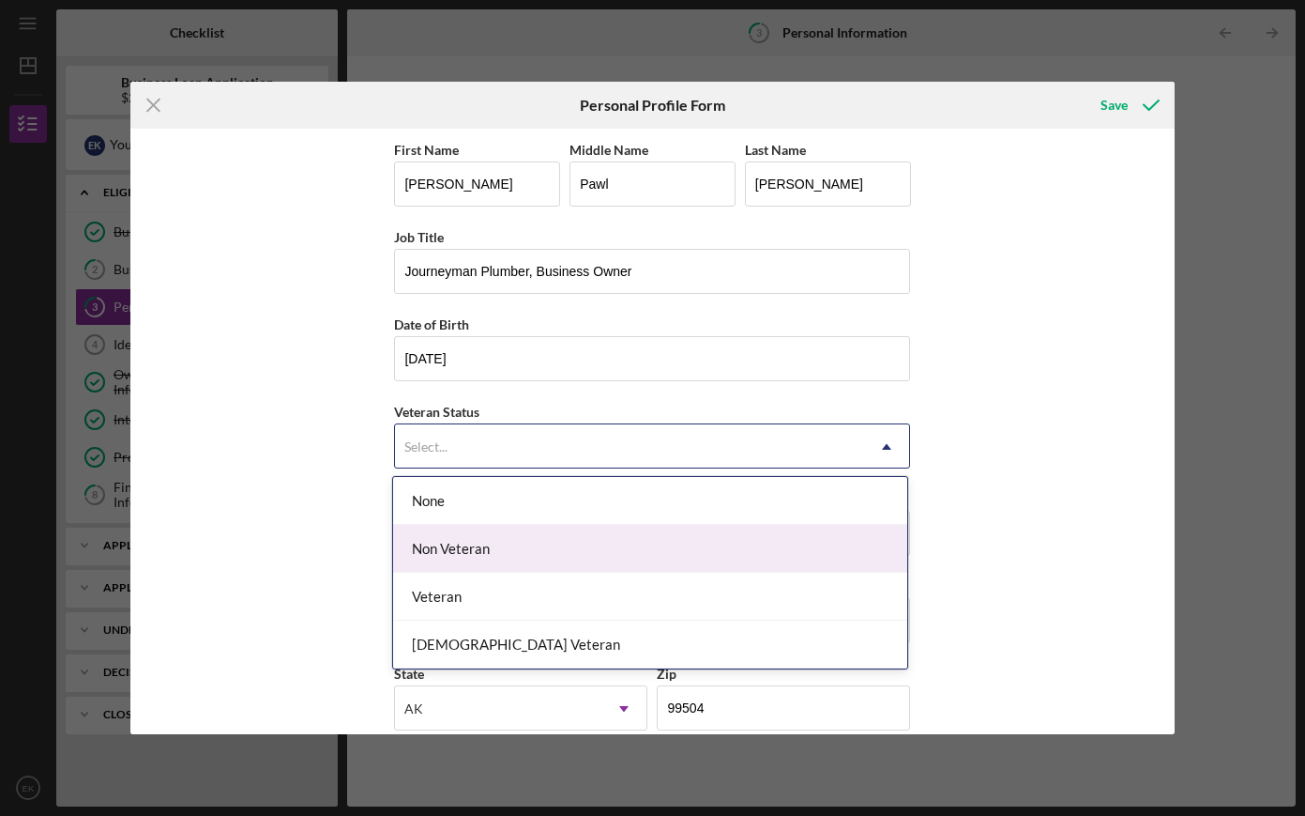
click at [515, 539] on div "Non Veteran" at bounding box center [650, 549] width 514 height 48
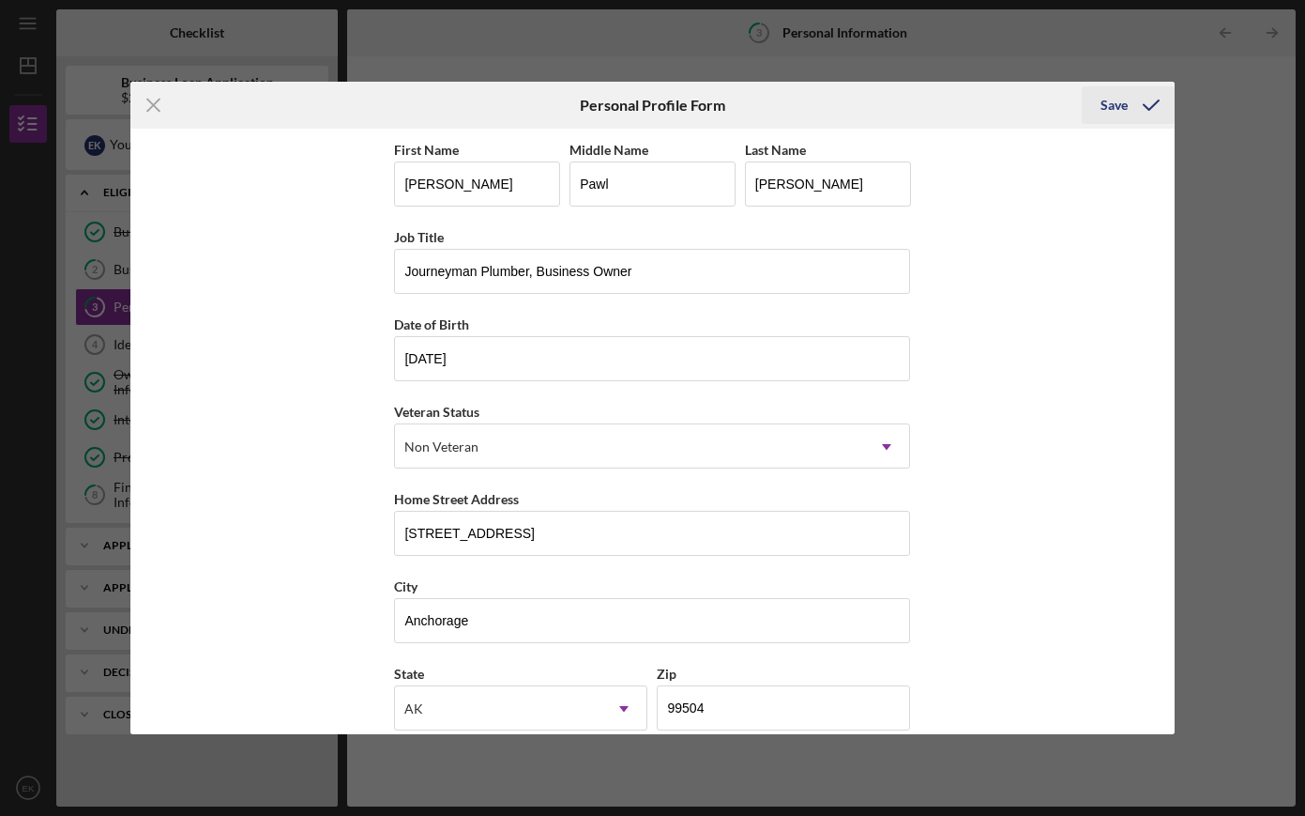
click at [1134, 104] on icon "submit" at bounding box center [1151, 105] width 47 height 47
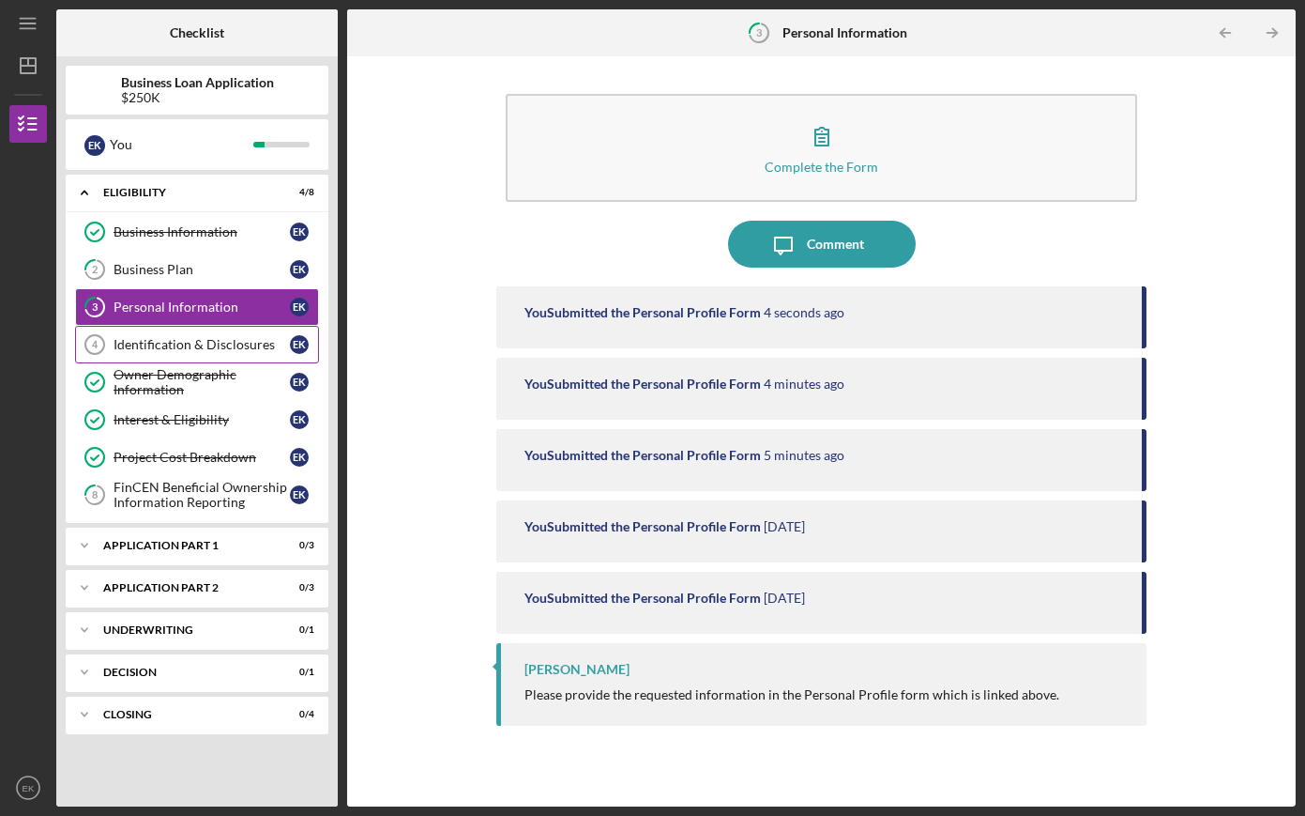
click at [160, 337] on div "Identification & Disclosures" at bounding box center [202, 344] width 176 height 15
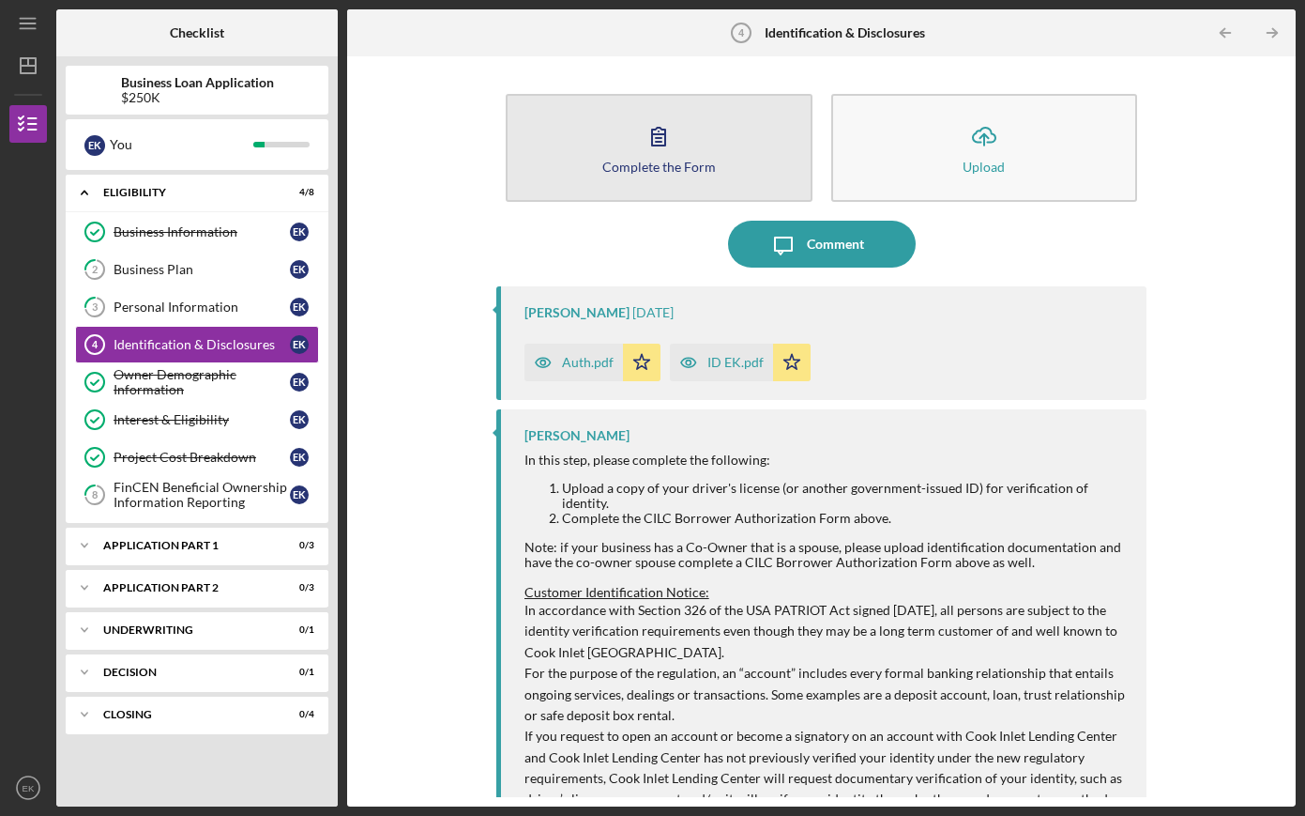
click at [709, 195] on button "Complete the Form Form" at bounding box center [659, 148] width 307 height 108
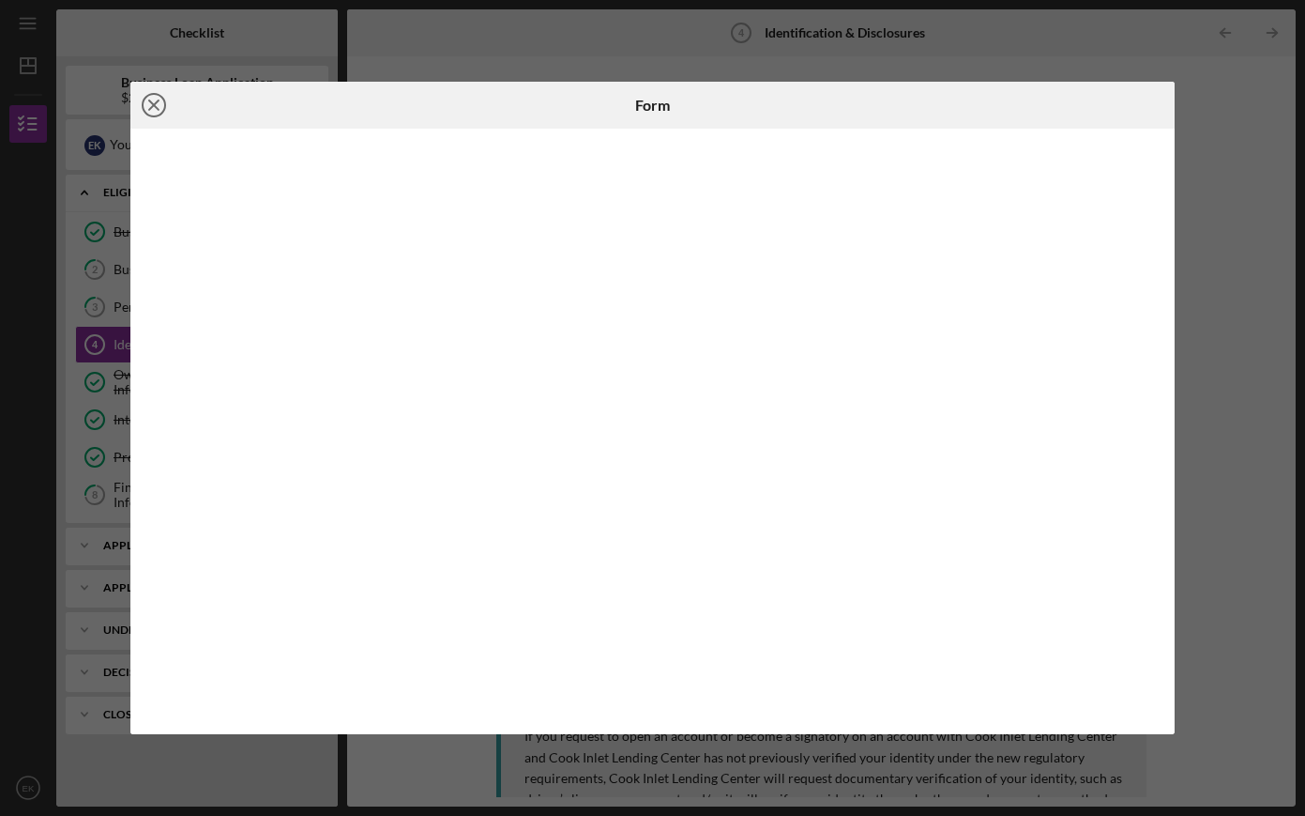
click at [152, 114] on icon "Icon/Close" at bounding box center [153, 105] width 47 height 47
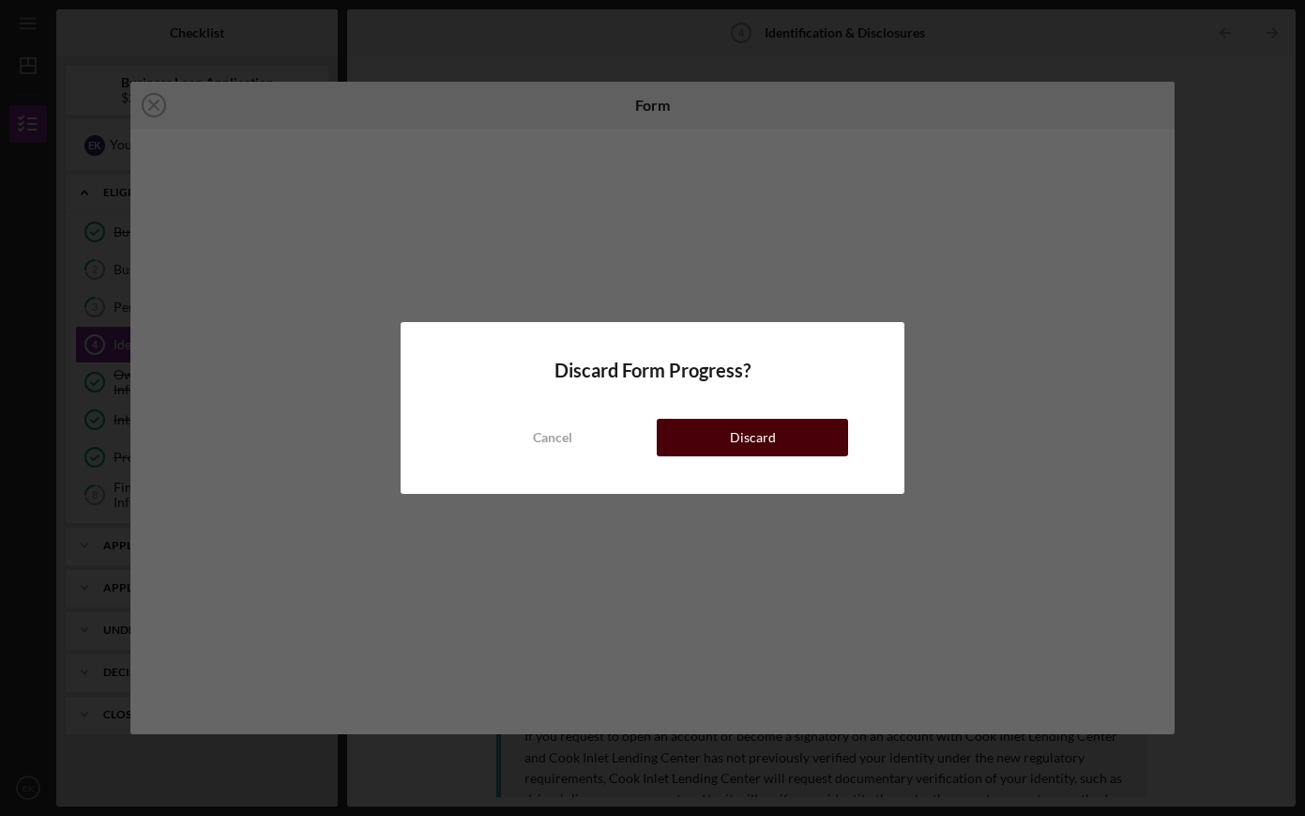
click at [744, 434] on div "Discard" at bounding box center [753, 438] width 46 height 38
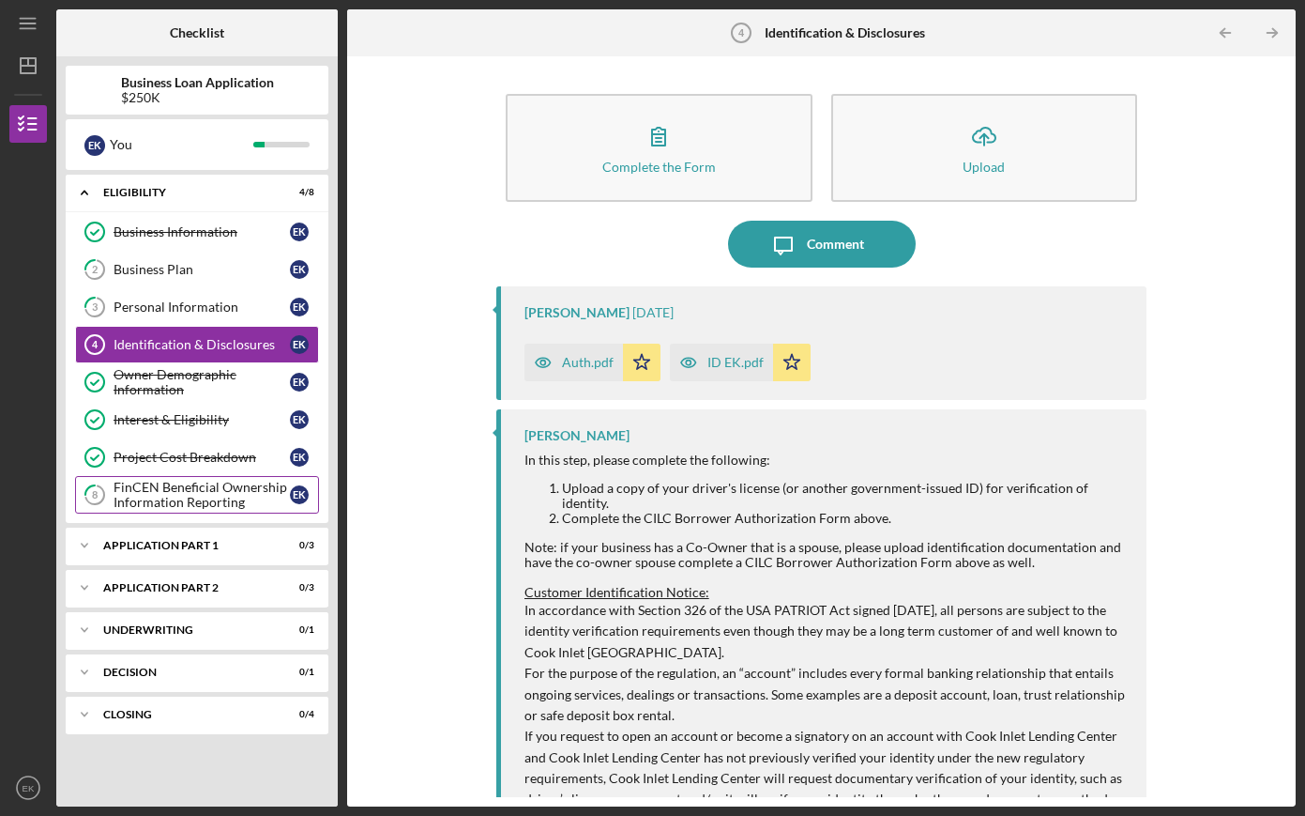
click at [231, 490] on div "FinCEN Beneficial Ownership Information Reporting" at bounding box center [202, 495] width 176 height 30
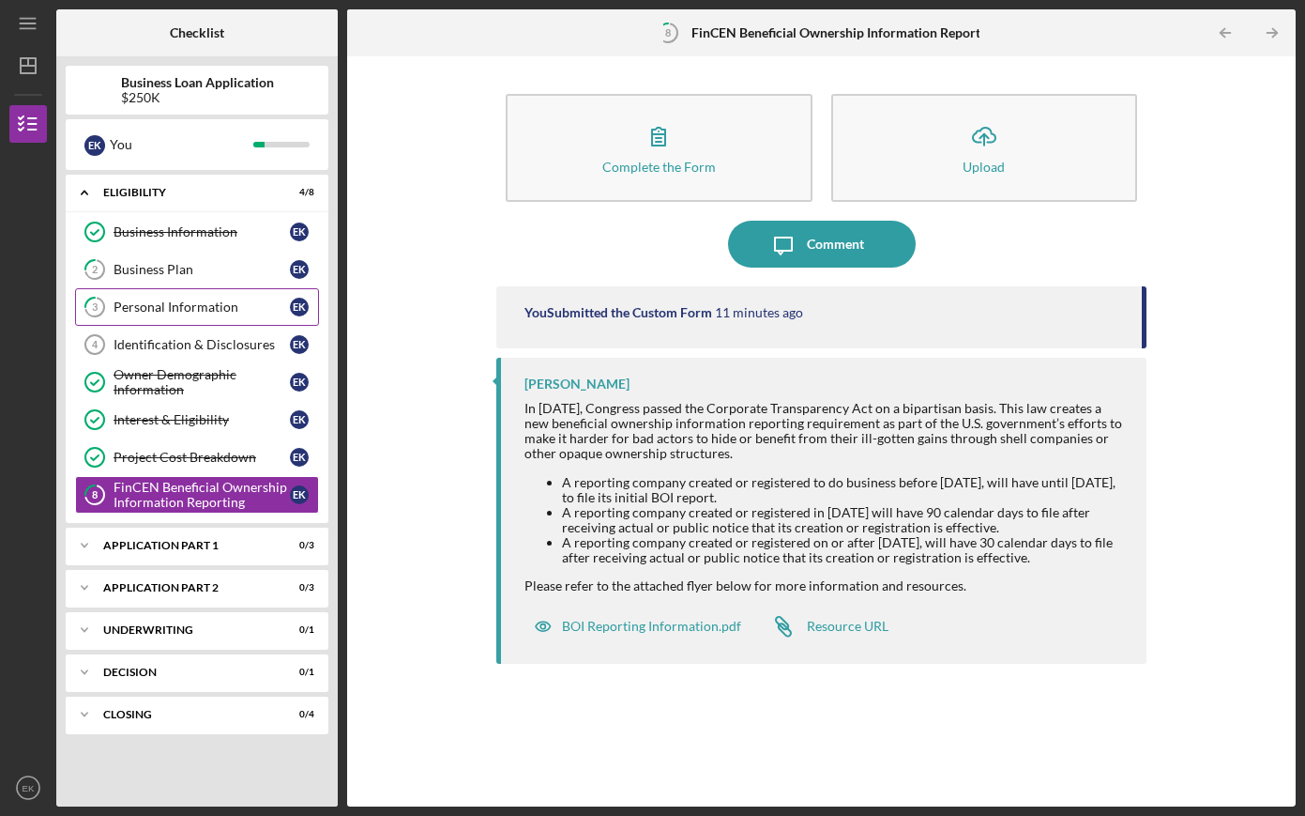
click at [177, 301] on div "Personal Information" at bounding box center [202, 306] width 176 height 15
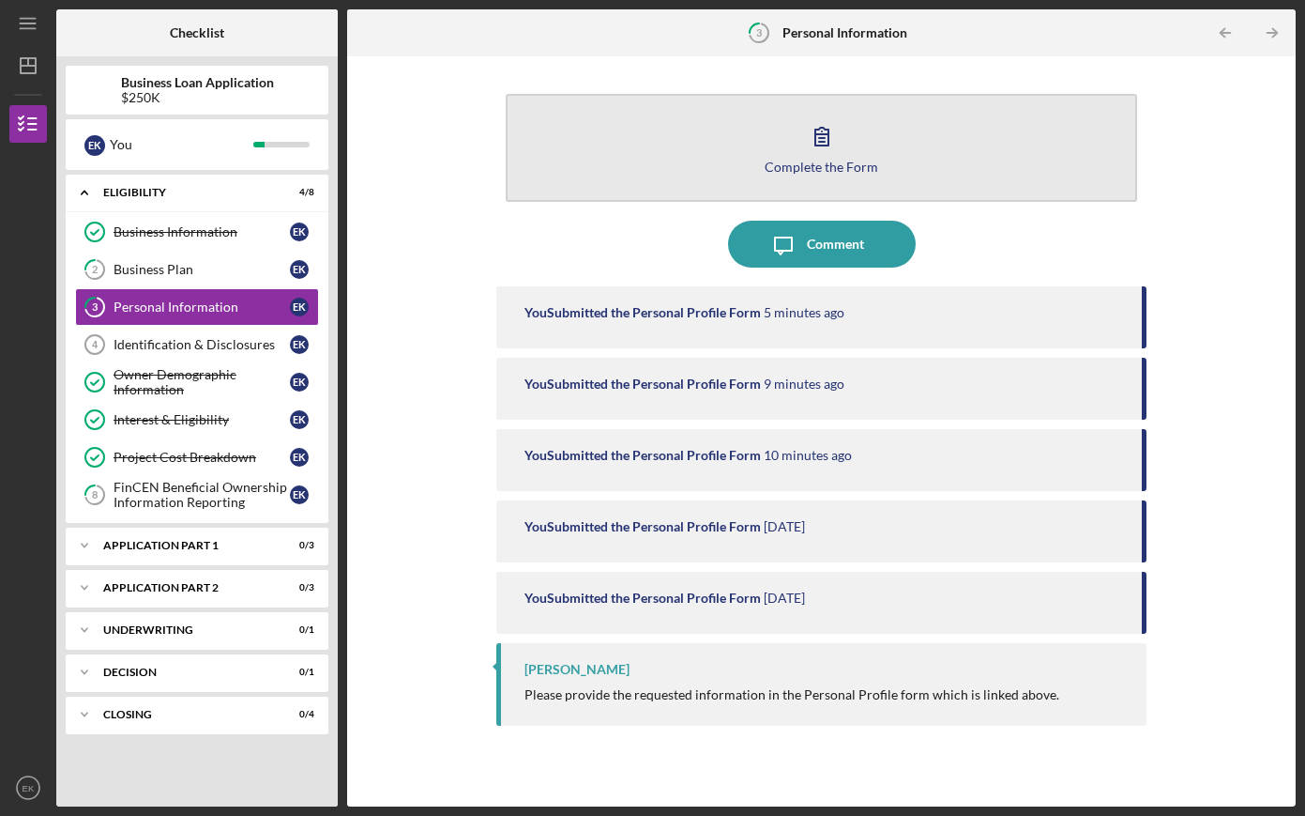
click at [859, 131] on button "Complete the Form Form" at bounding box center [822, 148] width 633 height 108
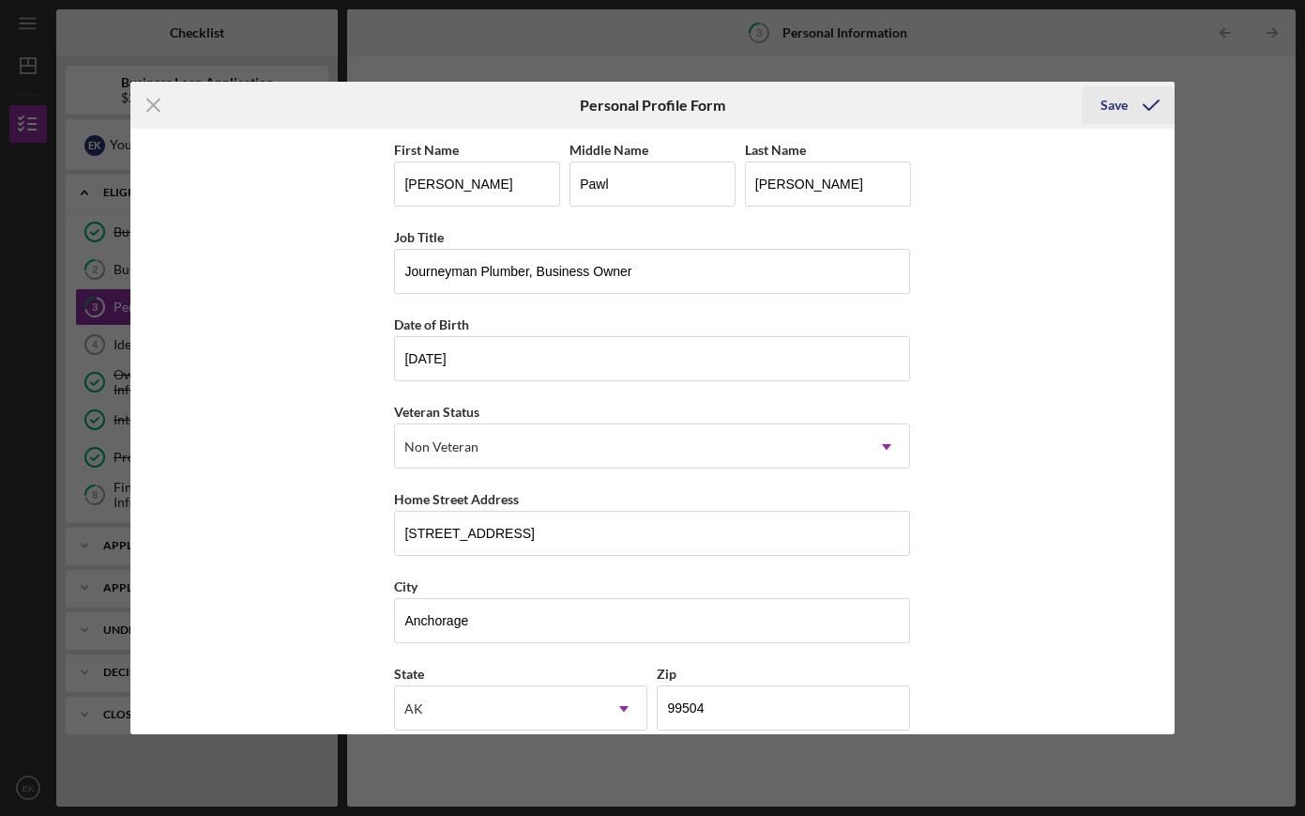
click at [1155, 106] on icon "submit" at bounding box center [1151, 105] width 47 height 47
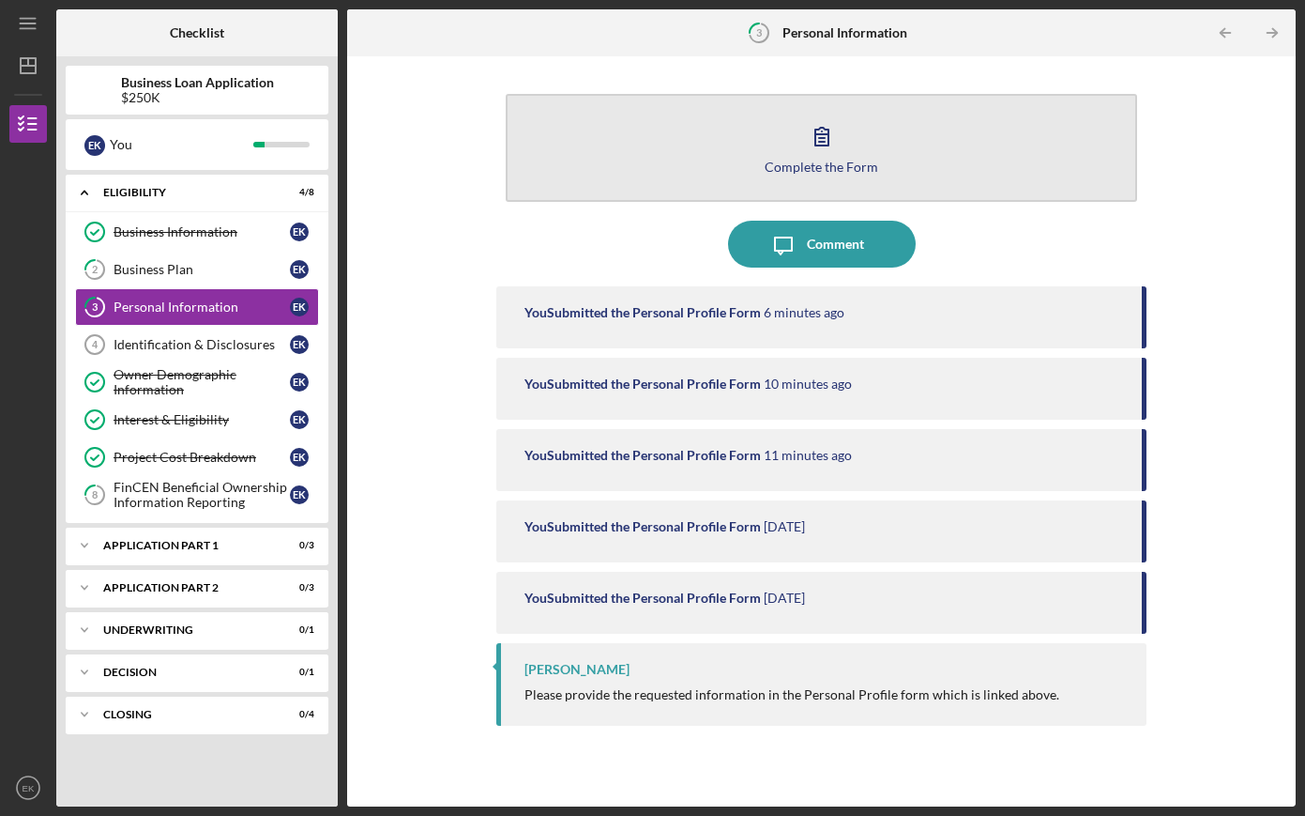
click at [776, 155] on button "Complete the Form Form" at bounding box center [822, 148] width 633 height 108
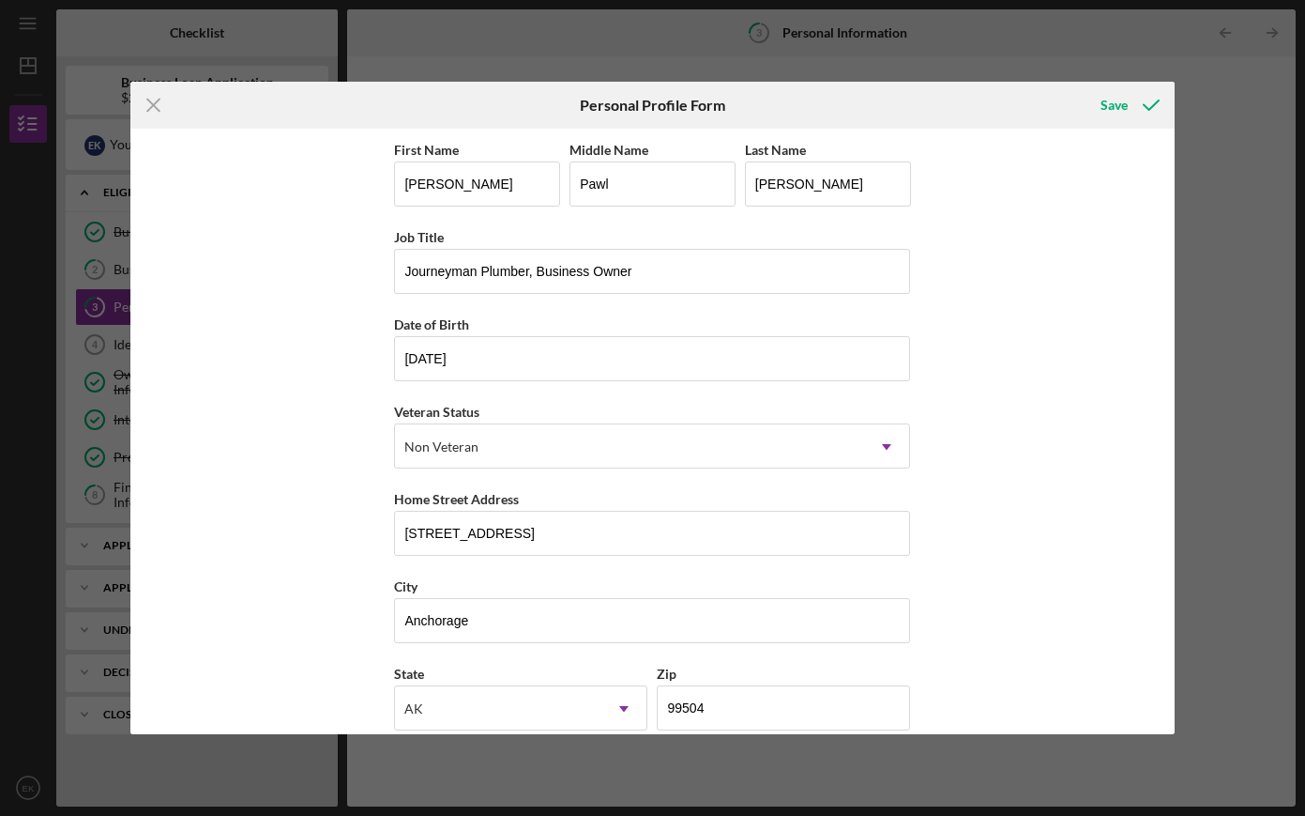
click at [1191, 139] on div "Icon/Menu Close Personal Profile Form Save First Name [PERSON_NAME] Middle Name…" at bounding box center [652, 408] width 1305 height 816
click at [151, 106] on line at bounding box center [153, 105] width 12 height 12
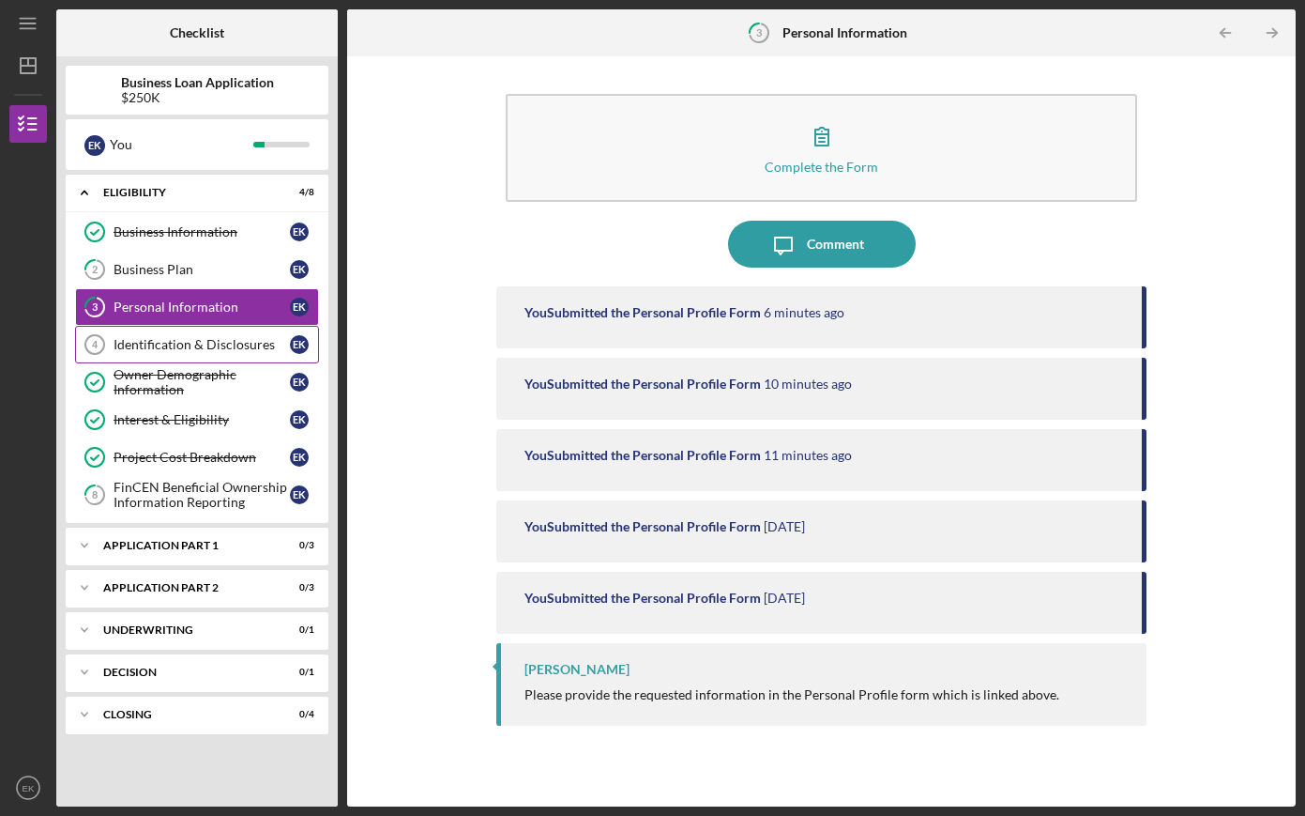
click at [166, 338] on div "Identification & Disclosures" at bounding box center [202, 344] width 176 height 15
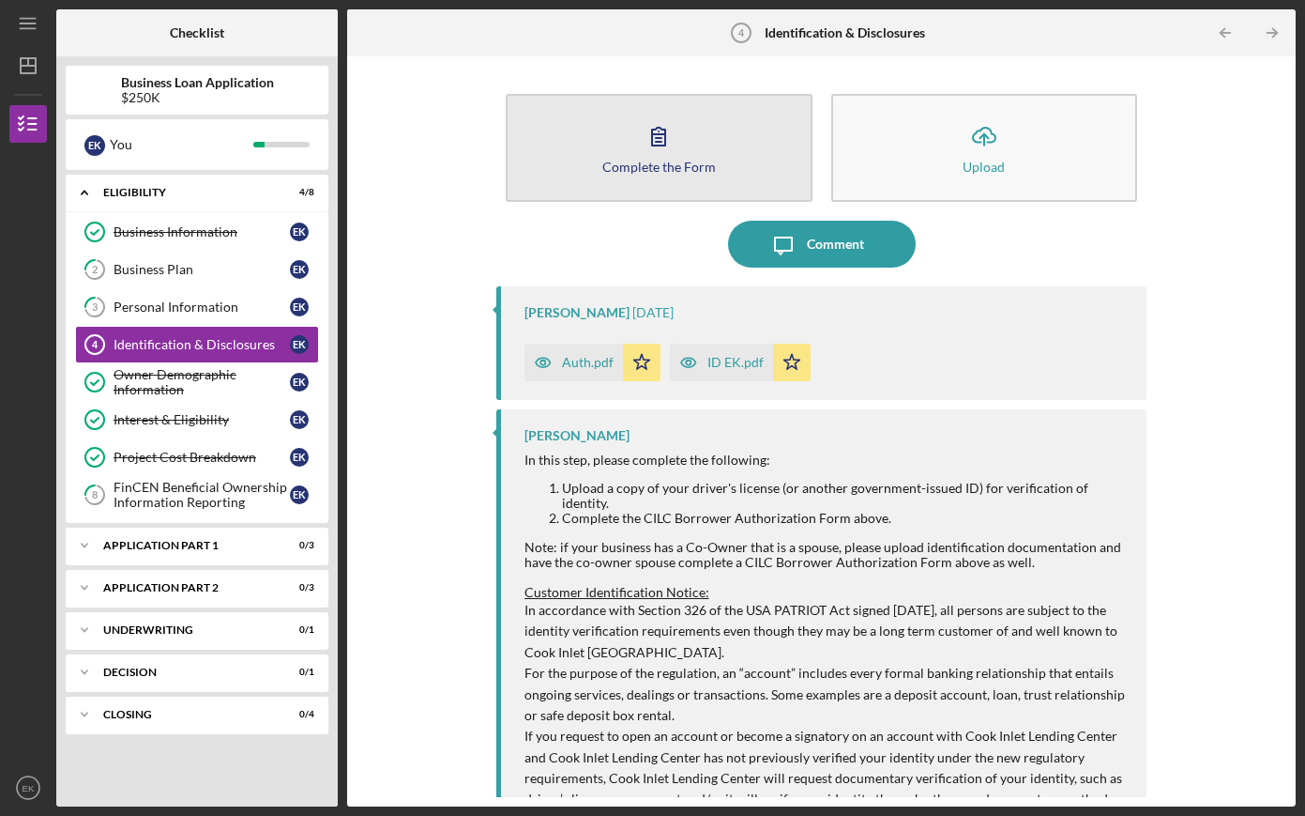
click at [656, 160] on div "Complete the Form" at bounding box center [660, 167] width 114 height 14
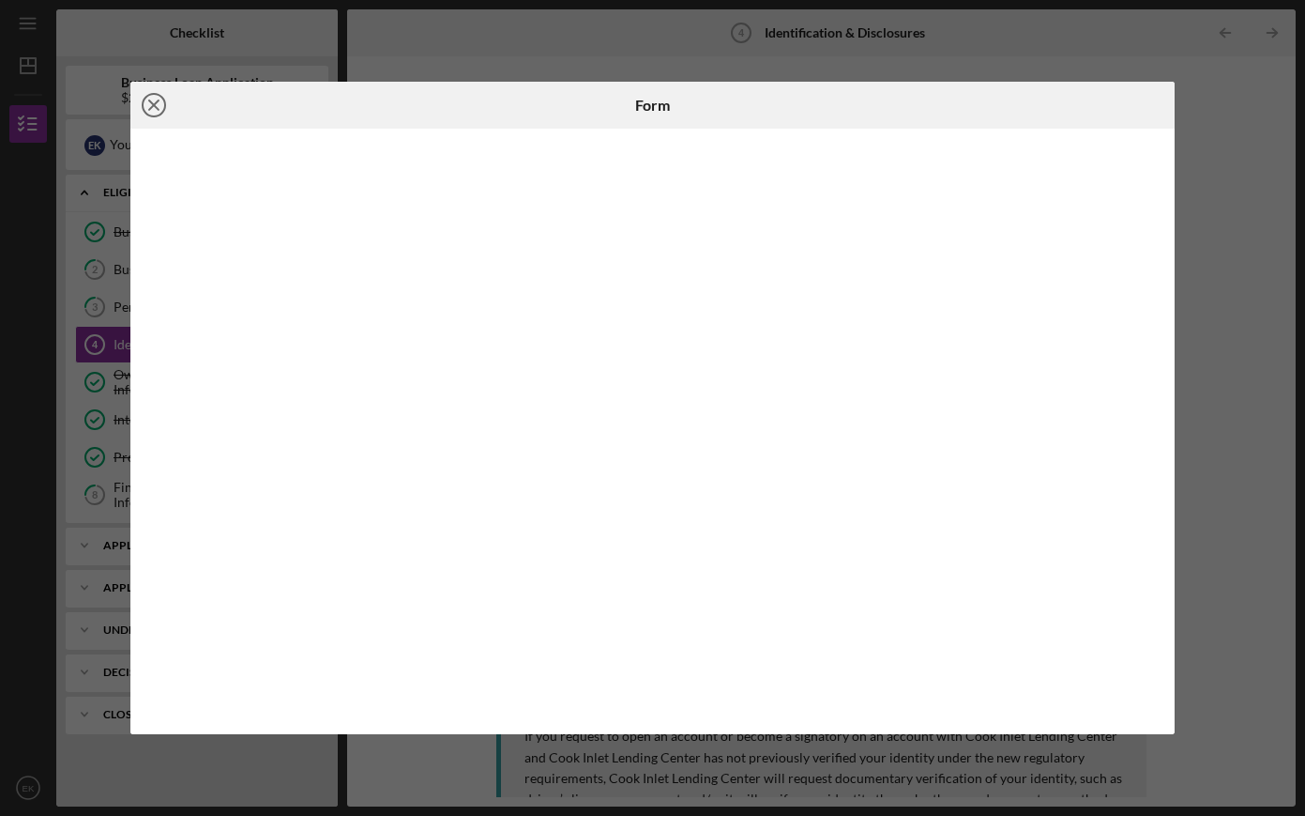
click at [148, 110] on icon "Icon/Close" at bounding box center [153, 105] width 47 height 47
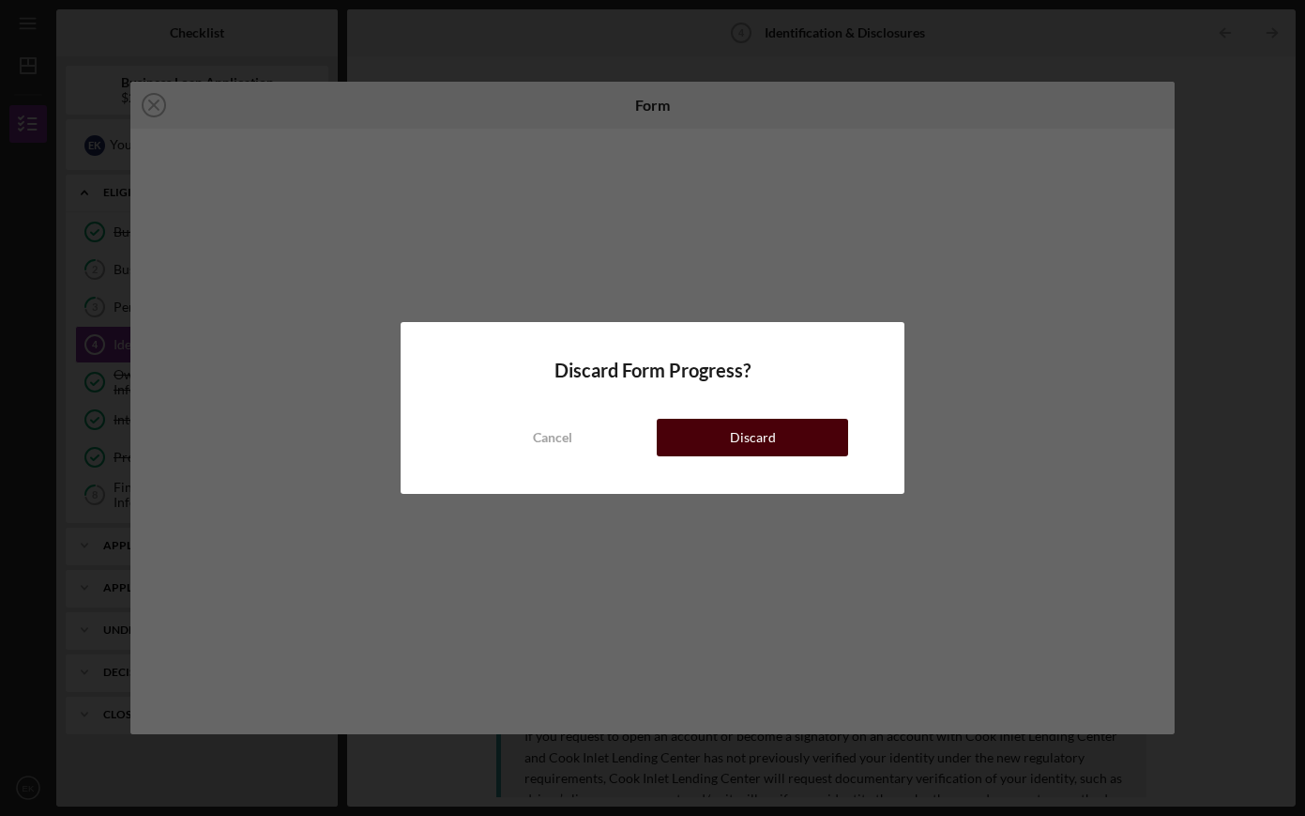
click at [808, 436] on button "Discard" at bounding box center [752, 438] width 191 height 38
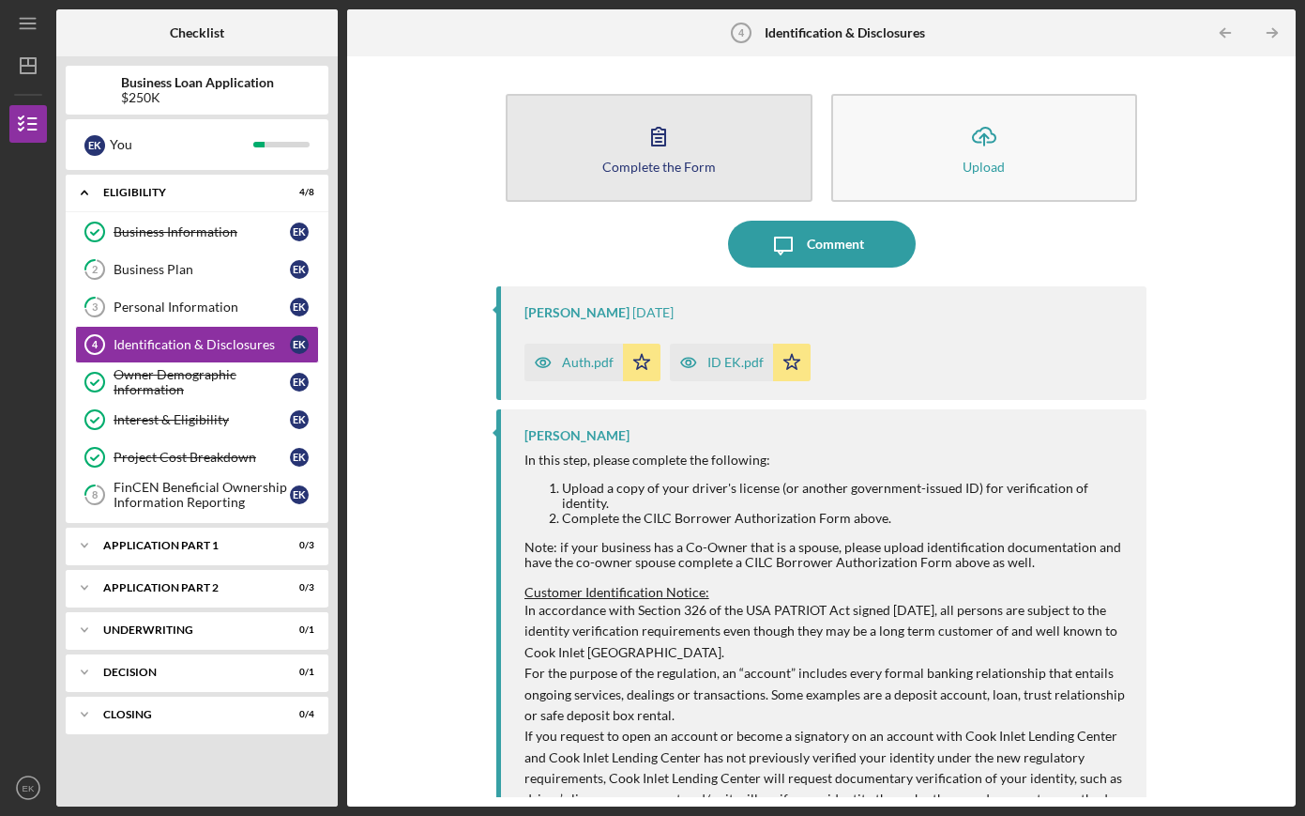
click at [683, 144] on button "Complete the Form Form" at bounding box center [659, 148] width 307 height 108
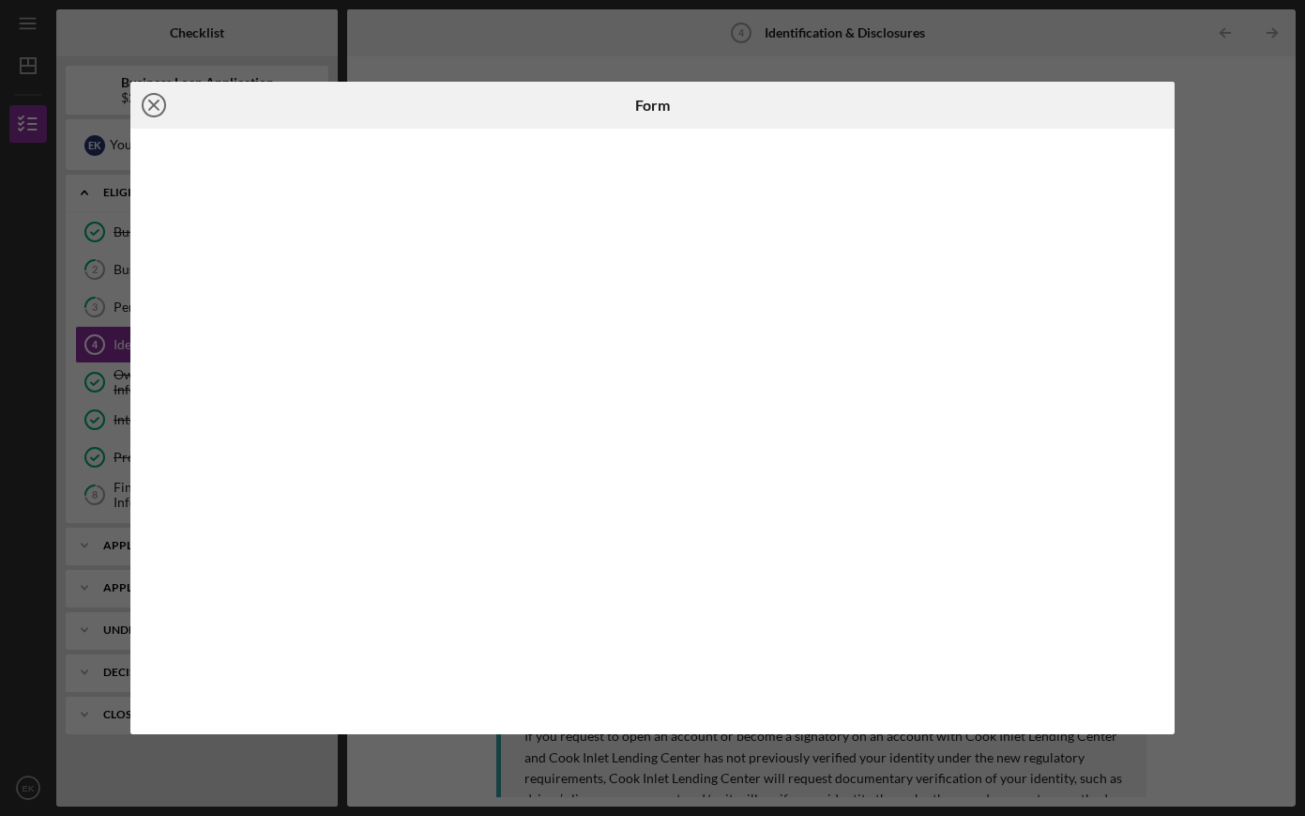
click at [148, 114] on circle at bounding box center [154, 105] width 23 height 23
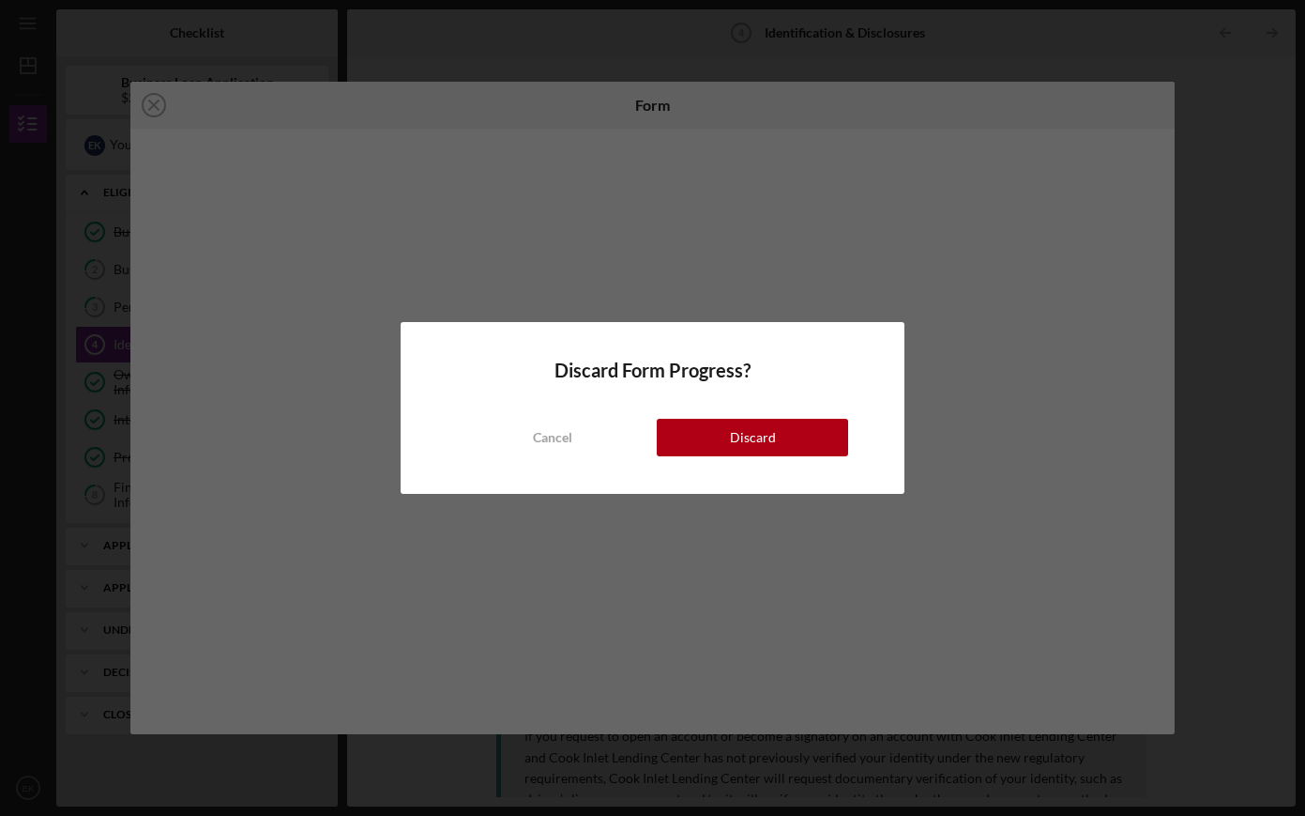
click at [523, 456] on div "Discard Form Progress? Cancel Discard" at bounding box center [653, 408] width 504 height 172
click at [534, 432] on div "Cancel" at bounding box center [552, 438] width 39 height 38
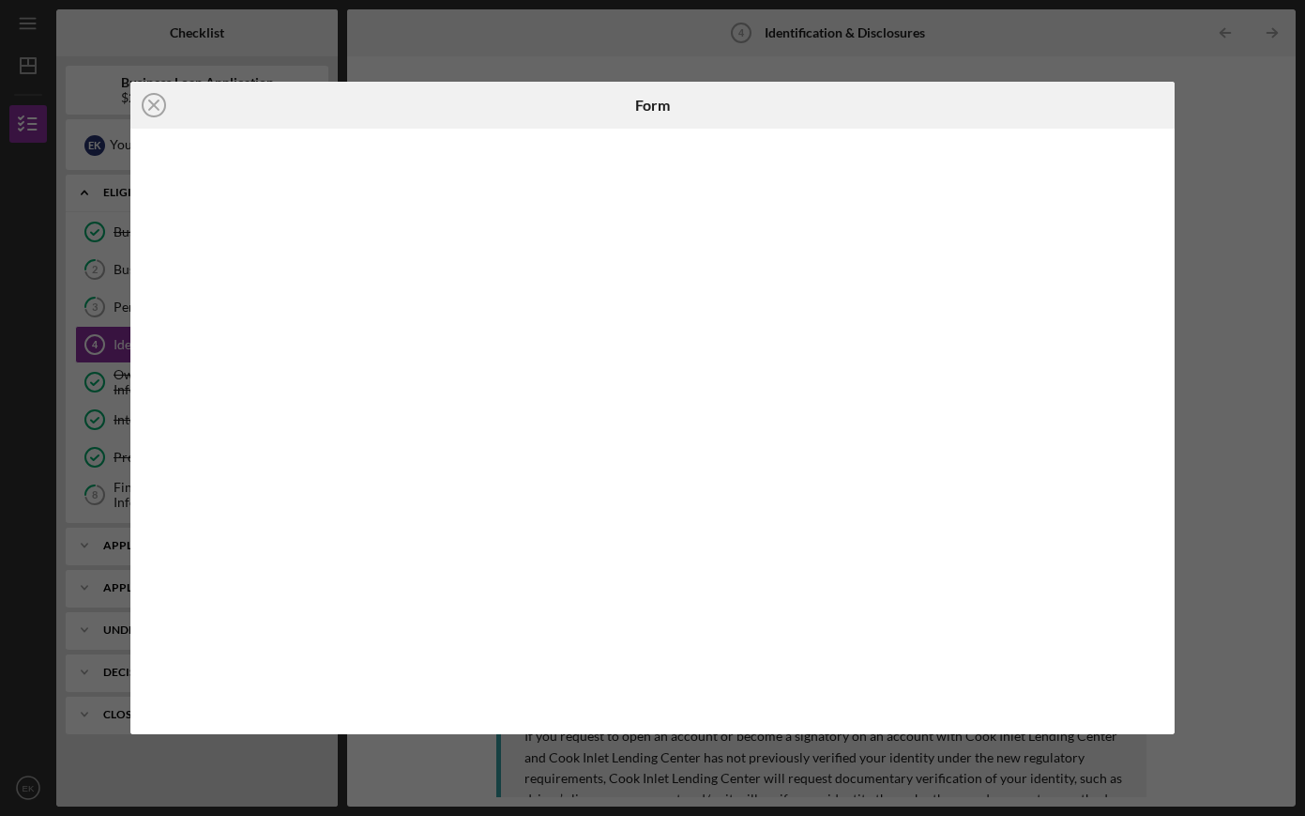
click at [151, 105] on icon "Icon/Close" at bounding box center [153, 105] width 47 height 47
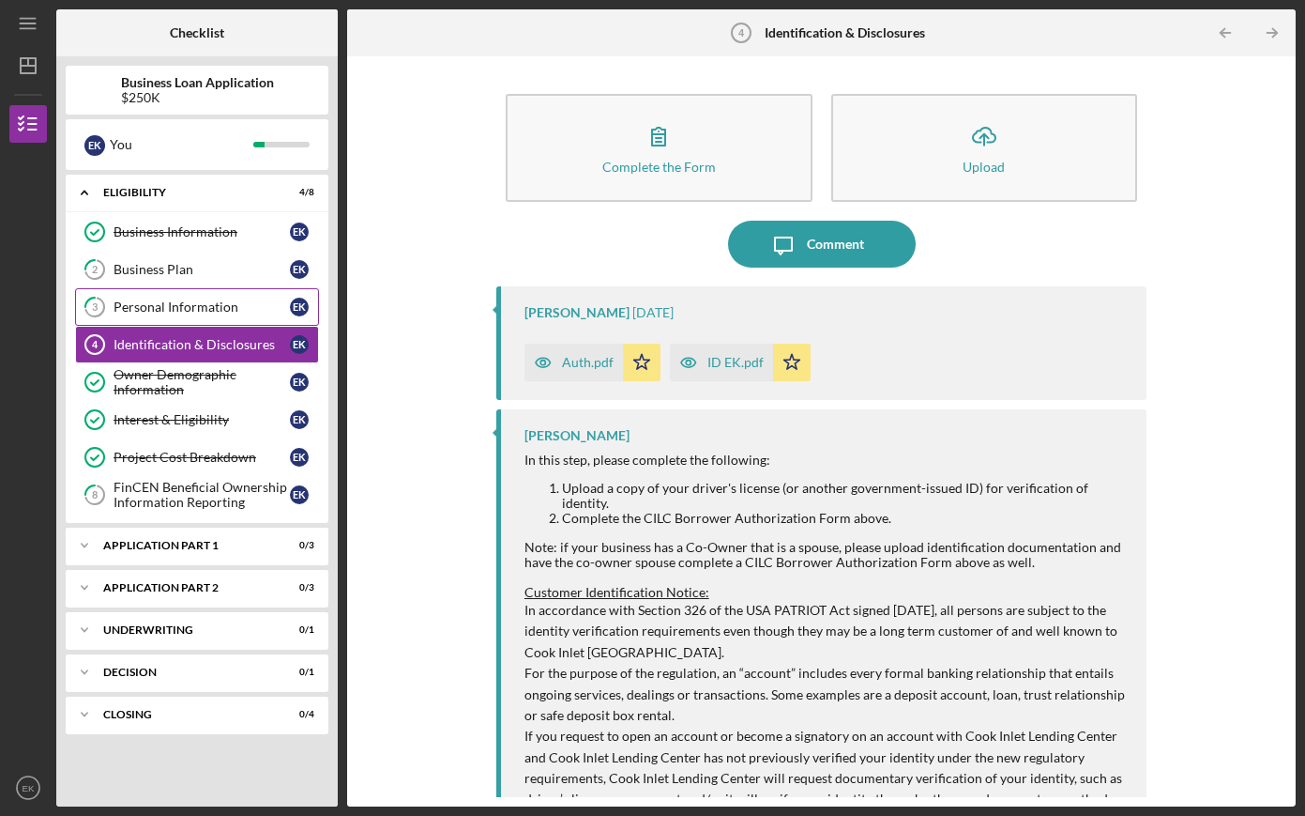
click at [222, 308] on div "Personal Information" at bounding box center [202, 306] width 176 height 15
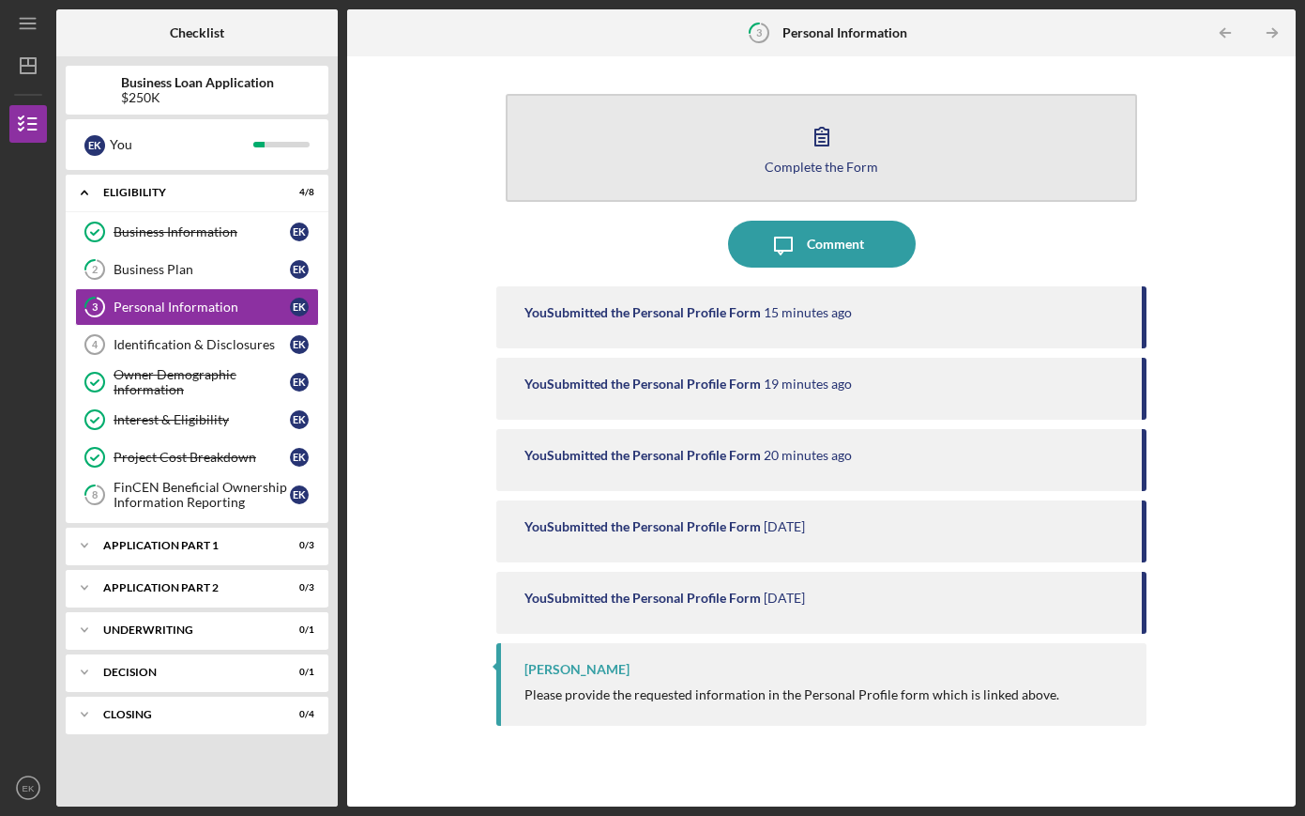
click at [985, 126] on button "Complete the Form Form" at bounding box center [822, 148] width 633 height 108
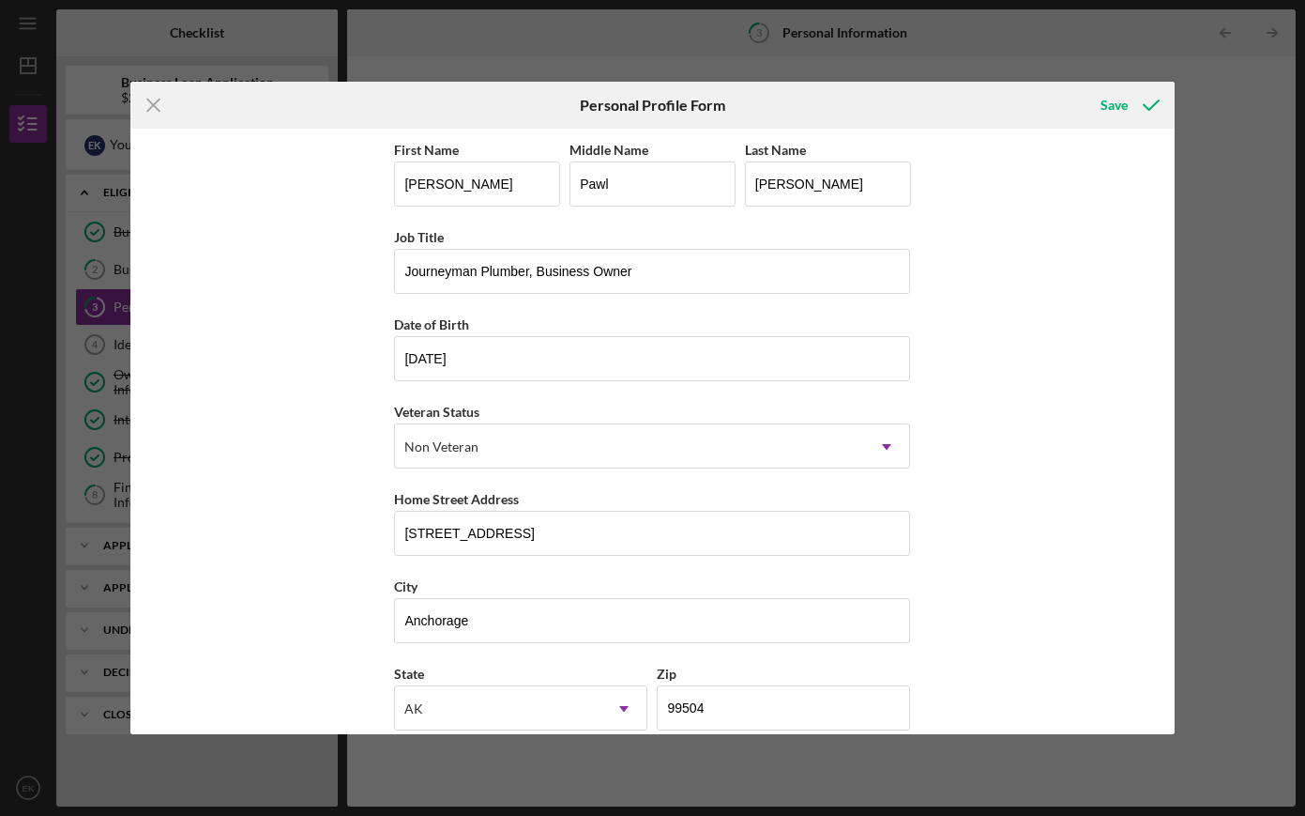
scroll to position [112, 0]
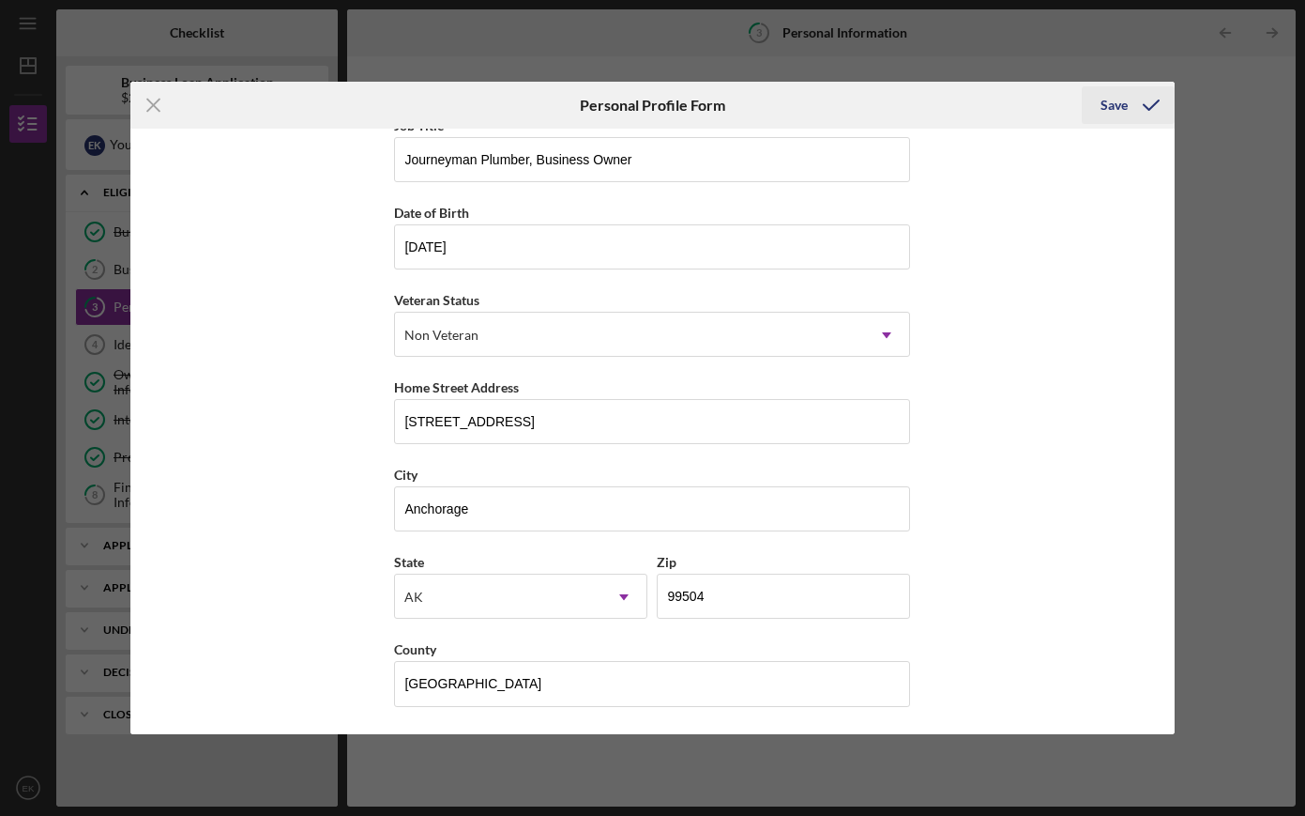
click at [1137, 115] on icon "submit" at bounding box center [1151, 105] width 47 height 47
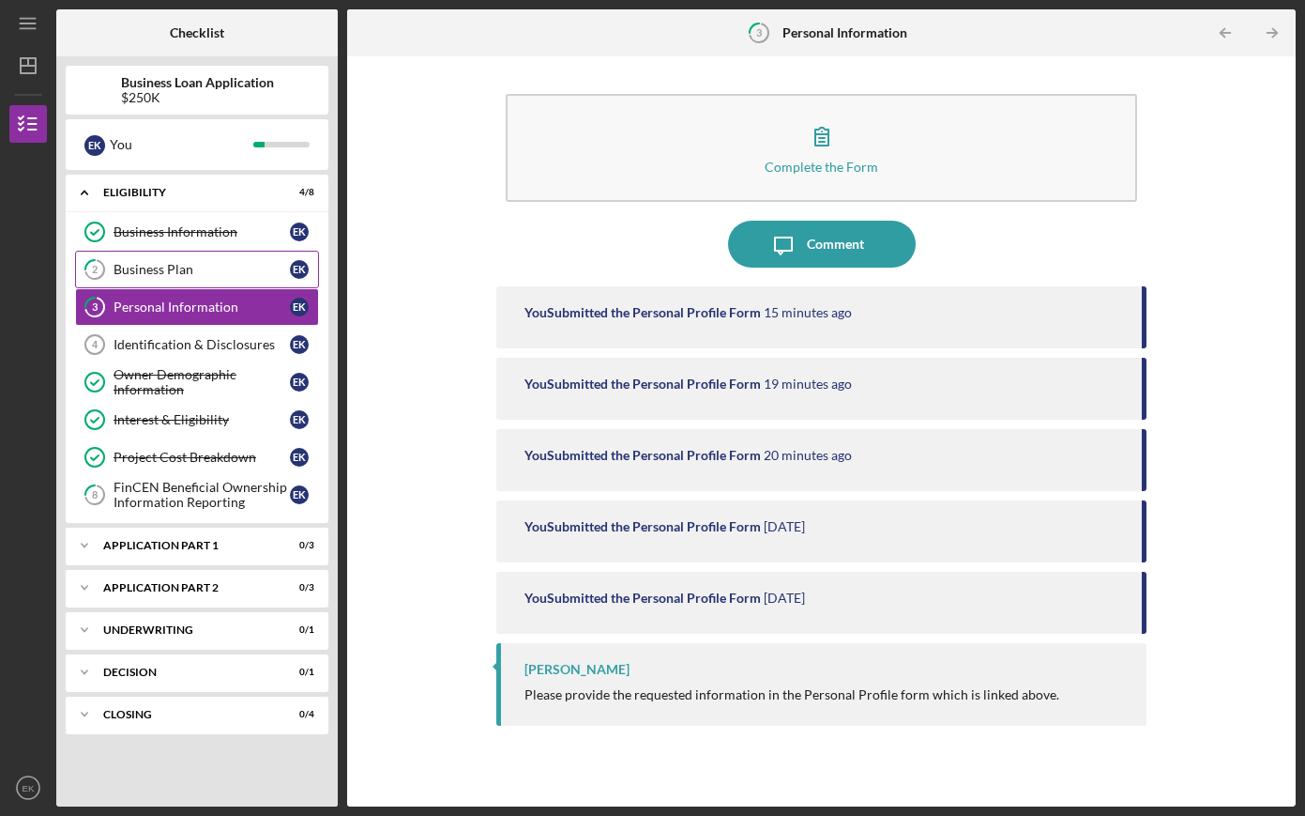
click at [204, 279] on link "2 Business Plan E K" at bounding box center [197, 270] width 244 height 38
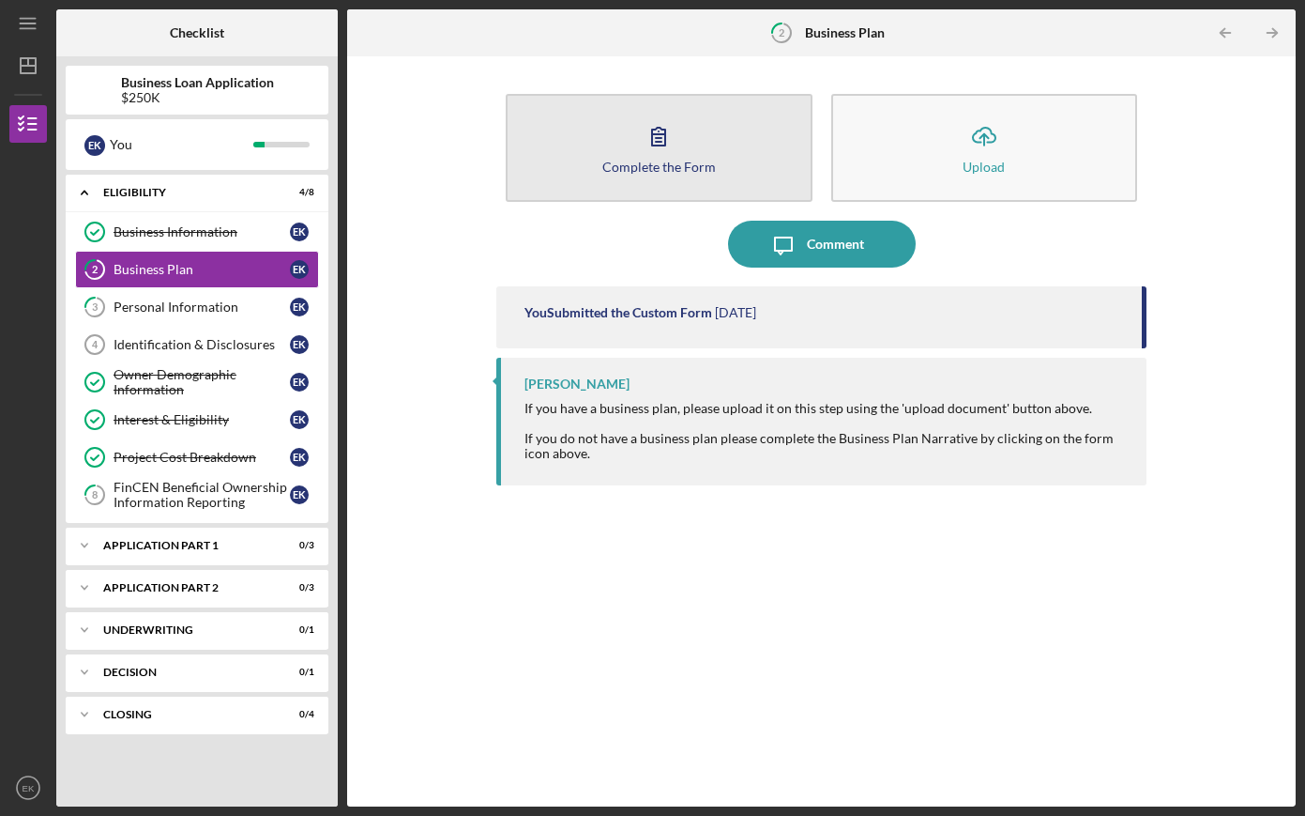
click at [708, 128] on button "Complete the Form Form" at bounding box center [659, 148] width 307 height 108
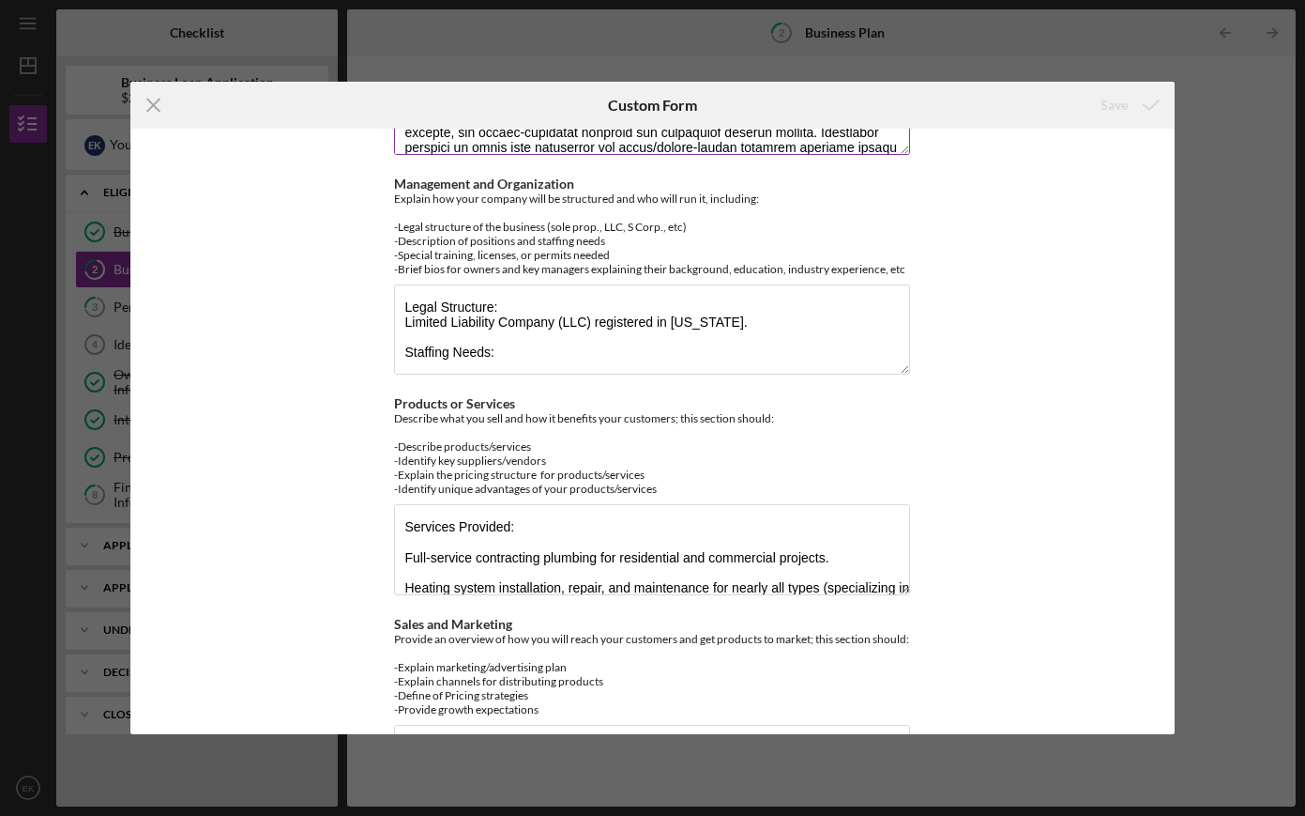
scroll to position [679, 0]
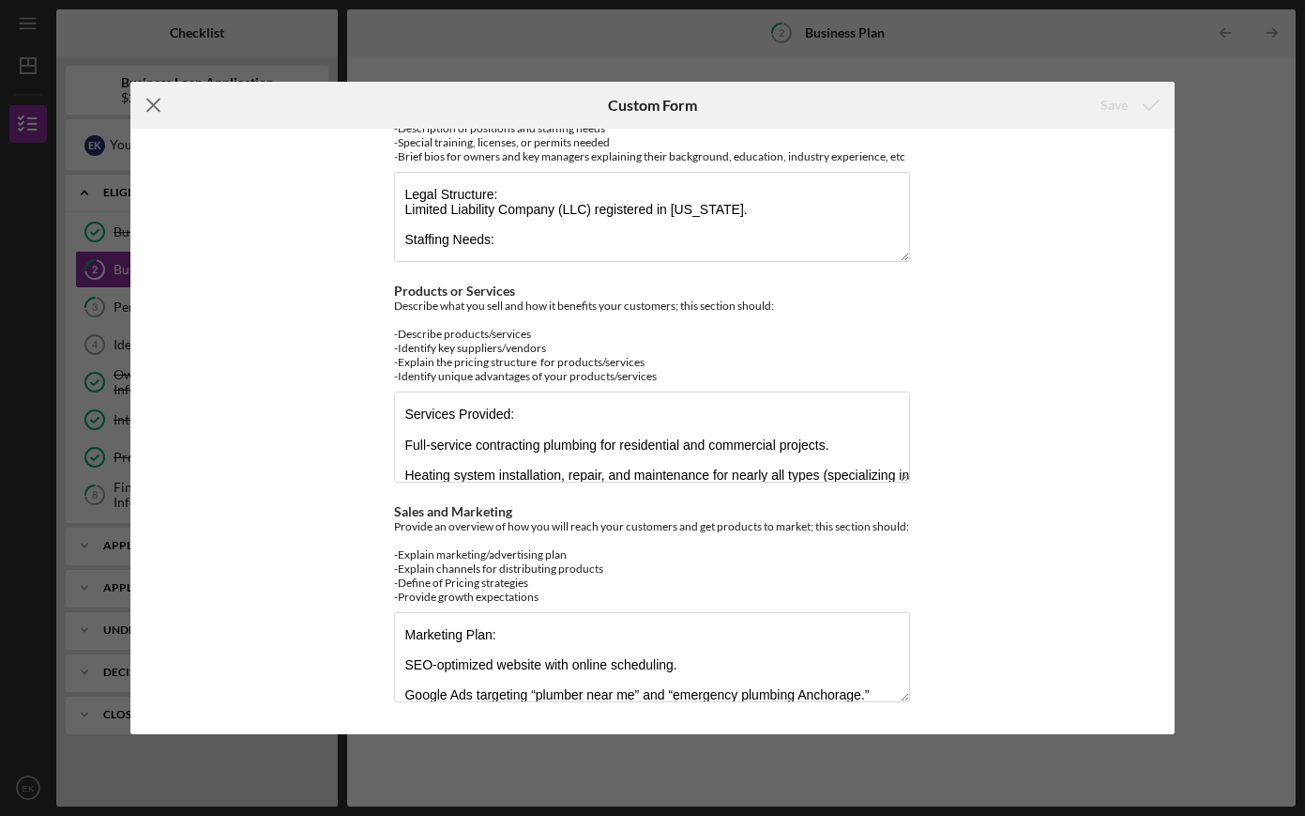
click at [157, 101] on line at bounding box center [153, 105] width 12 height 12
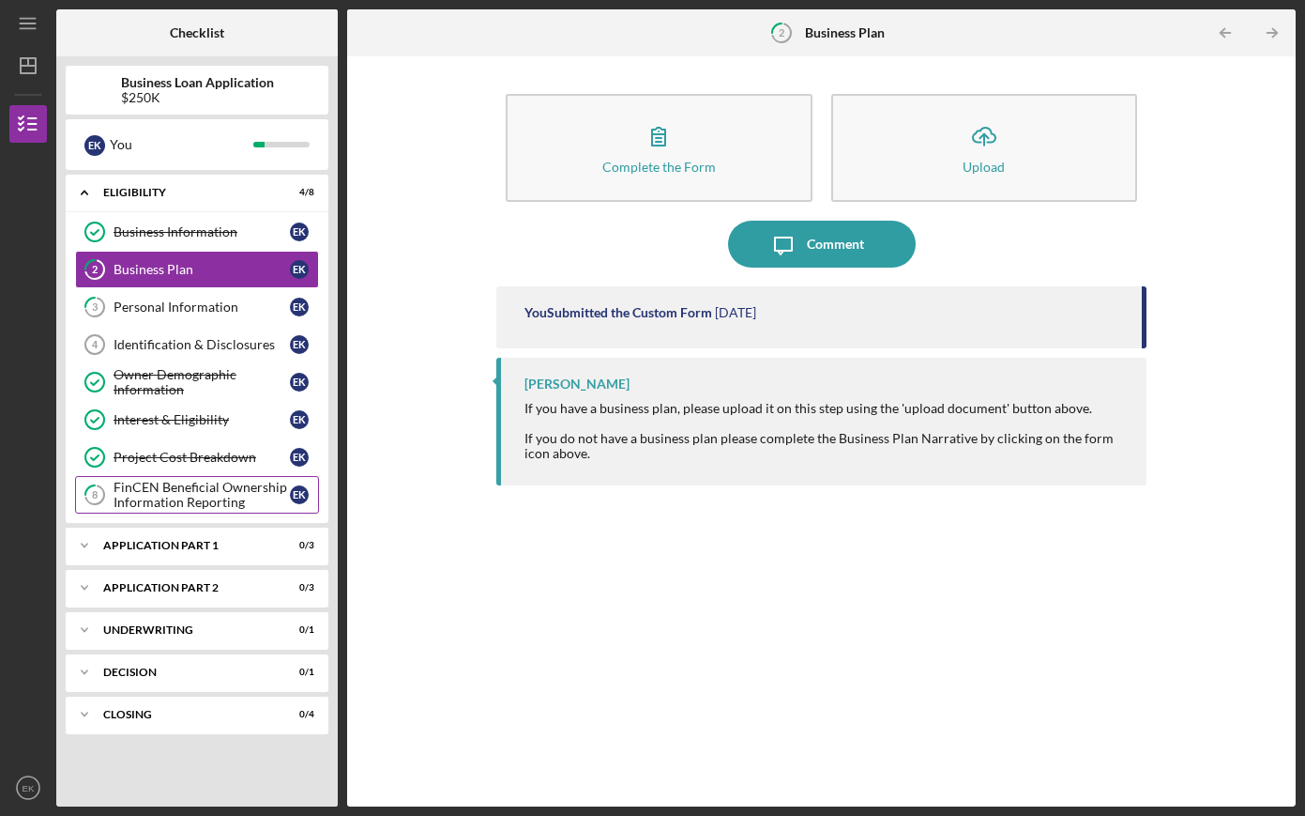
click at [252, 502] on div "FinCEN Beneficial Ownership Information Reporting" at bounding box center [202, 495] width 176 height 30
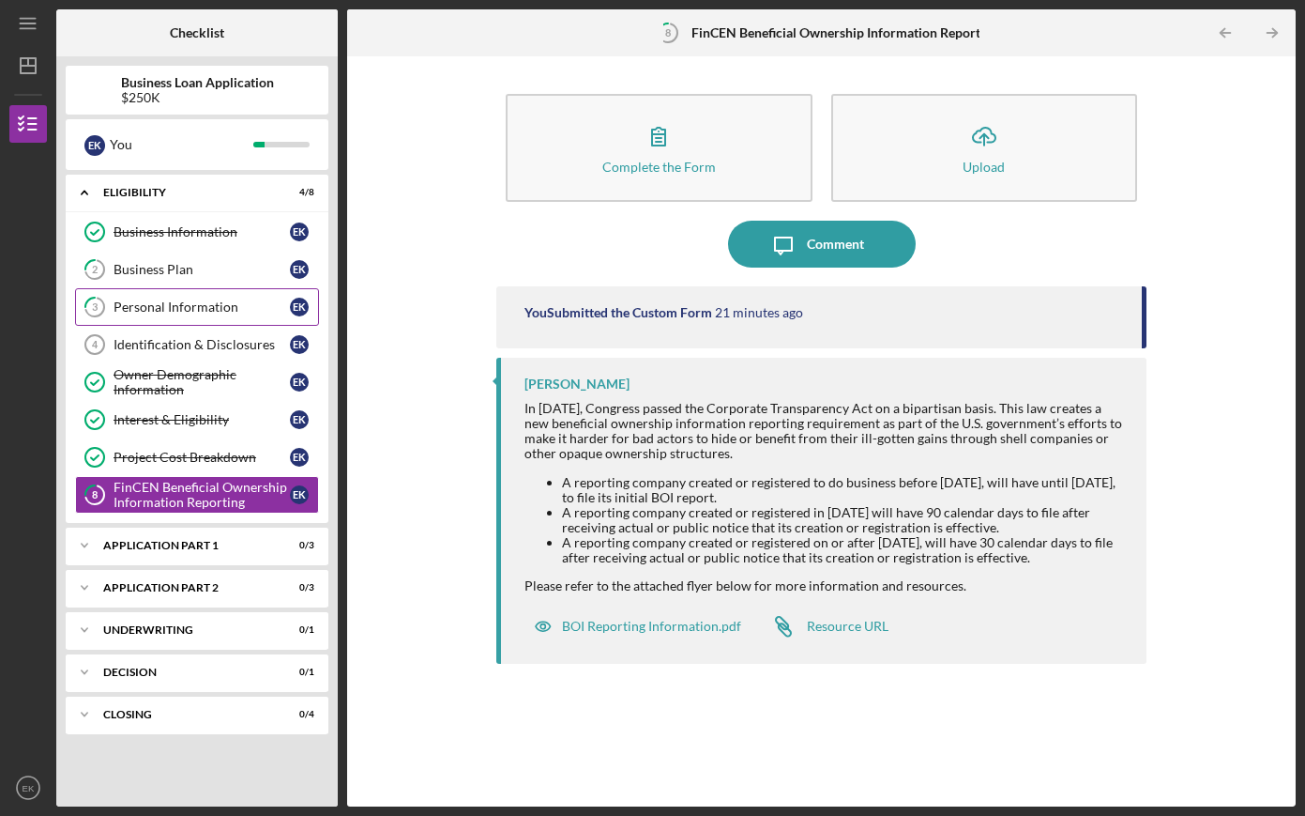
click at [253, 320] on link "3 Personal Information E K" at bounding box center [197, 307] width 244 height 38
